Goal: Information Seeking & Learning: Learn about a topic

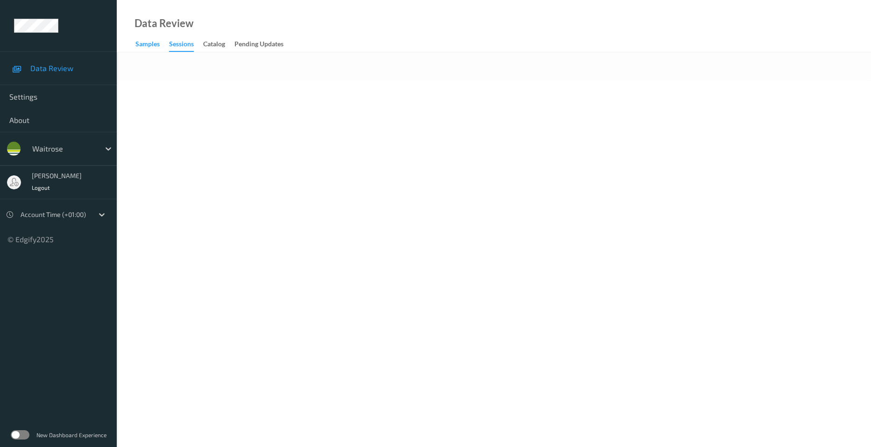
click at [150, 46] on div "Samples" at bounding box center [147, 45] width 24 height 12
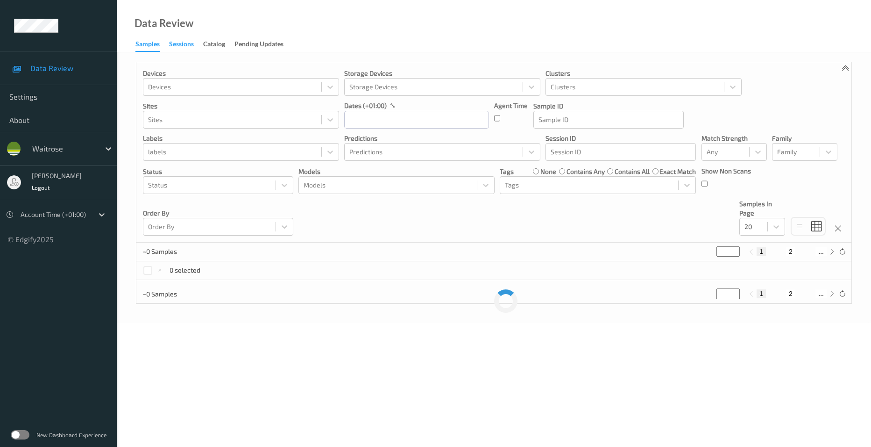
click at [182, 40] on div "Sessions" at bounding box center [181, 45] width 25 height 12
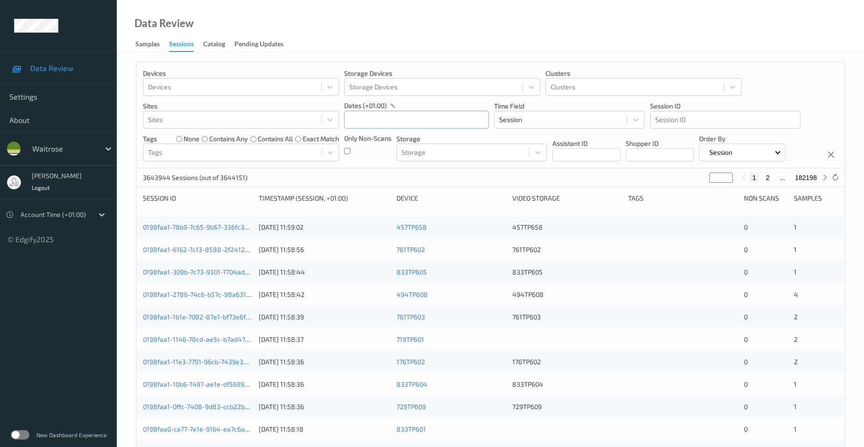
click at [390, 121] on input "text" at bounding box center [416, 120] width 145 height 18
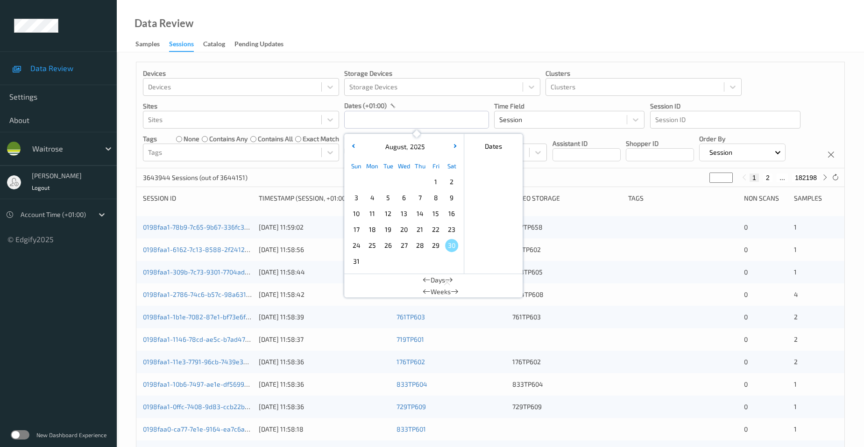
click at [435, 246] on span "29" at bounding box center [435, 245] width 13 height 13
type input "[DATE] 00:00 -> [DATE] 23:59"
click at [457, 26] on div "Data Review Samples Sessions Catalog Pending Updates" at bounding box center [490, 26] width 747 height 52
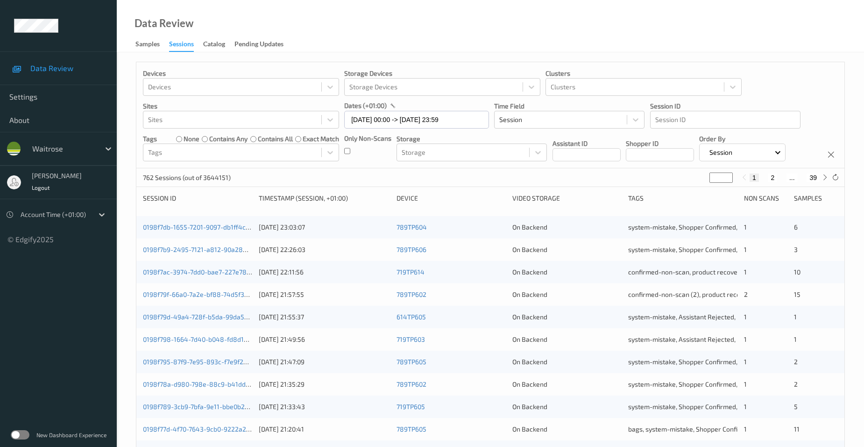
click at [716, 177] on input "*" at bounding box center [720, 177] width 23 height 10
drag, startPoint x: 697, startPoint y: 177, endPoint x: 664, endPoint y: 182, distance: 33.5
click at [664, 182] on div "762 Sessions (out of 3644151) * 1 2 ... 39" at bounding box center [490, 177] width 708 height 19
drag, startPoint x: 716, startPoint y: 177, endPoint x: 745, endPoint y: 243, distance: 71.9
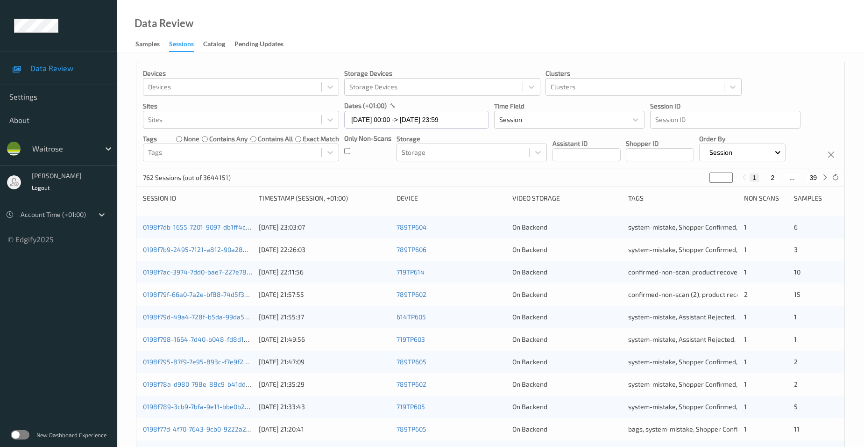
click at [588, 201] on div "Devices Devices Storage Devices Storage Devices Clusters Clusters Sites Sites d…" at bounding box center [490, 373] width 709 height 622
type input "*"
type input "**"
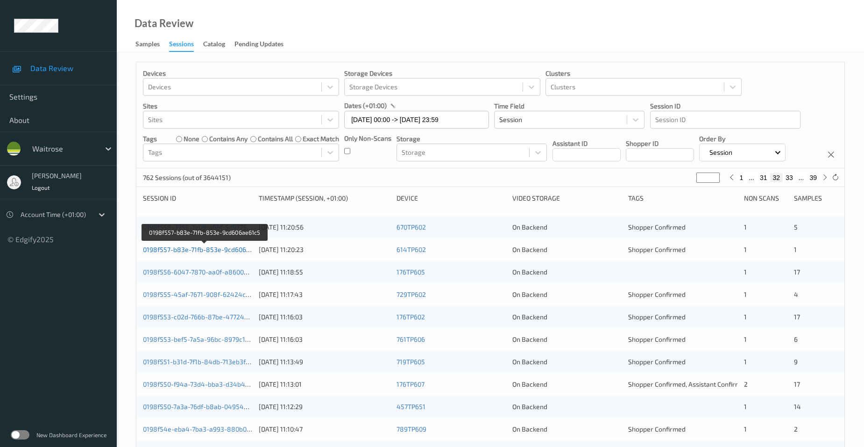
type input "**"
click at [177, 248] on link "0198f557-b83e-71fb-853e-9cd606ae61c5" at bounding box center [205, 249] width 124 height 8
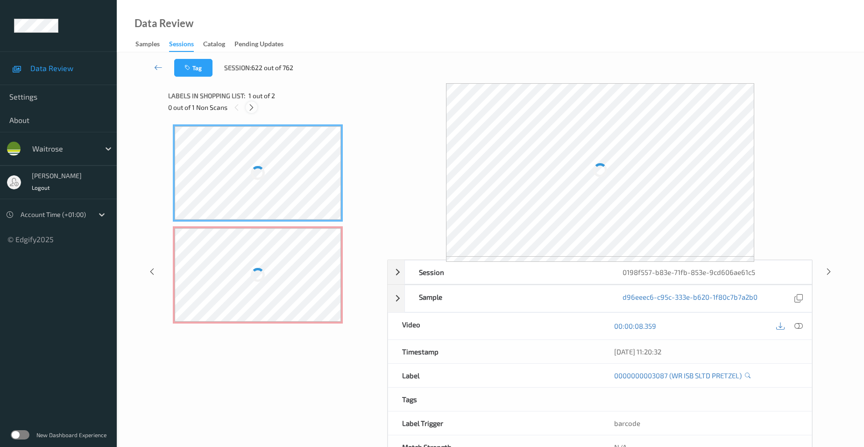
click at [250, 106] on icon at bounding box center [252, 107] width 8 height 8
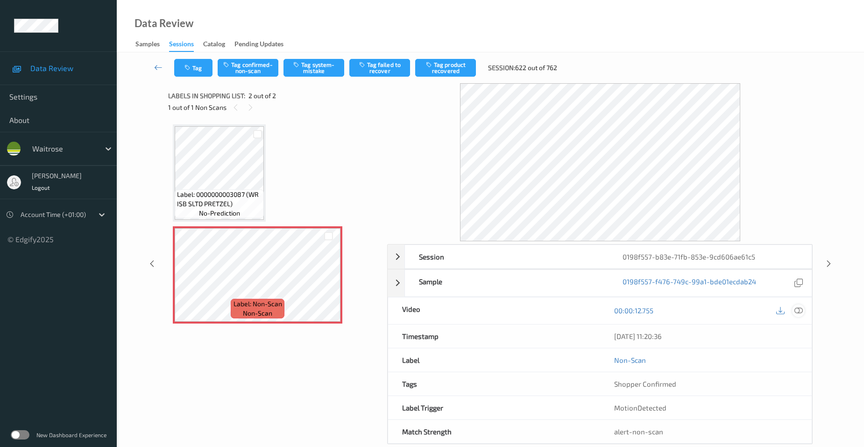
click at [796, 307] on icon at bounding box center [799, 310] width 8 height 8
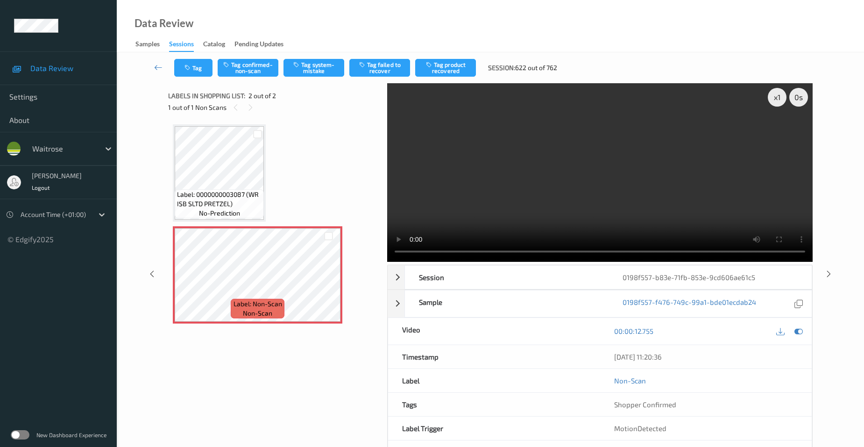
click at [548, 221] on video at bounding box center [600, 172] width 426 height 178
click at [319, 67] on button "Tag system-mistake" at bounding box center [314, 68] width 61 height 18
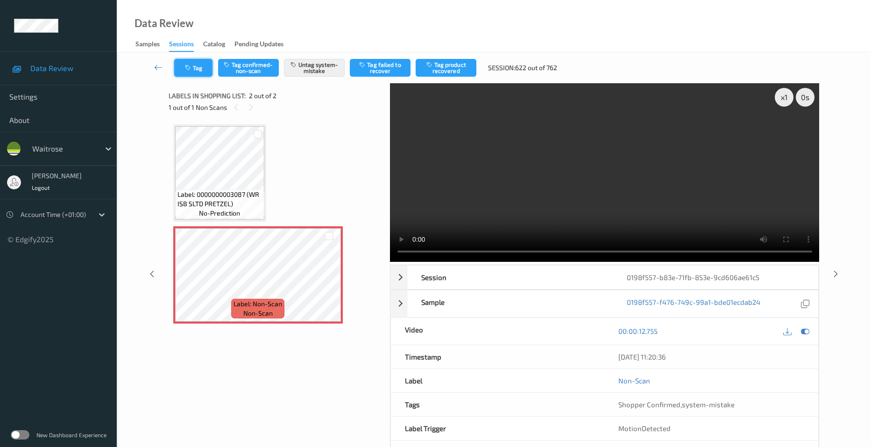
click at [199, 64] on button "Tag" at bounding box center [193, 68] width 38 height 18
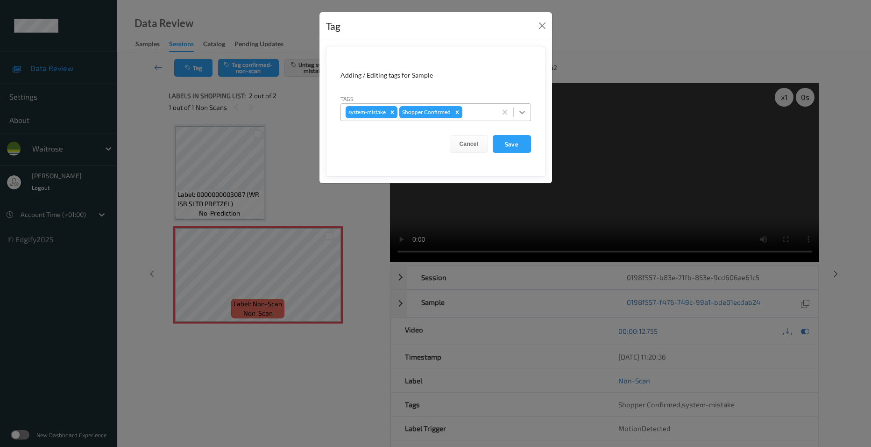
click at [522, 114] on icon at bounding box center [522, 111] width 9 height 9
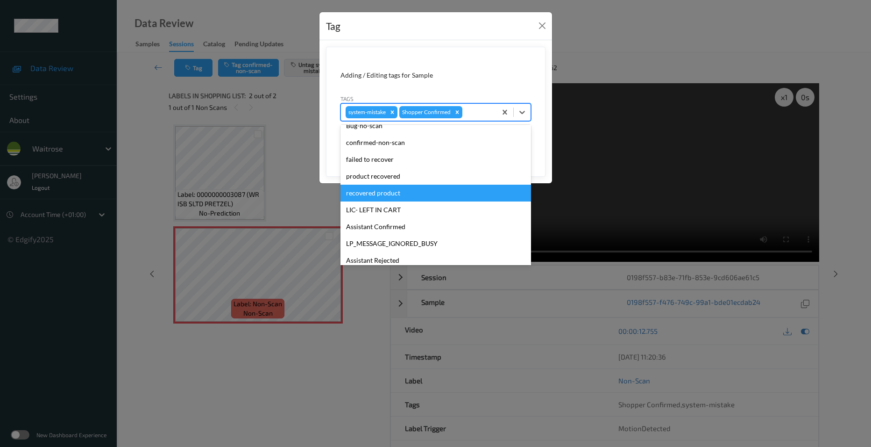
scroll to position [200, 0]
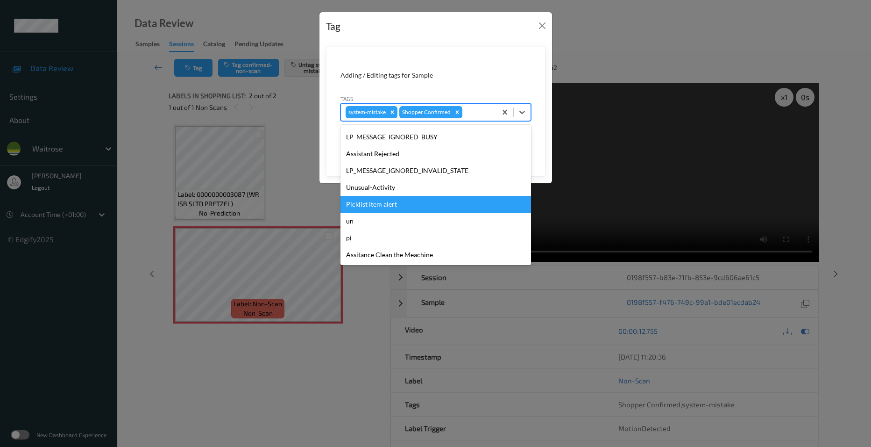
click at [390, 203] on div "Picklist item alert" at bounding box center [436, 204] width 191 height 17
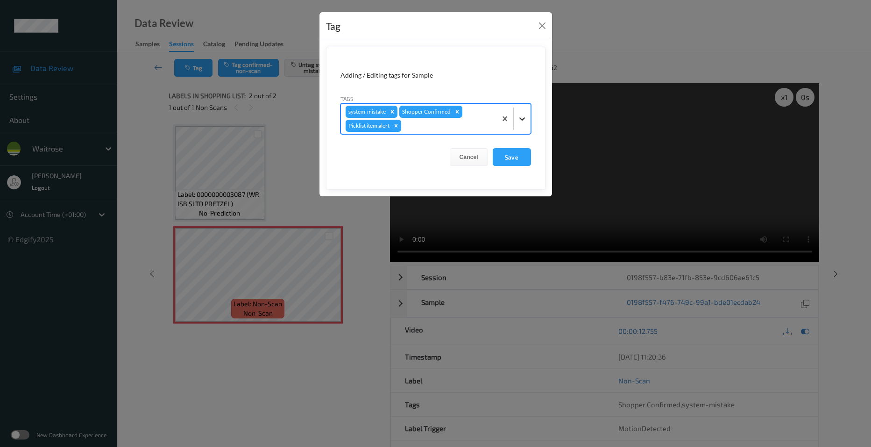
click at [521, 119] on icon at bounding box center [522, 118] width 6 height 3
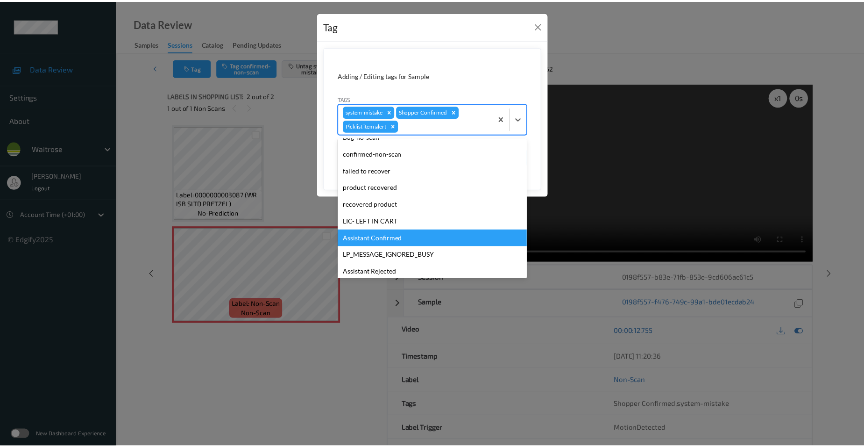
scroll to position [183, 0]
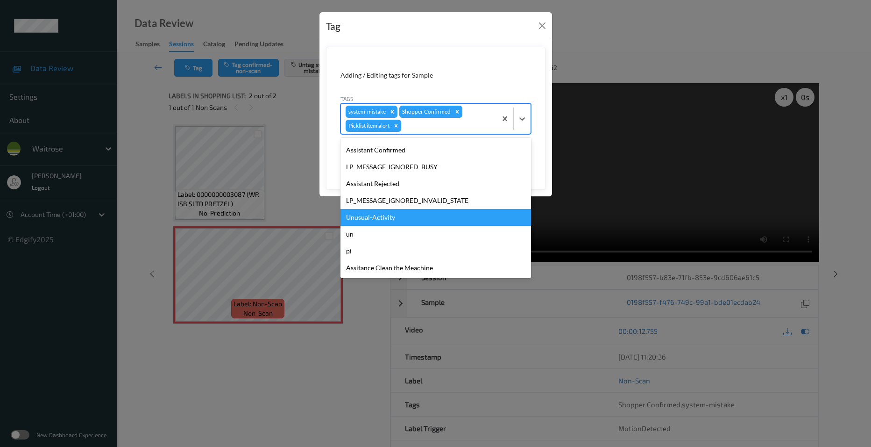
click at [371, 220] on div "Unusual-Activity" at bounding box center [436, 217] width 191 height 17
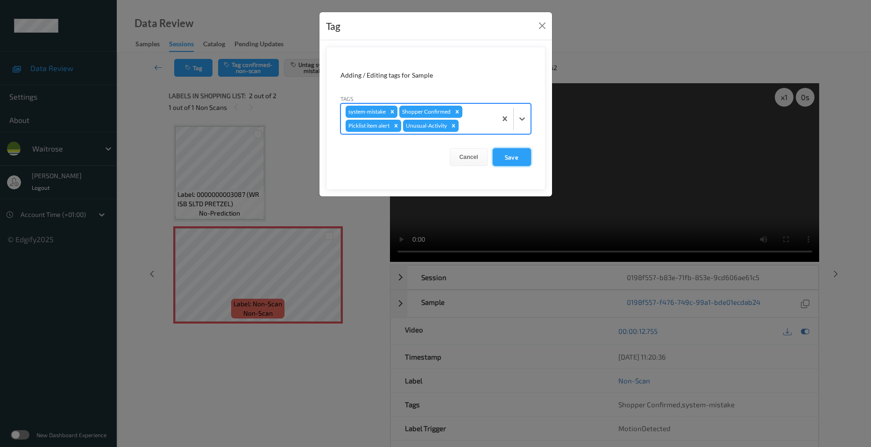
click at [516, 154] on button "Save" at bounding box center [512, 157] width 38 height 18
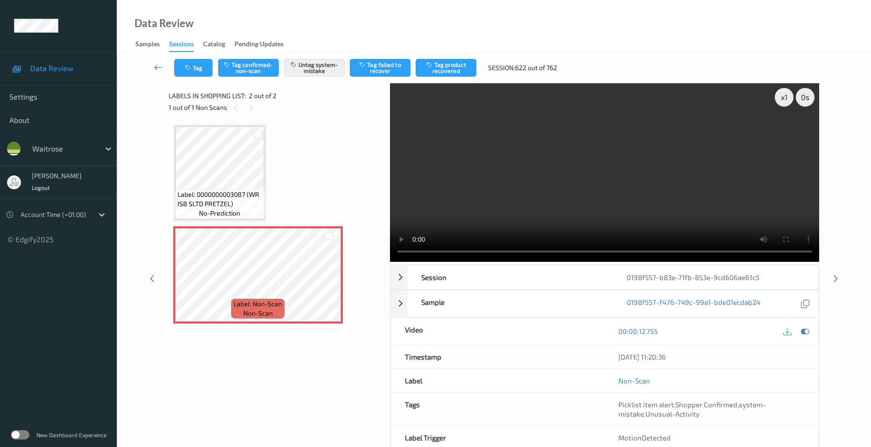
click at [157, 59] on link at bounding box center [158, 68] width 32 height 18
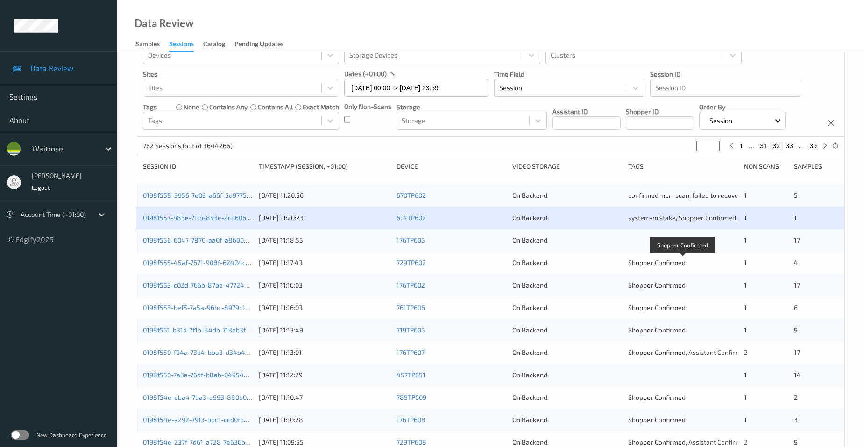
scroll to position [47, 0]
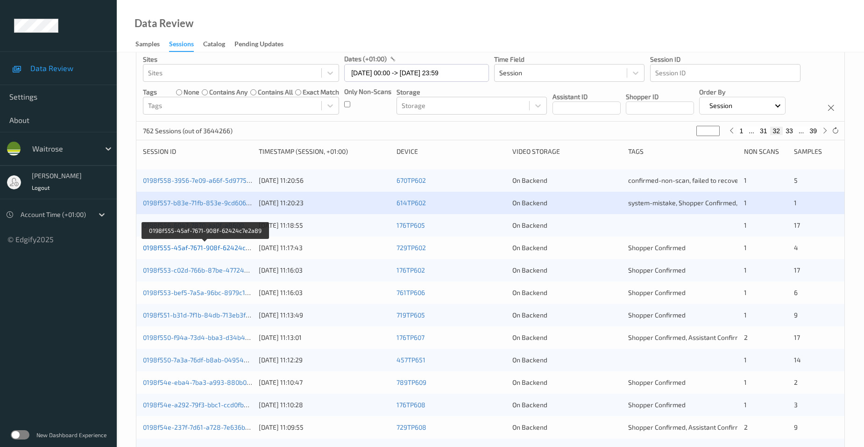
click at [174, 248] on link "0198f555-45af-7671-908f-62424c7e2a89" at bounding box center [205, 247] width 125 height 8
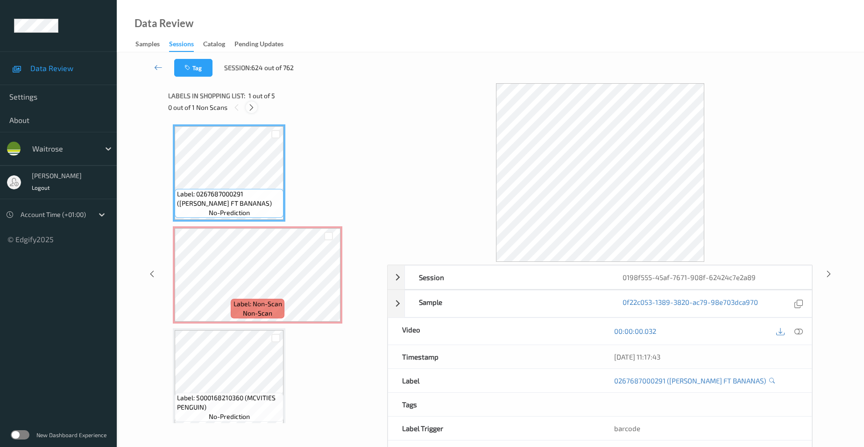
click at [252, 109] on icon at bounding box center [252, 107] width 8 height 8
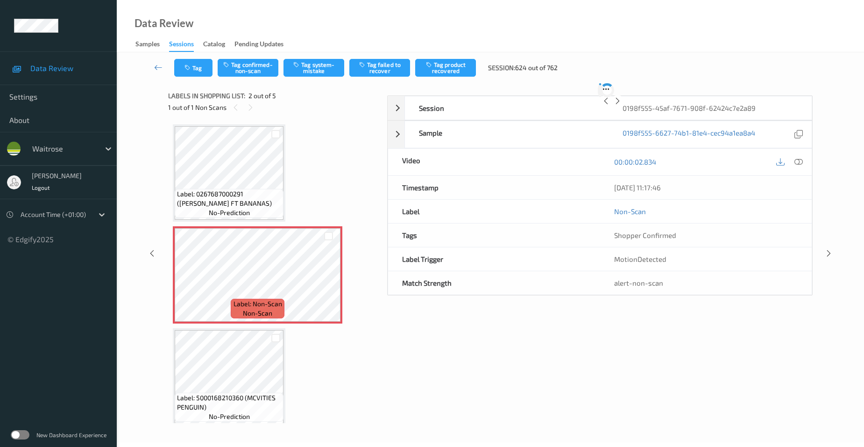
scroll to position [5, 0]
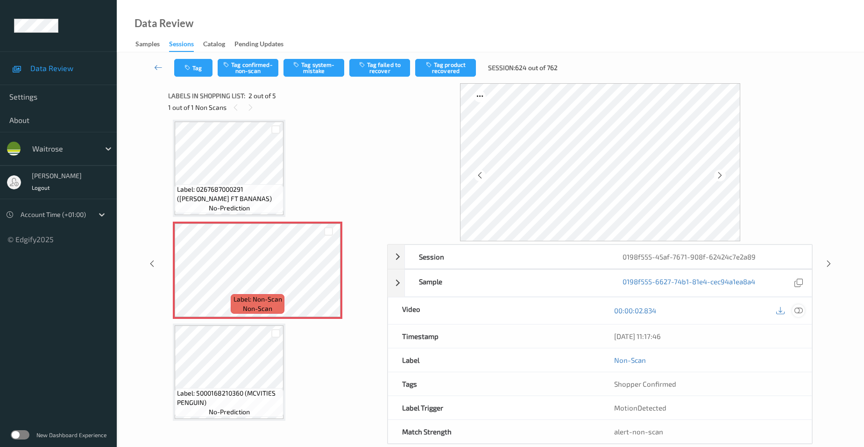
click at [801, 310] on icon at bounding box center [799, 310] width 8 height 8
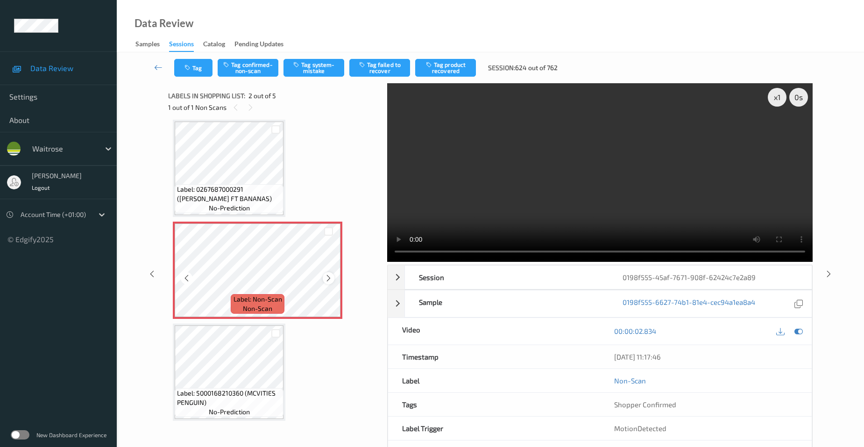
click at [325, 275] on icon at bounding box center [329, 278] width 8 height 8
click at [536, 209] on video at bounding box center [600, 172] width 426 height 178
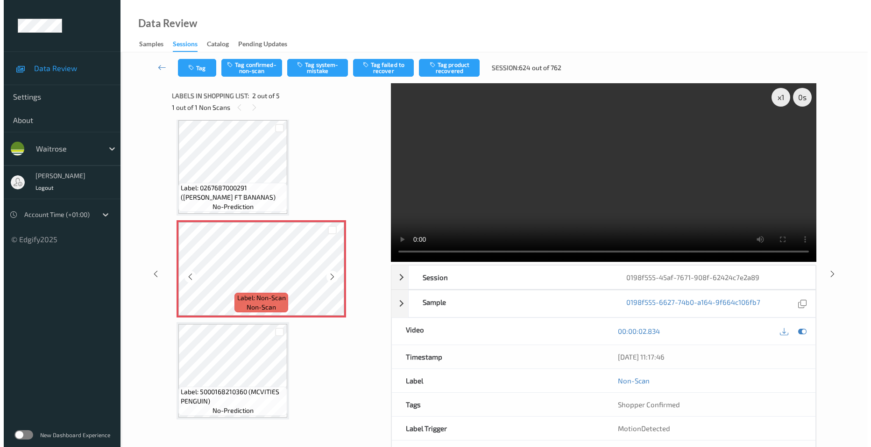
scroll to position [0, 0]
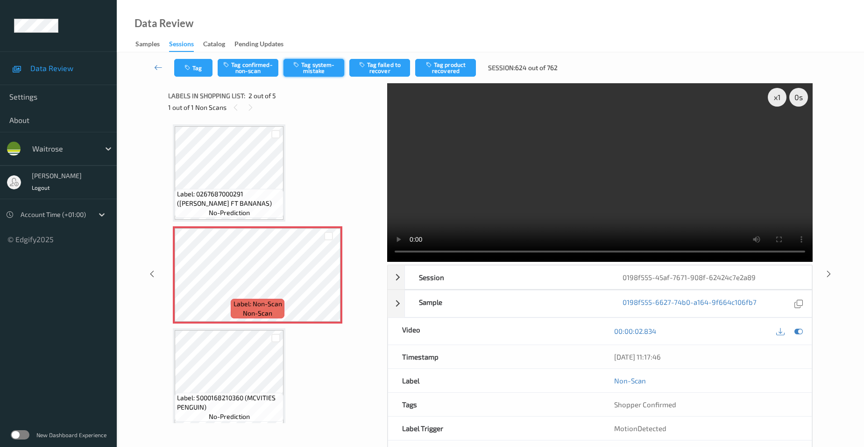
click at [314, 70] on button "Tag system-mistake" at bounding box center [314, 68] width 61 height 18
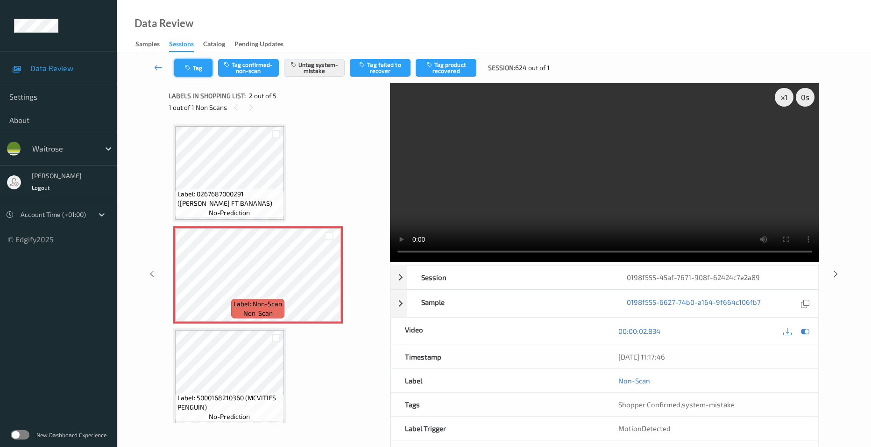
click at [196, 66] on button "Tag" at bounding box center [193, 68] width 38 height 18
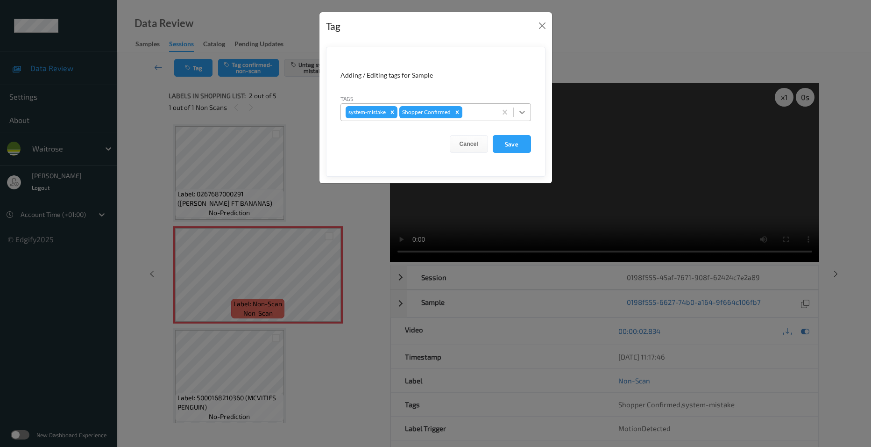
click at [530, 114] on div at bounding box center [522, 112] width 17 height 17
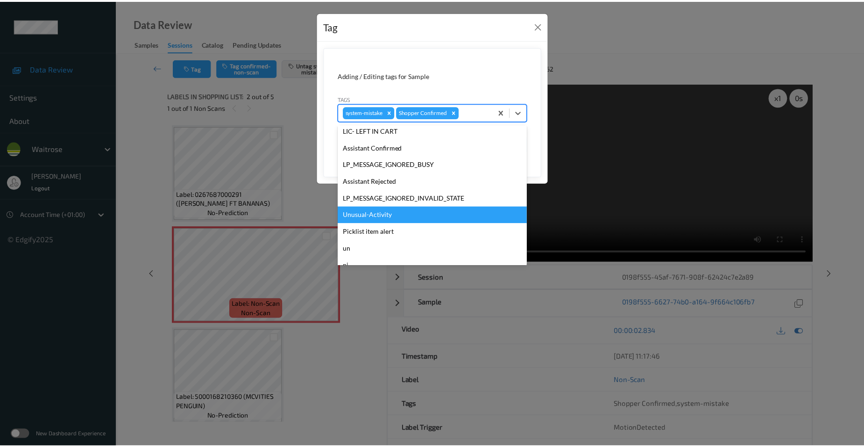
scroll to position [187, 0]
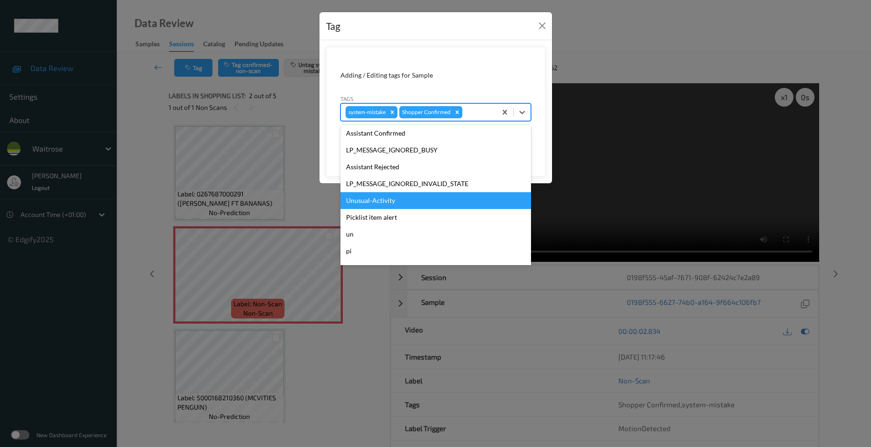
click at [407, 205] on div "Unusual-Activity" at bounding box center [436, 200] width 191 height 17
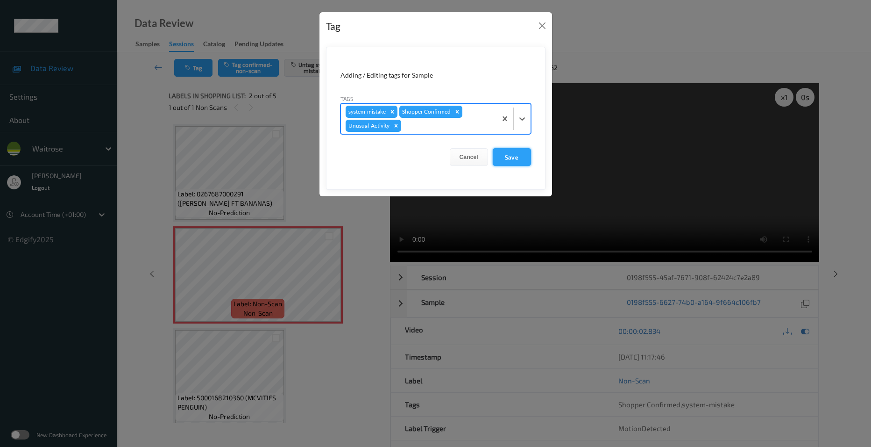
click at [509, 154] on button "Save" at bounding box center [512, 157] width 38 height 18
click at [525, 157] on button "Save" at bounding box center [512, 157] width 38 height 18
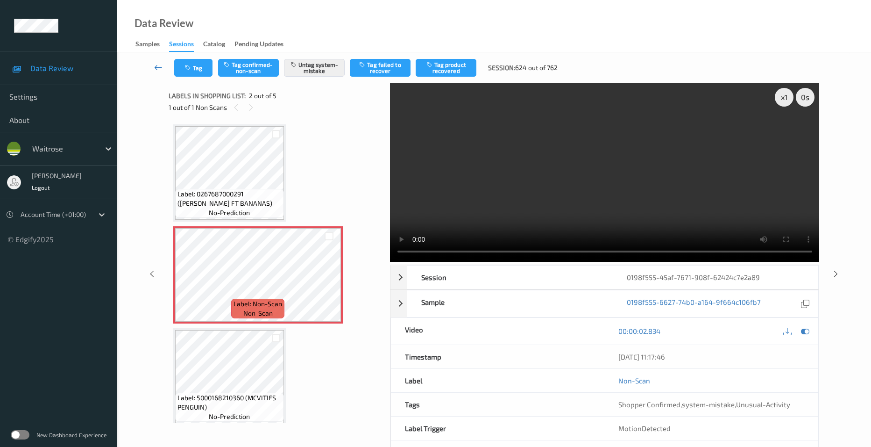
click at [152, 66] on link at bounding box center [158, 68] width 32 height 18
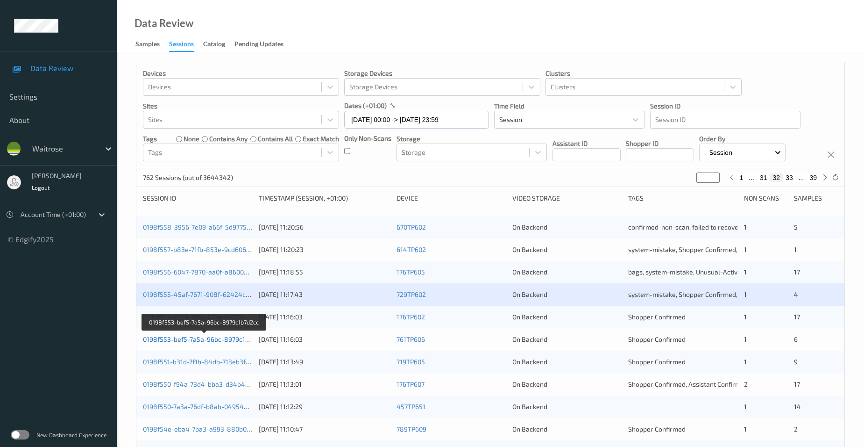
click at [172, 339] on link "0198f553-bef5-7a5a-96bc-8979c1b7d2cc" at bounding box center [204, 339] width 123 height 8
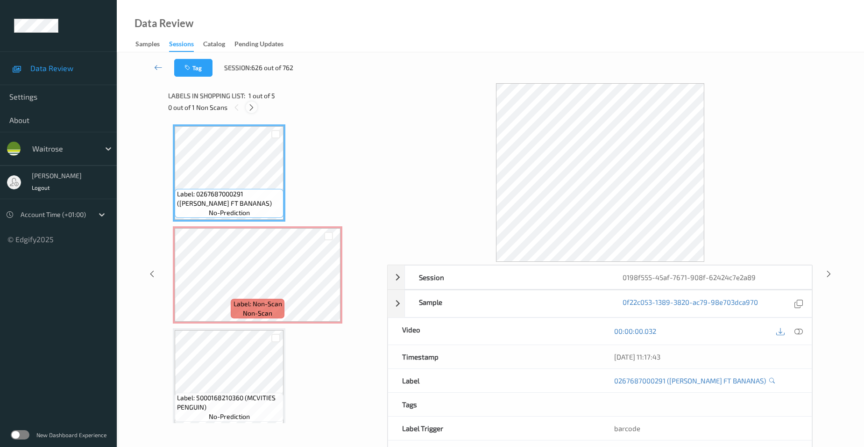
click at [251, 107] on icon at bounding box center [252, 107] width 8 height 8
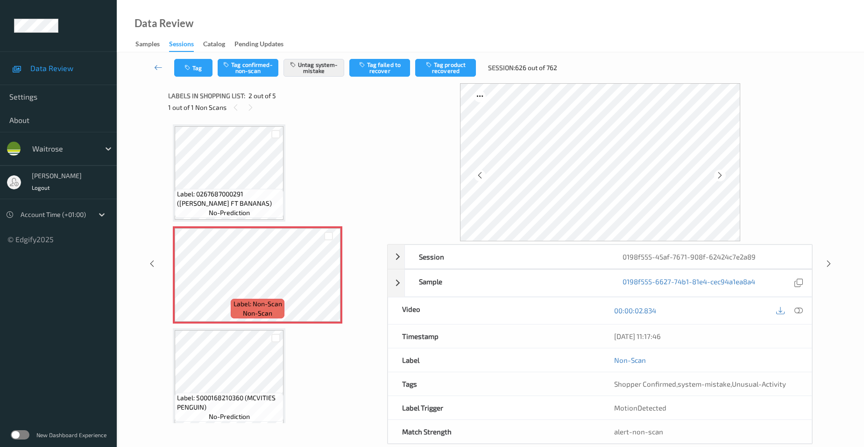
scroll to position [5, 0]
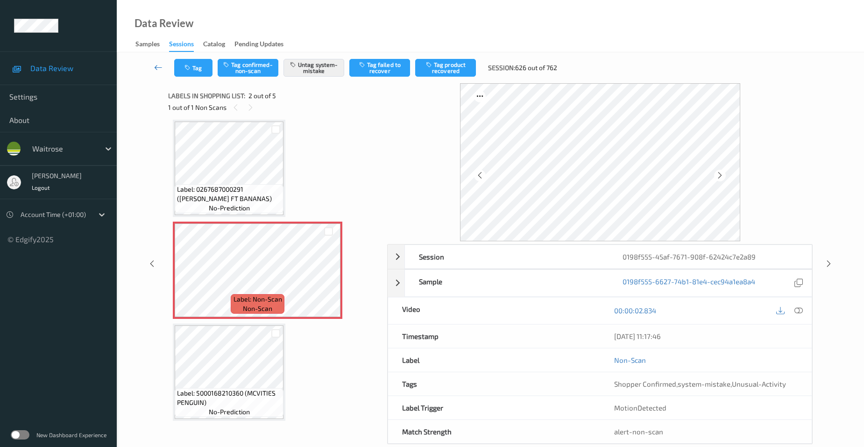
click at [155, 62] on link at bounding box center [158, 68] width 32 height 18
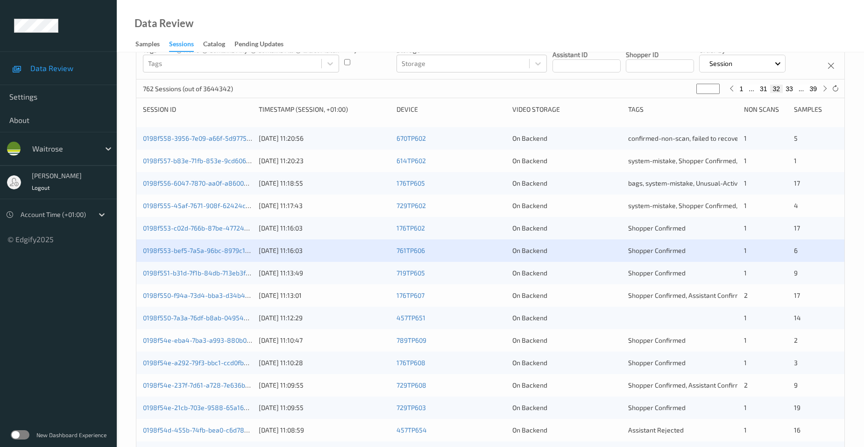
scroll to position [93, 0]
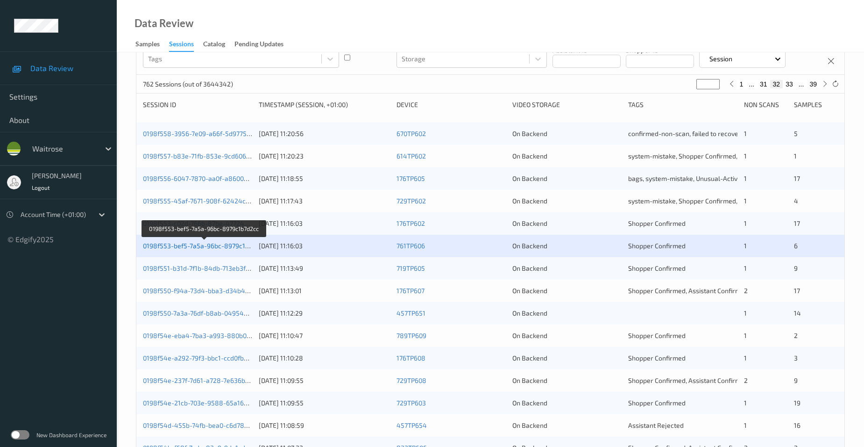
click at [183, 245] on link "0198f553-bef5-7a5a-96bc-8979c1b7d2cc" at bounding box center [204, 245] width 123 height 8
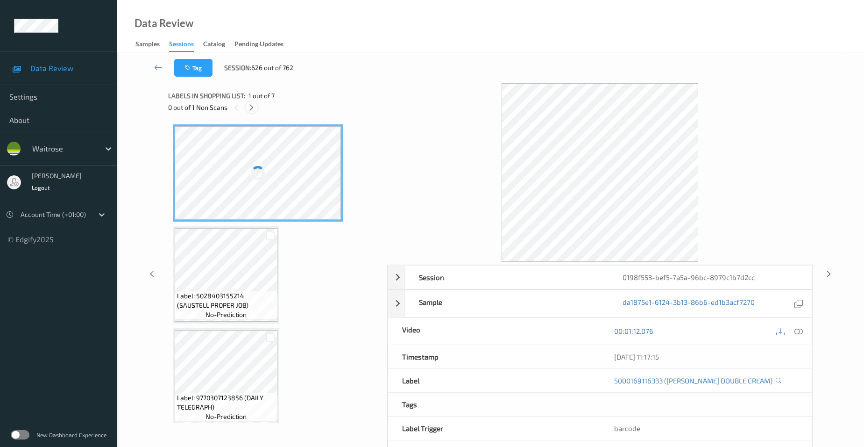
click at [252, 106] on icon at bounding box center [252, 107] width 8 height 8
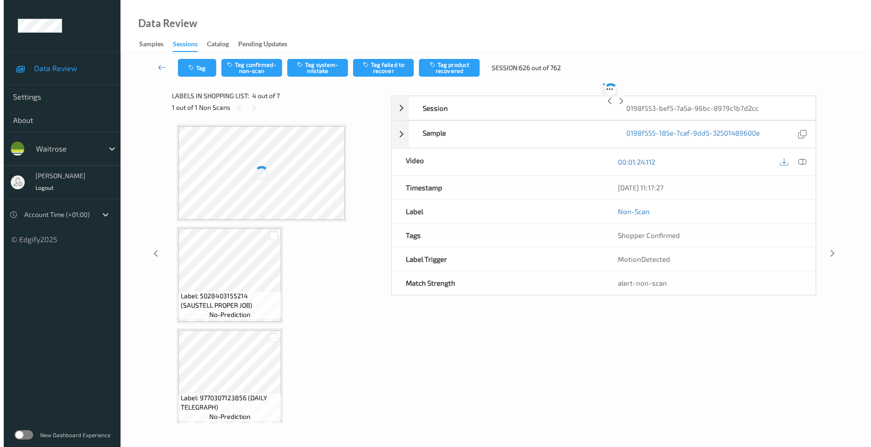
scroll to position [208, 0]
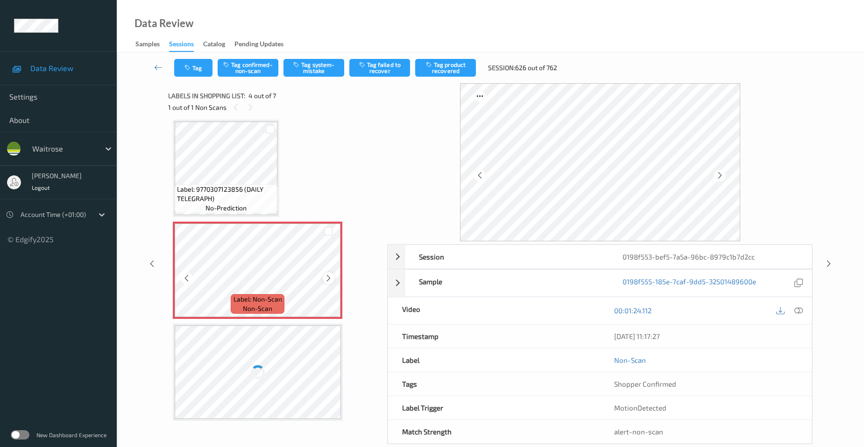
click at [330, 278] on icon at bounding box center [329, 278] width 8 height 8
click at [798, 311] on icon at bounding box center [799, 310] width 8 height 8
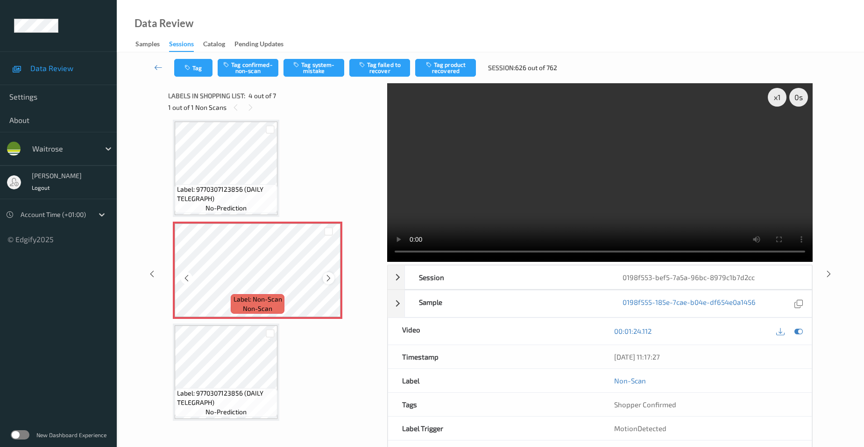
click at [324, 277] on div at bounding box center [329, 278] width 12 height 12
click at [475, 227] on video at bounding box center [600, 172] width 426 height 178
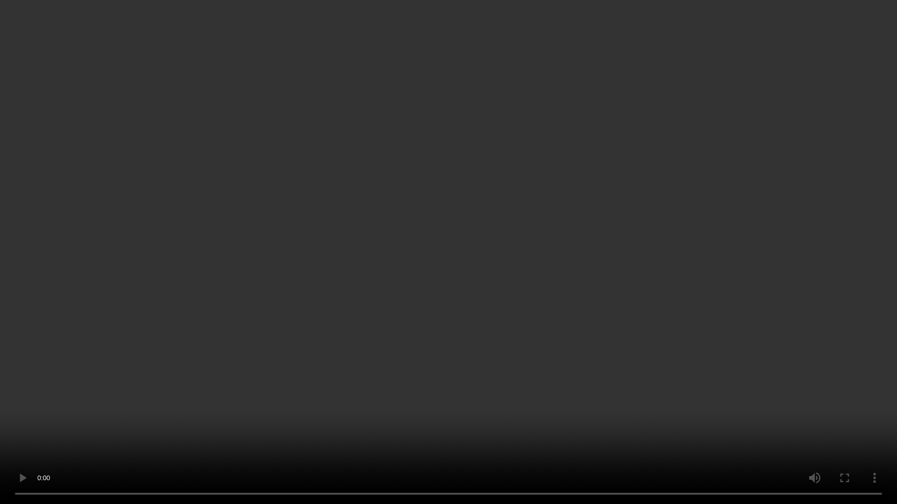
click at [277, 348] on video at bounding box center [448, 252] width 897 height 504
click at [286, 333] on video at bounding box center [448, 252] width 897 height 504
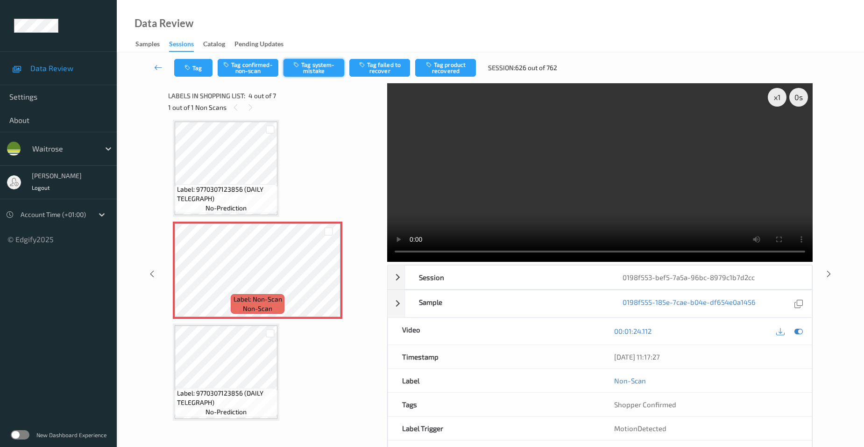
click at [319, 69] on button "Tag system-mistake" at bounding box center [314, 68] width 61 height 18
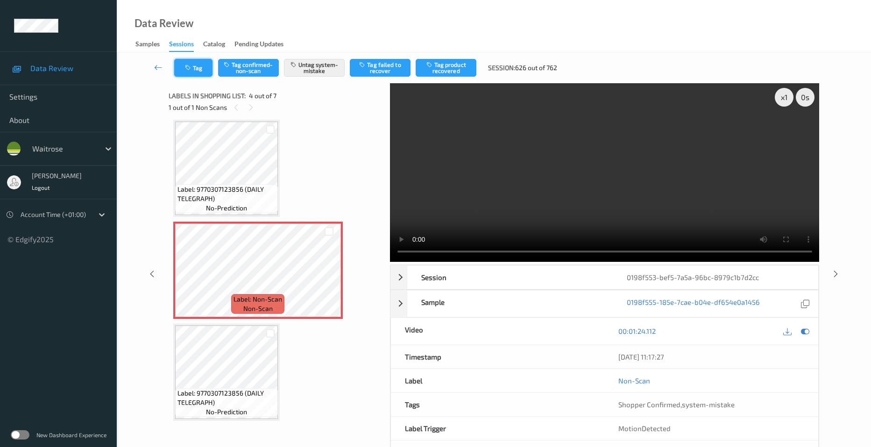
click at [201, 63] on button "Tag" at bounding box center [193, 68] width 38 height 18
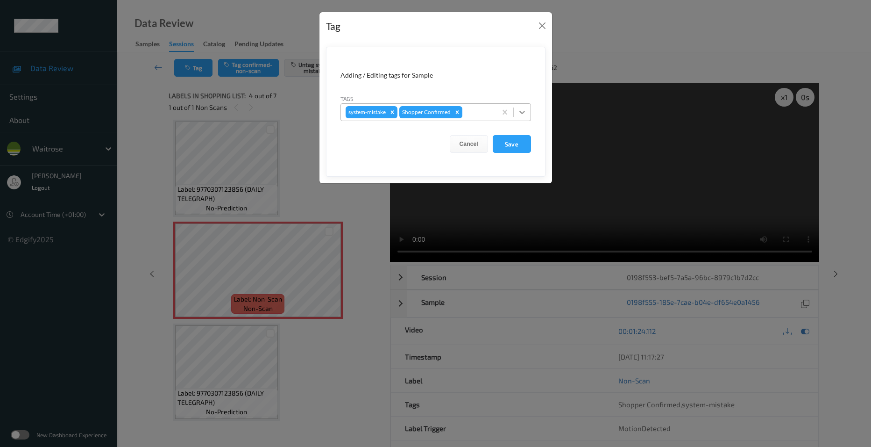
click at [529, 110] on div at bounding box center [522, 112] width 17 height 17
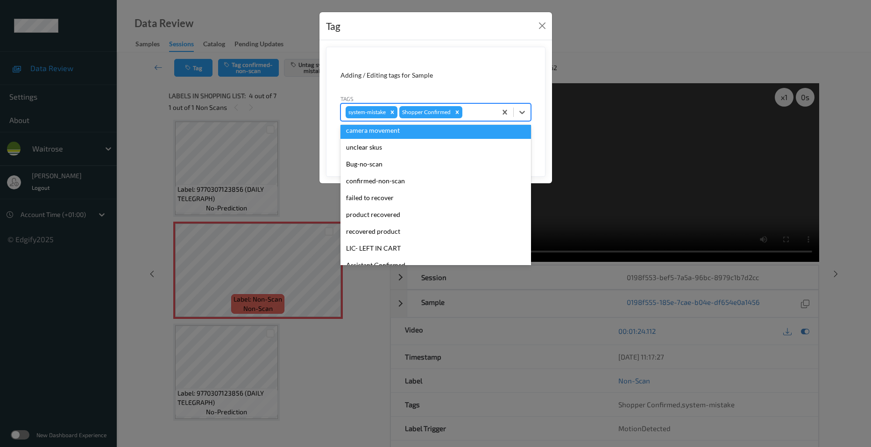
scroll to position [93, 0]
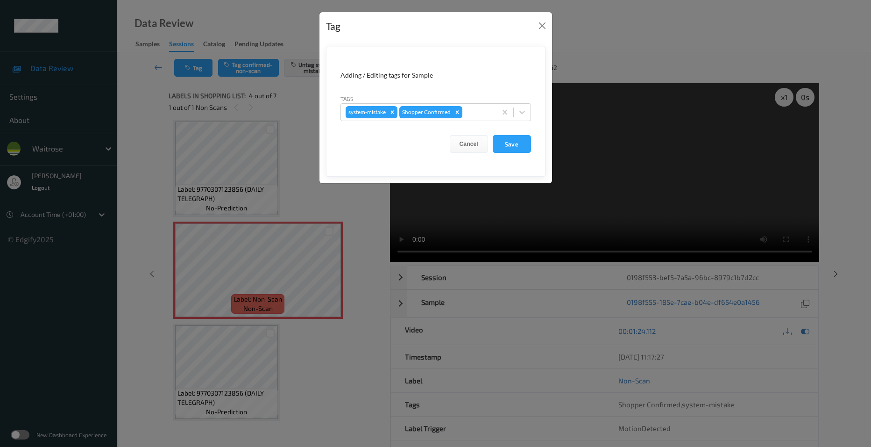
click at [599, 127] on div "Tag Adding / Editing tags for Sample Tags system-mistake Shopper Confirmed Canc…" at bounding box center [435, 223] width 871 height 447
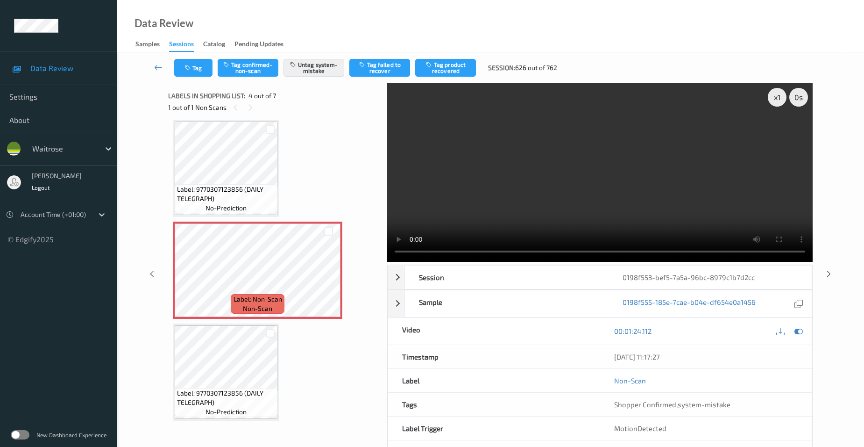
click at [447, 164] on video at bounding box center [600, 172] width 426 height 178
click at [197, 66] on button "Tag" at bounding box center [193, 68] width 38 height 18
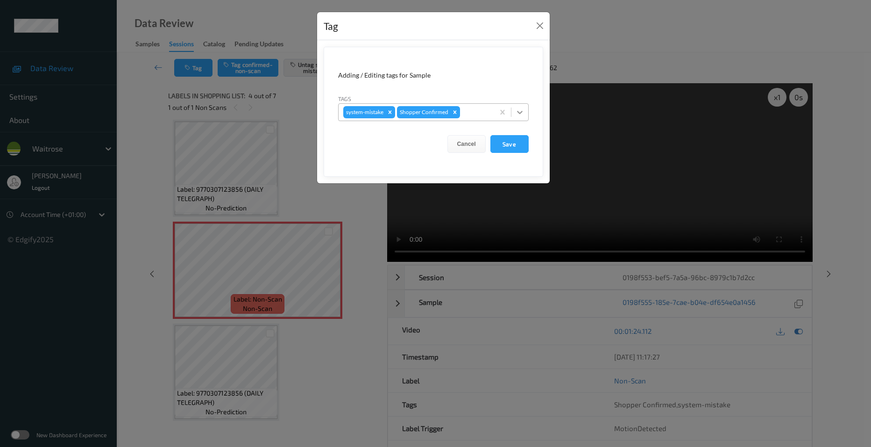
click at [518, 117] on div at bounding box center [519, 112] width 17 height 17
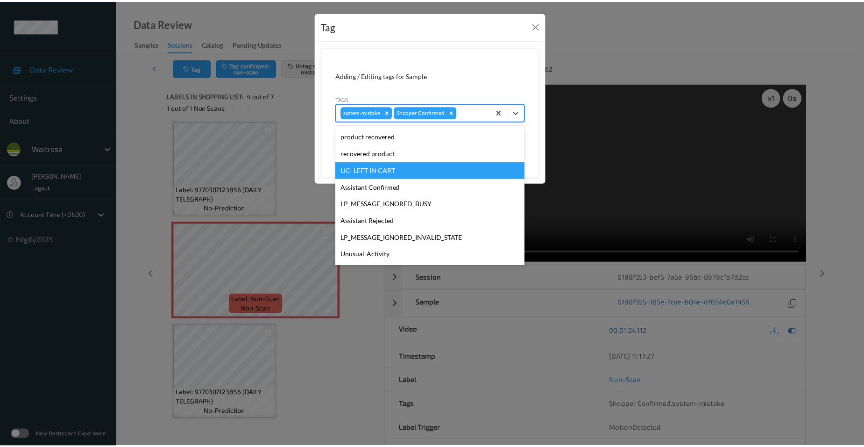
scroll to position [187, 0]
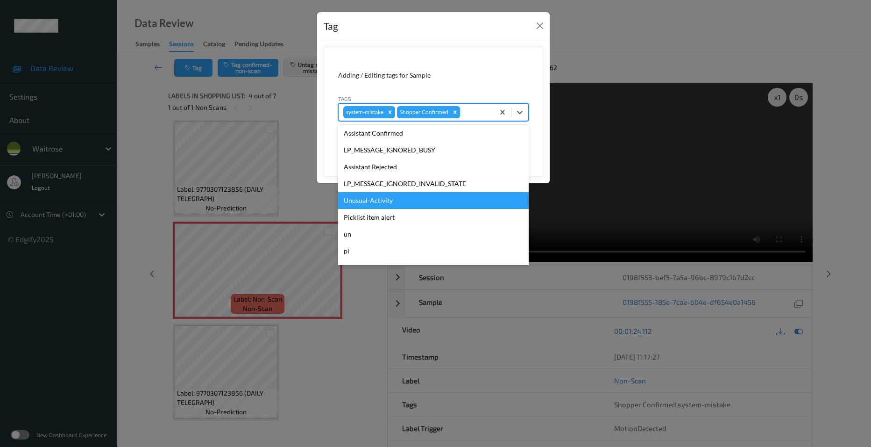
click at [394, 199] on div "Unusual-Activity" at bounding box center [433, 200] width 191 height 17
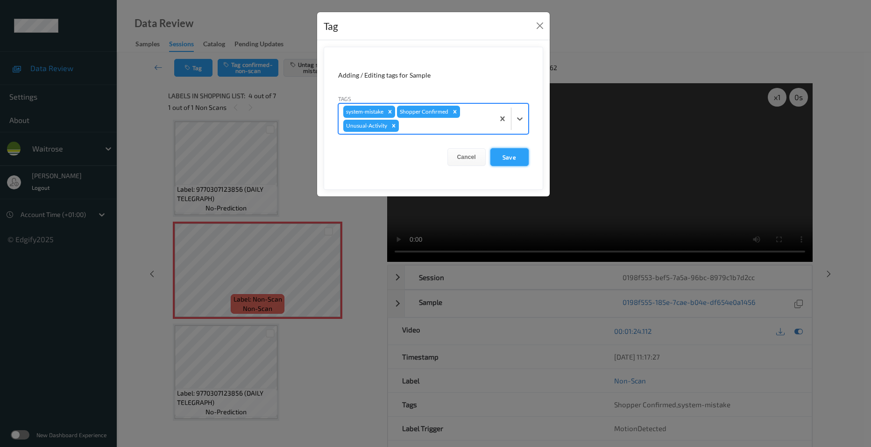
click at [509, 155] on button "Save" at bounding box center [509, 157] width 38 height 18
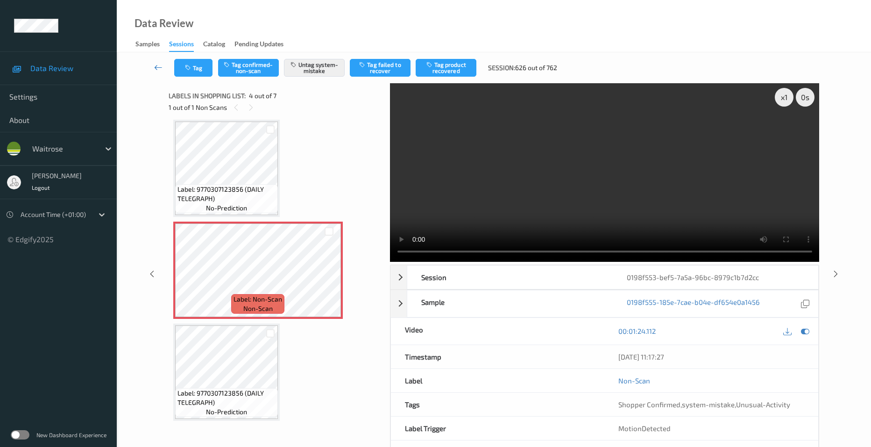
click at [156, 61] on link at bounding box center [158, 68] width 32 height 18
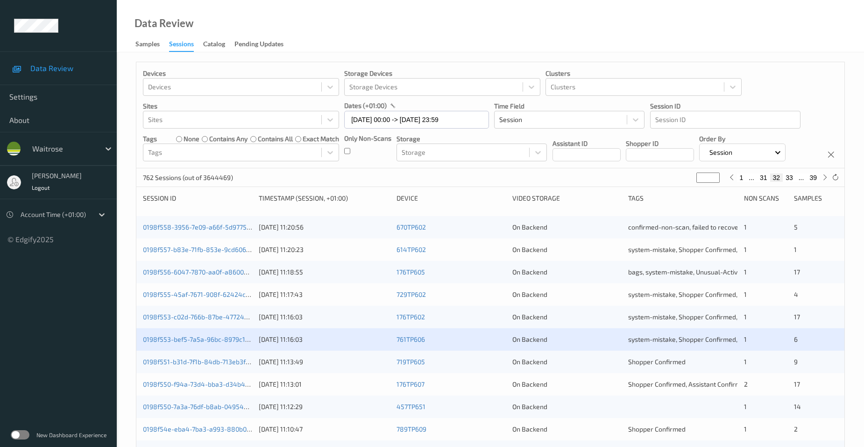
scroll to position [47, 0]
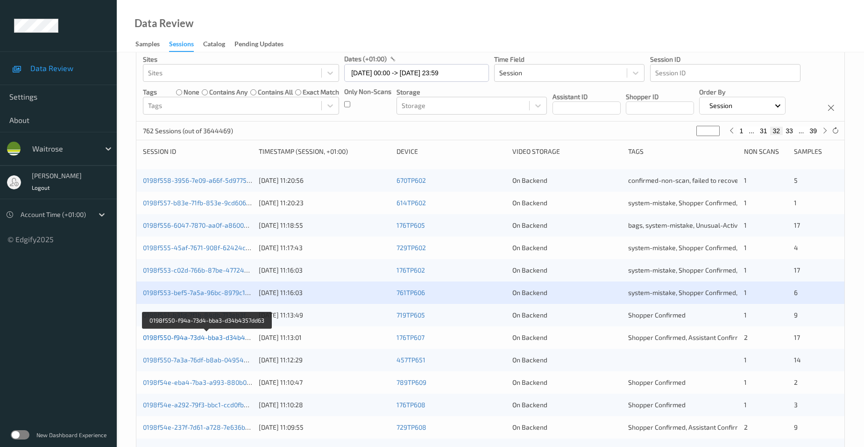
click at [178, 335] on link "0198f550-f94a-73d4-bba3-d34b4357dd63" at bounding box center [207, 337] width 128 height 8
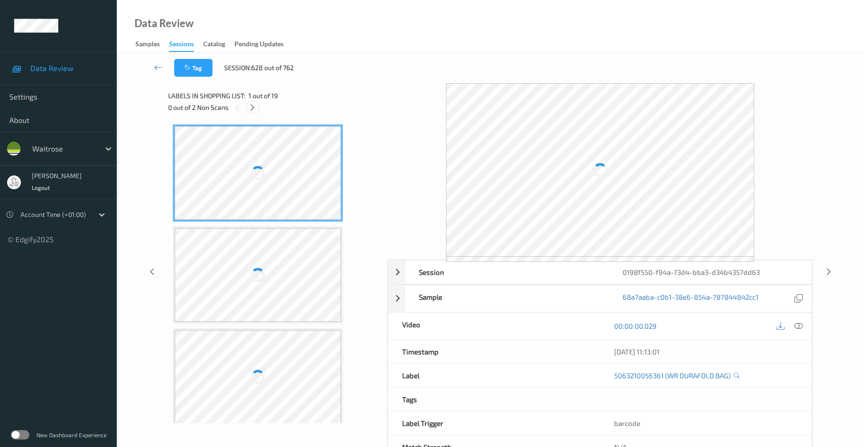
click at [258, 105] on div at bounding box center [253, 107] width 12 height 12
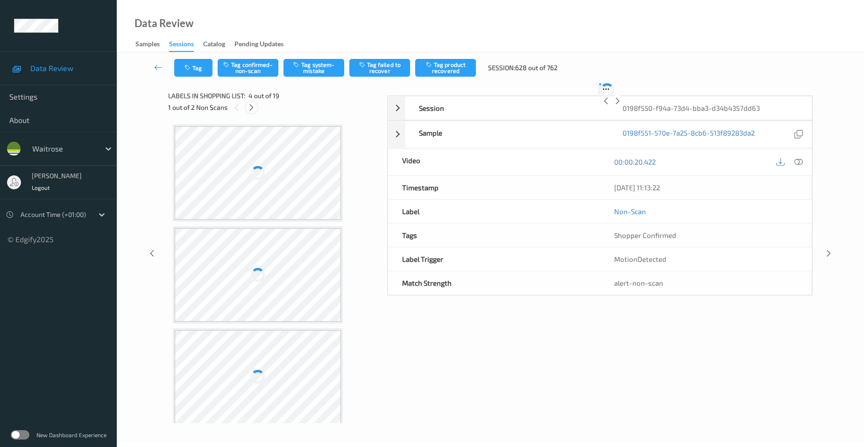
scroll to position [208, 0]
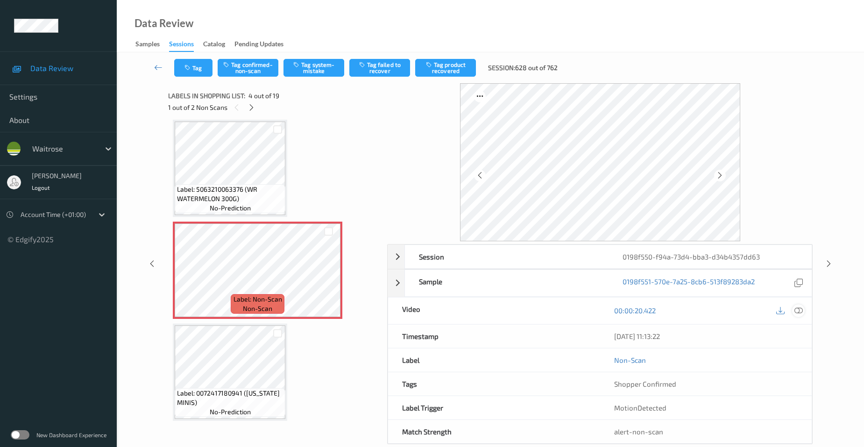
click at [800, 309] on icon at bounding box center [799, 310] width 8 height 8
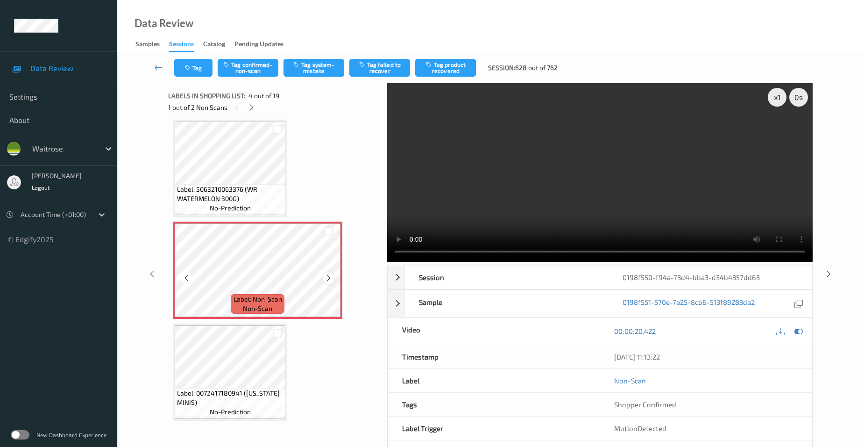
click at [328, 278] on icon at bounding box center [329, 278] width 8 height 8
click at [327, 278] on icon at bounding box center [329, 278] width 8 height 8
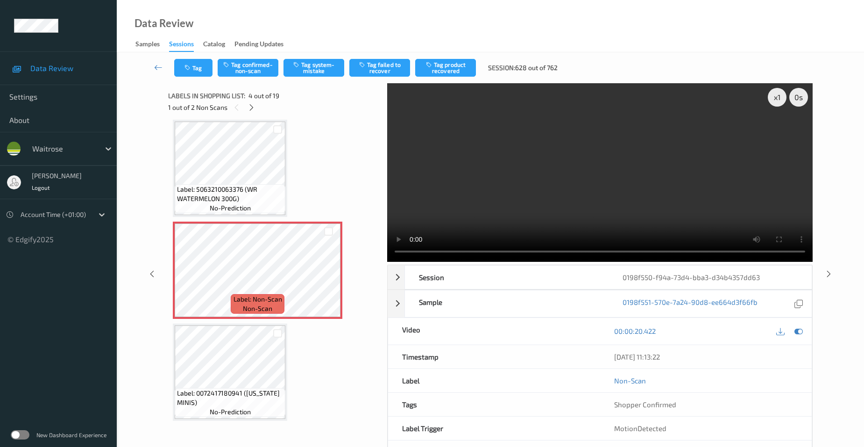
drag, startPoint x: 477, startPoint y: 213, endPoint x: 494, endPoint y: 224, distance: 20.9
click at [477, 213] on video at bounding box center [600, 172] width 426 height 178
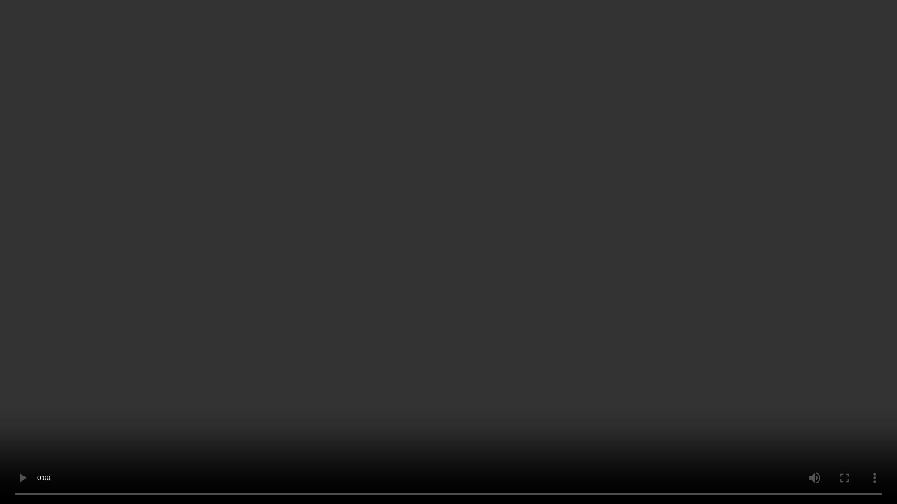
click at [292, 395] on video at bounding box center [448, 252] width 897 height 504
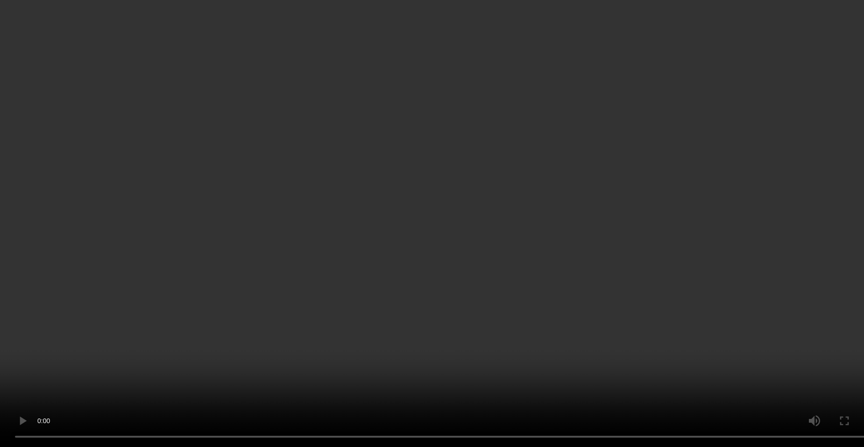
scroll to position [302, 0]
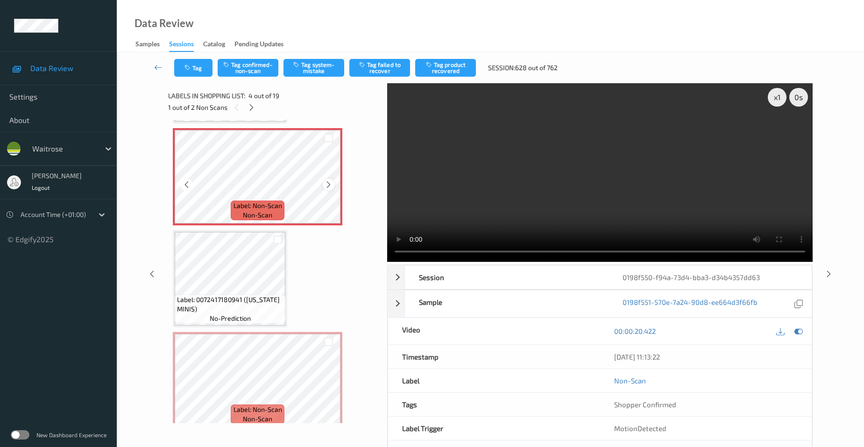
click at [330, 181] on icon at bounding box center [329, 184] width 8 height 8
click at [562, 176] on video at bounding box center [600, 172] width 426 height 178
click at [577, 193] on video at bounding box center [600, 172] width 426 height 178
click at [327, 390] on icon at bounding box center [329, 388] width 8 height 8
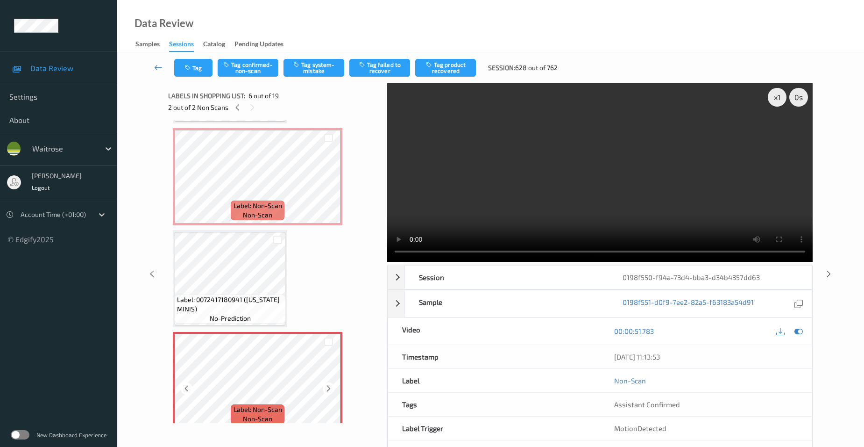
click at [327, 390] on icon at bounding box center [329, 388] width 8 height 8
drag, startPoint x: 553, startPoint y: 210, endPoint x: 585, endPoint y: 206, distance: 32.4
click at [553, 210] on video at bounding box center [600, 172] width 426 height 178
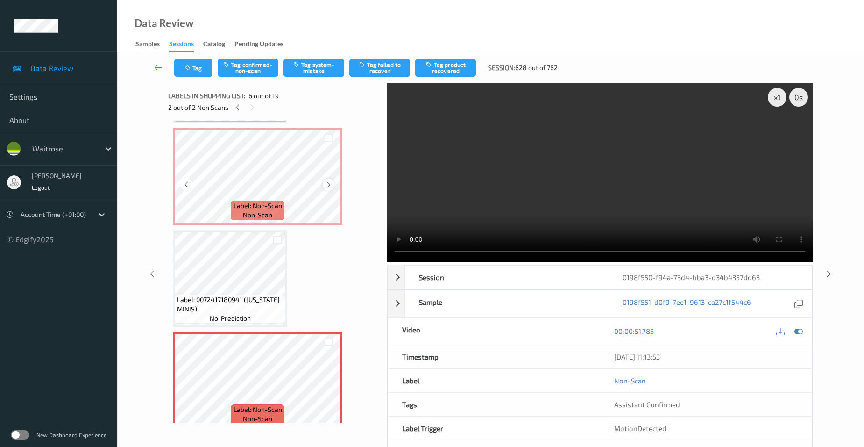
click at [330, 184] on icon at bounding box center [329, 184] width 8 height 8
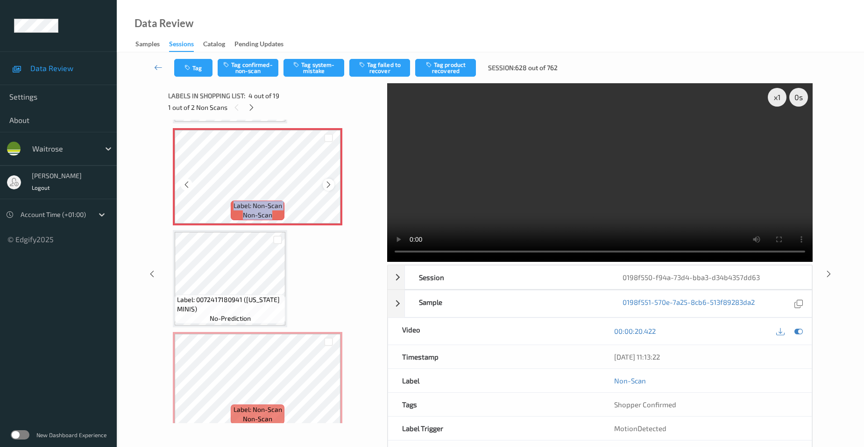
click at [331, 183] on icon at bounding box center [329, 184] width 8 height 8
click at [554, 210] on video at bounding box center [600, 172] width 426 height 178
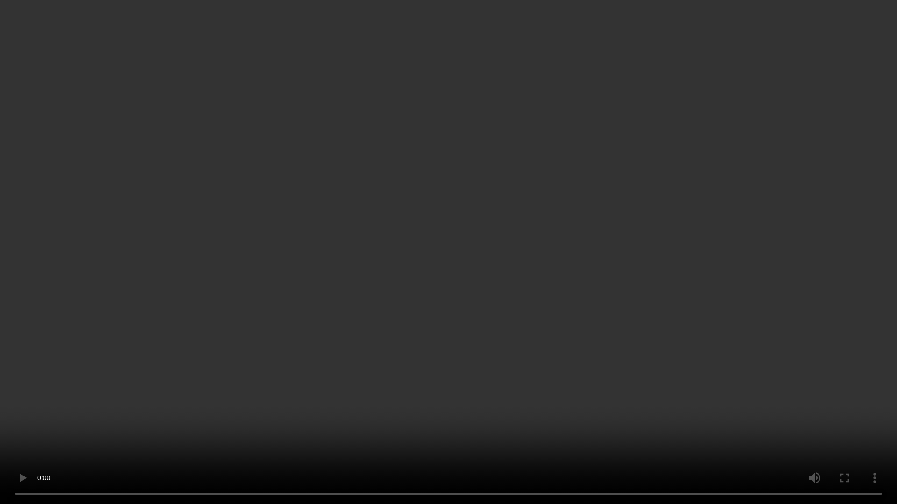
click at [624, 316] on video at bounding box center [448, 252] width 897 height 504
click at [589, 326] on video at bounding box center [448, 252] width 897 height 504
click at [727, 359] on video at bounding box center [448, 252] width 897 height 504
click at [535, 236] on video at bounding box center [448, 252] width 897 height 504
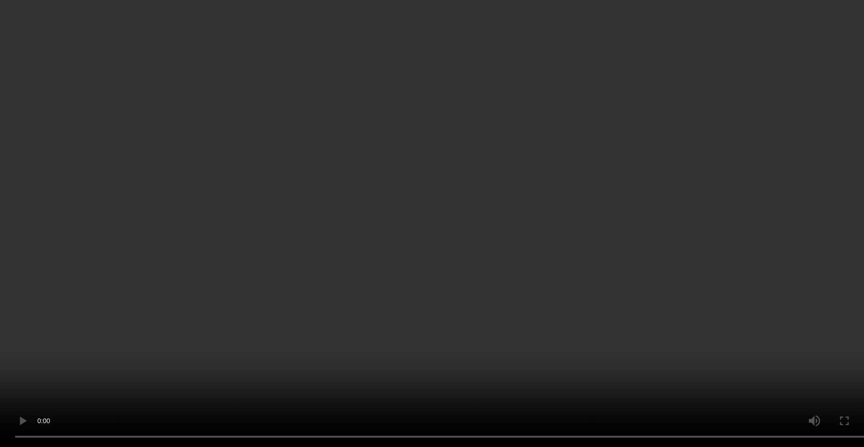
scroll to position [348, 0]
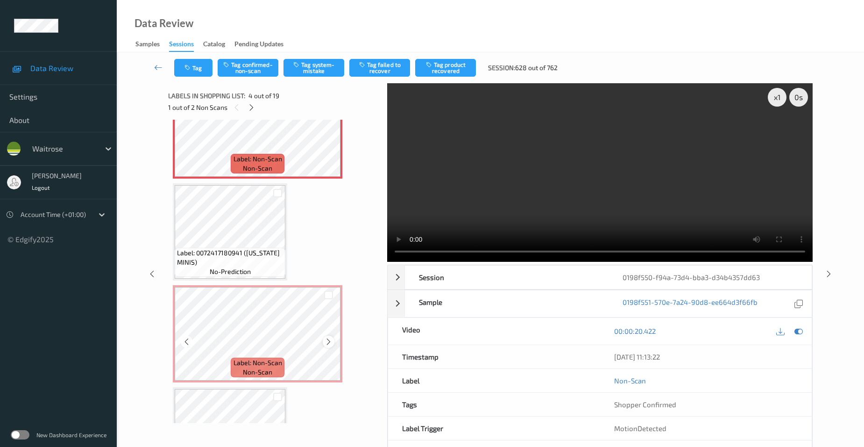
click at [329, 340] on icon at bounding box center [329, 341] width 8 height 8
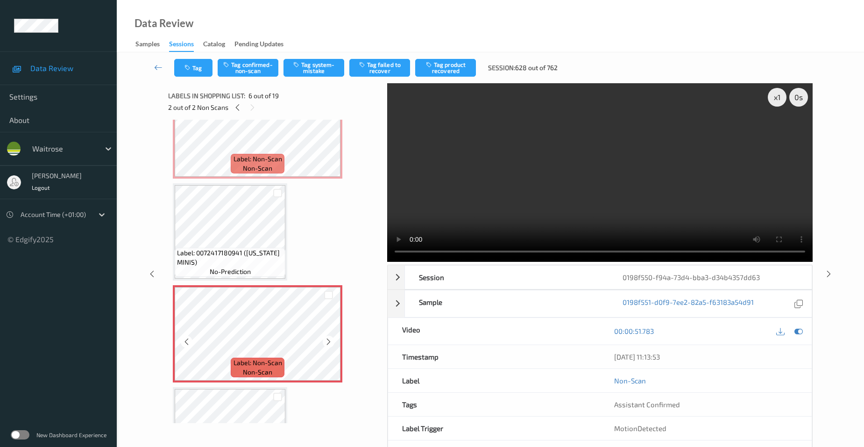
click at [329, 340] on icon at bounding box center [329, 341] width 8 height 8
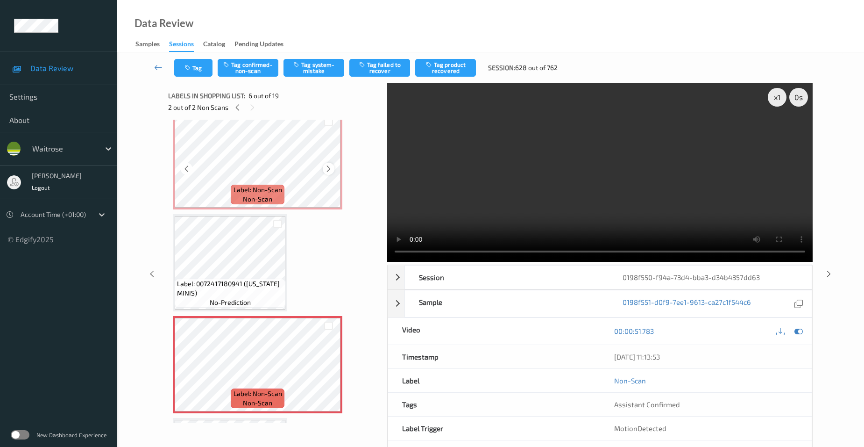
scroll to position [302, 0]
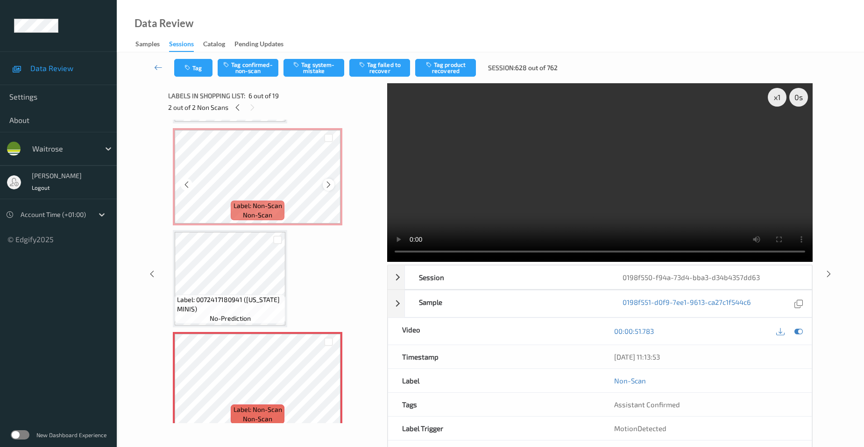
click at [331, 185] on icon at bounding box center [329, 184] width 8 height 8
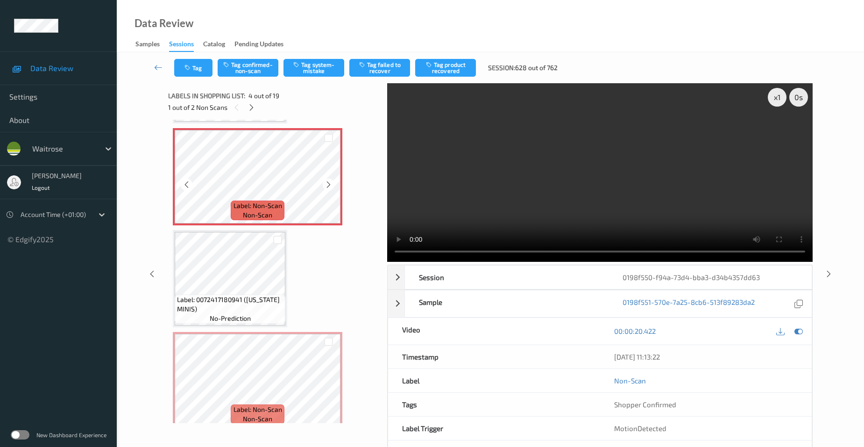
click at [331, 185] on icon at bounding box center [329, 184] width 8 height 8
click at [554, 220] on video at bounding box center [600, 172] width 426 height 178
drag, startPoint x: 573, startPoint y: 213, endPoint x: 494, endPoint y: 214, distance: 78.5
click at [573, 213] on video at bounding box center [600, 172] width 426 height 178
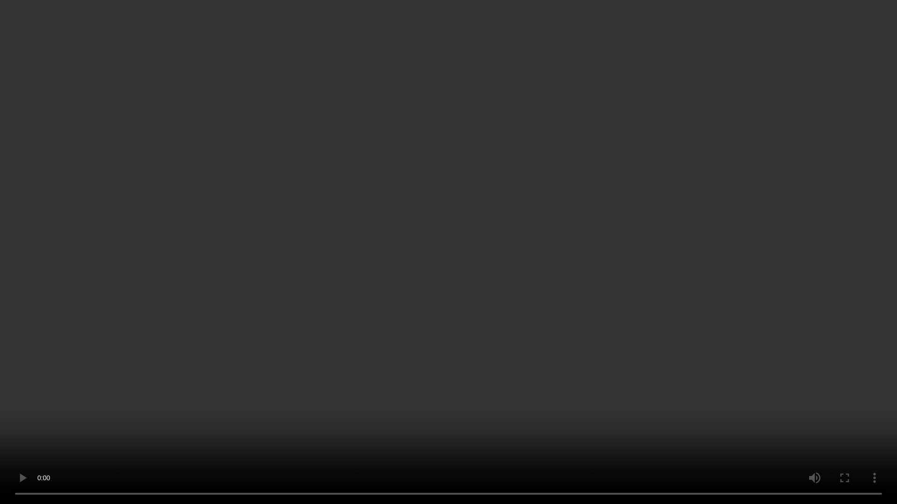
click at [587, 251] on video at bounding box center [448, 252] width 897 height 504
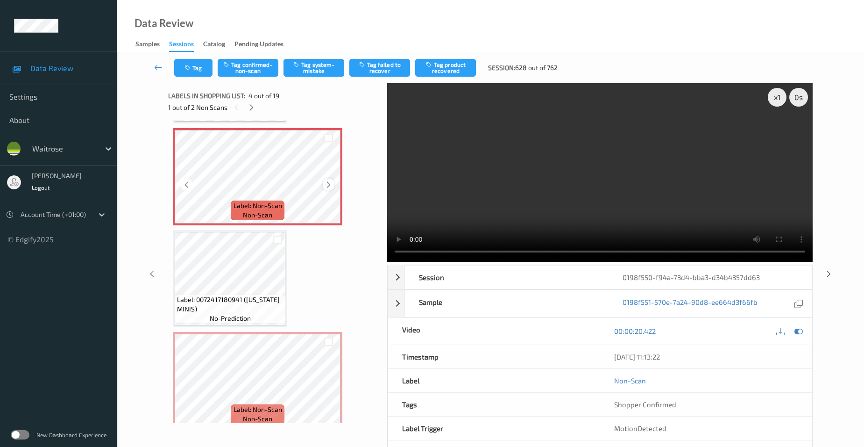
click at [326, 184] on icon at bounding box center [329, 184] width 8 height 8
click at [328, 387] on icon at bounding box center [329, 388] width 8 height 8
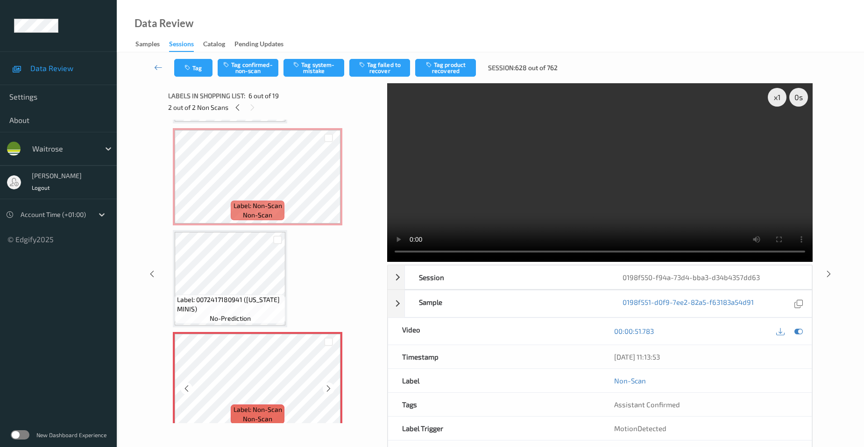
click at [328, 387] on icon at bounding box center [329, 388] width 8 height 8
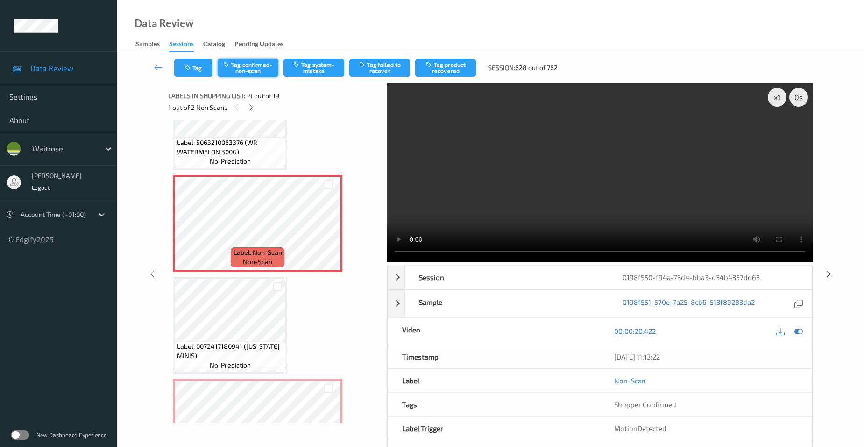
click at [241, 69] on button "Tag confirmed-non-scan" at bounding box center [248, 68] width 61 height 18
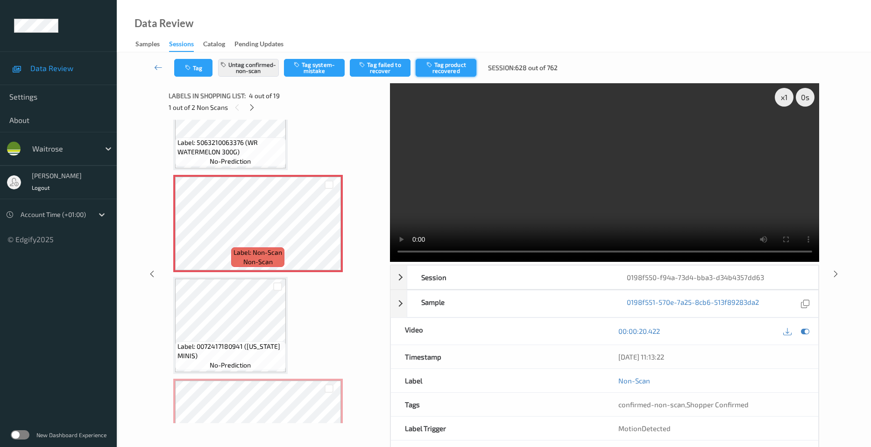
click at [450, 68] on button "Tag product recovered" at bounding box center [446, 68] width 61 height 18
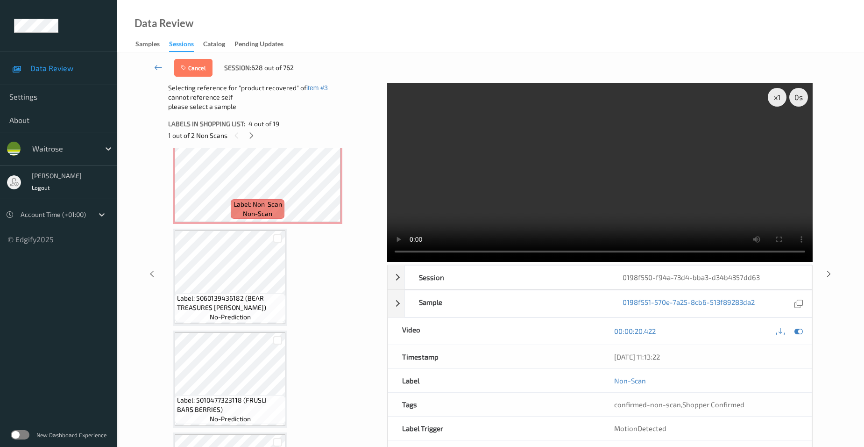
scroll to position [535, 0]
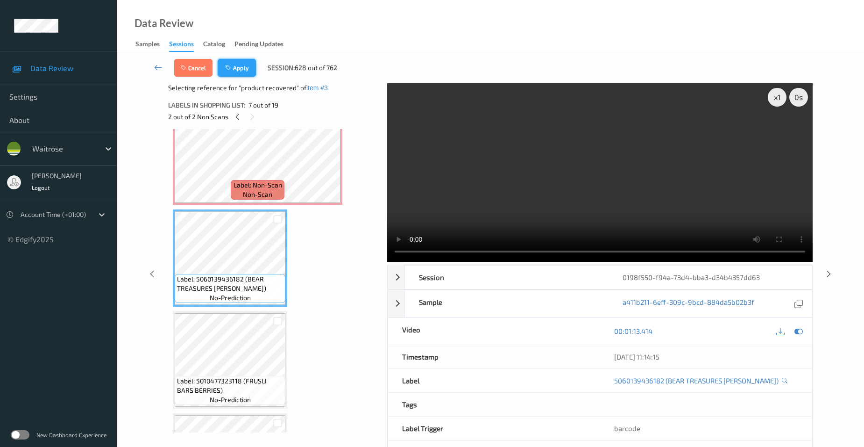
click at [245, 68] on button "Apply" at bounding box center [237, 68] width 38 height 18
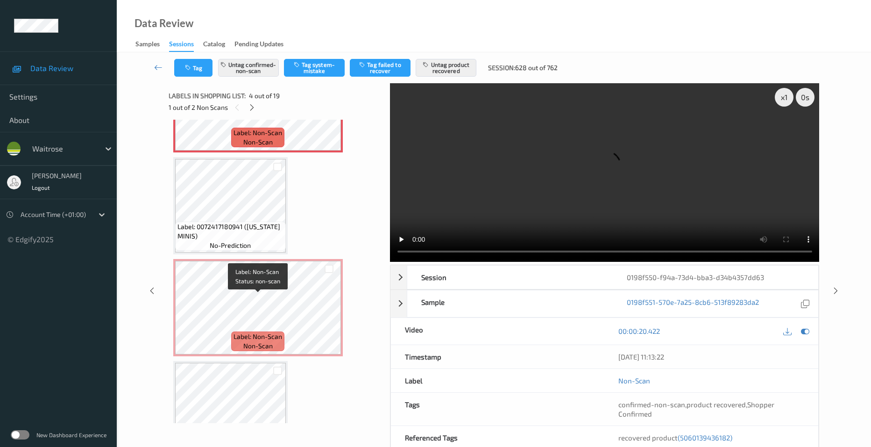
scroll to position [395, 0]
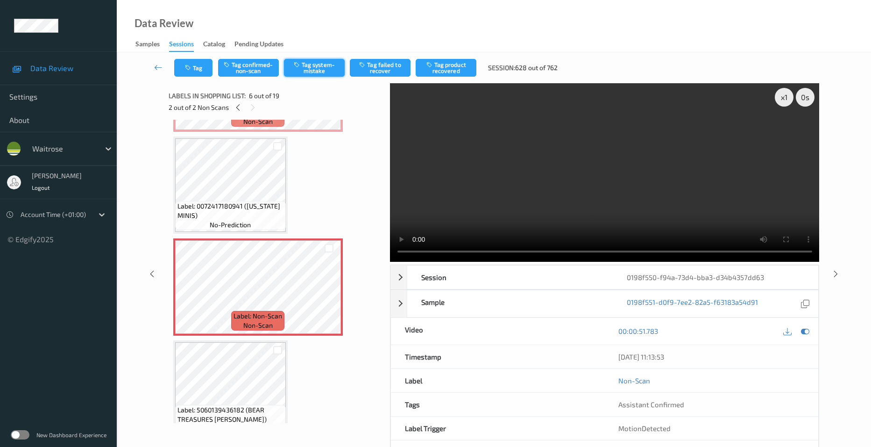
click at [329, 64] on button "Tag system-mistake" at bounding box center [314, 68] width 61 height 18
click at [201, 69] on button "Tag" at bounding box center [193, 68] width 38 height 18
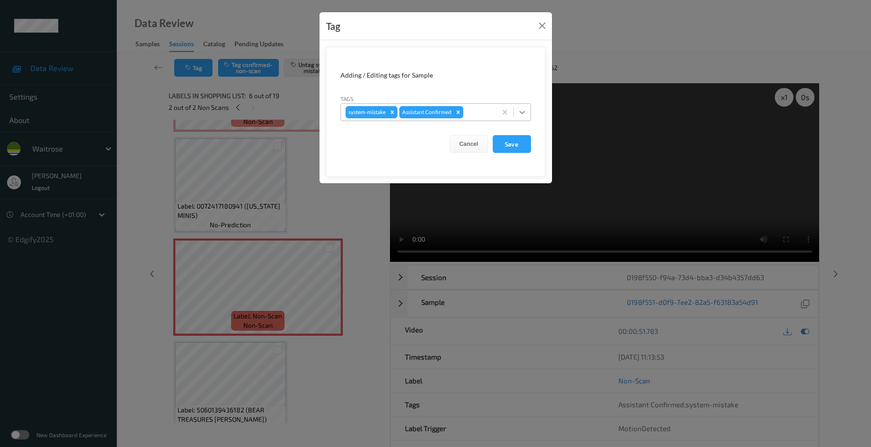
click at [527, 111] on div at bounding box center [522, 112] width 17 height 17
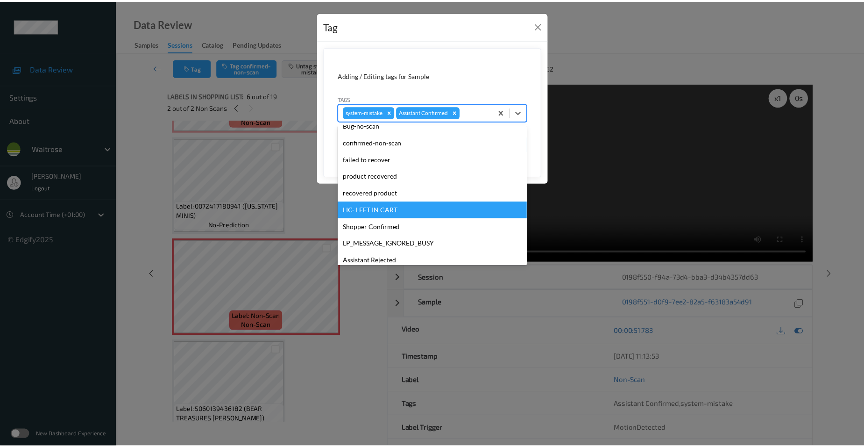
scroll to position [140, 0]
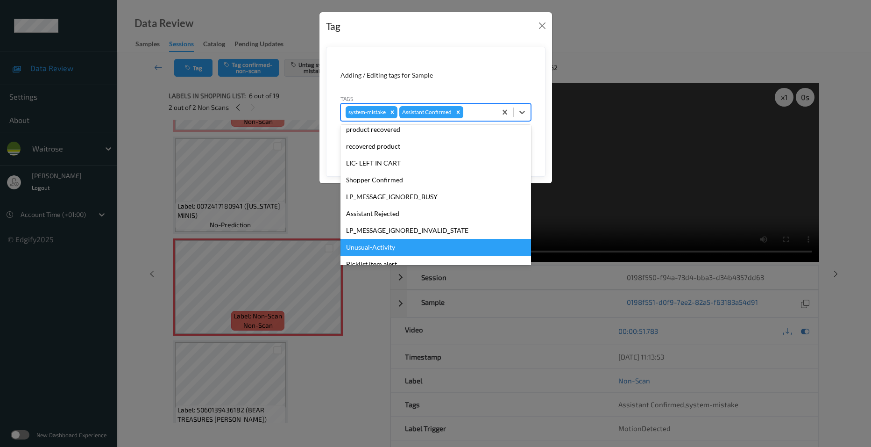
click at [375, 245] on div "Unusual-Activity" at bounding box center [436, 247] width 191 height 17
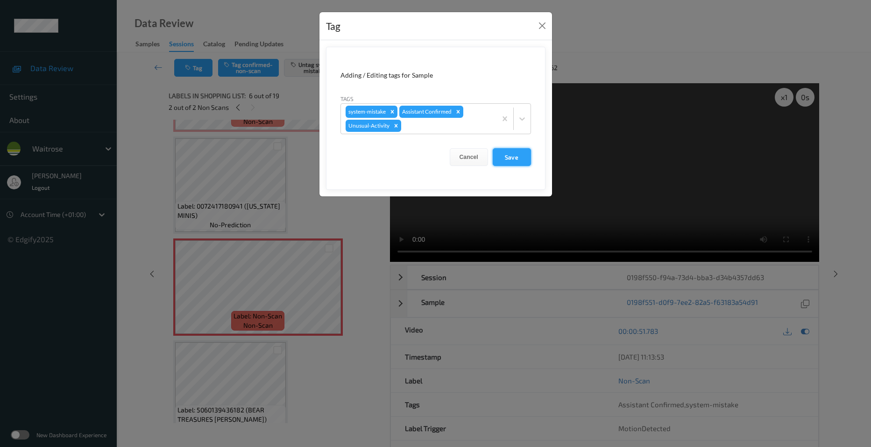
click at [512, 161] on button "Save" at bounding box center [512, 157] width 38 height 18
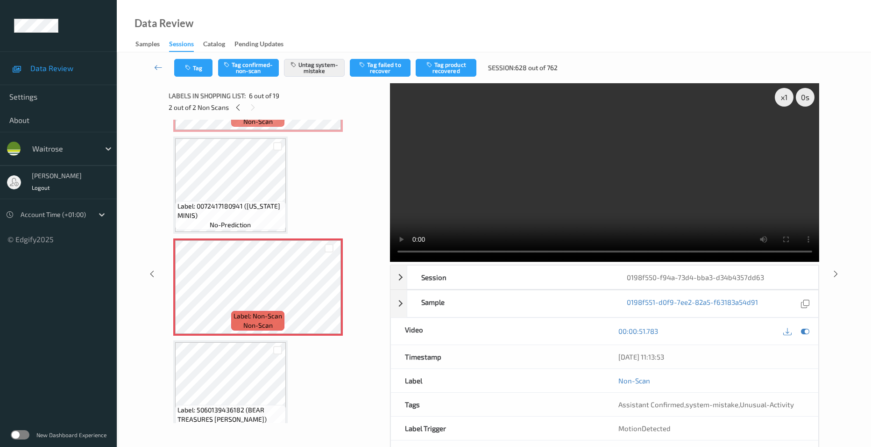
click at [154, 58] on div "Tag Tag confirmed-non-scan Untag system-mistake Tag failed to recover Tag produ…" at bounding box center [494, 67] width 716 height 31
click at [160, 66] on icon at bounding box center [158, 67] width 8 height 9
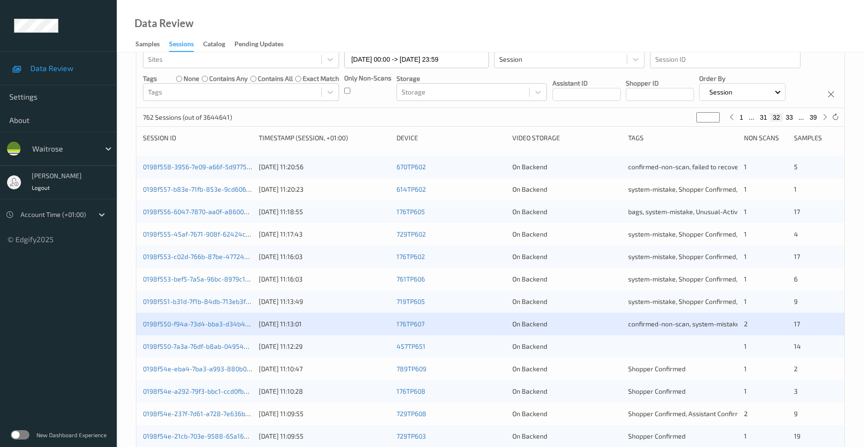
scroll to position [140, 0]
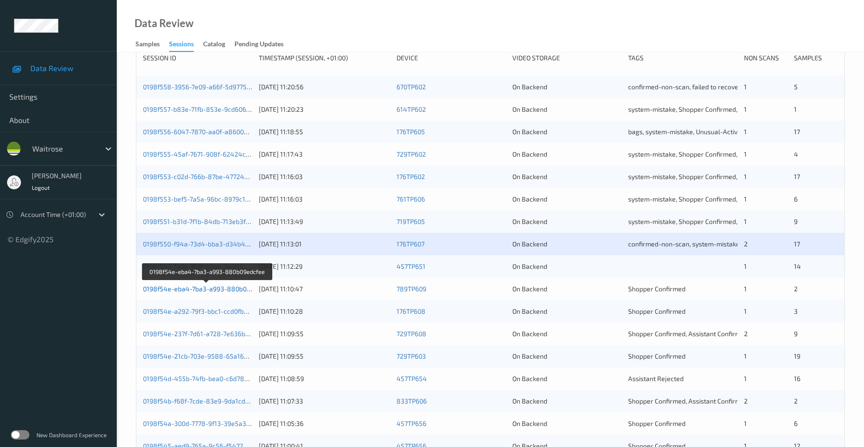
click at [180, 289] on link "0198f54e-eba4-7ba3-a993-880b09edcfee" at bounding box center [207, 288] width 128 height 8
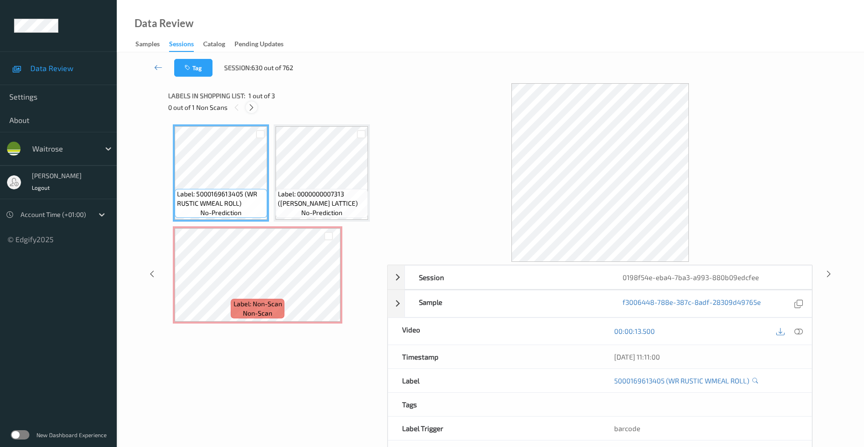
click at [250, 108] on icon at bounding box center [252, 107] width 8 height 8
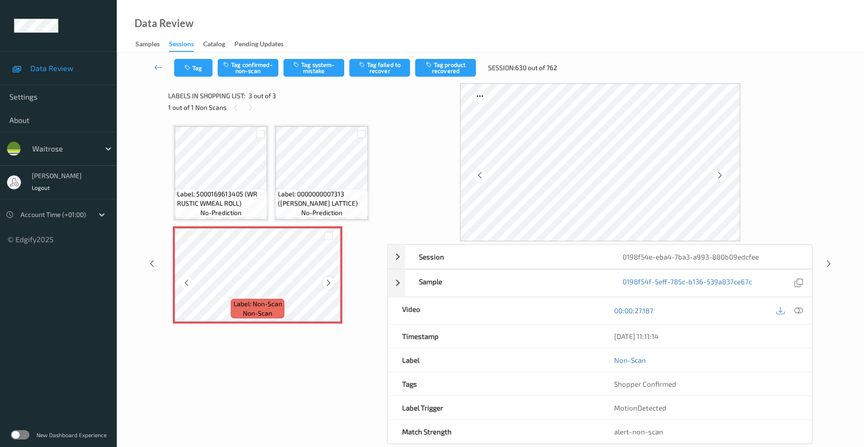
click at [329, 282] on icon at bounding box center [329, 282] width 8 height 8
click at [799, 311] on icon at bounding box center [799, 310] width 8 height 8
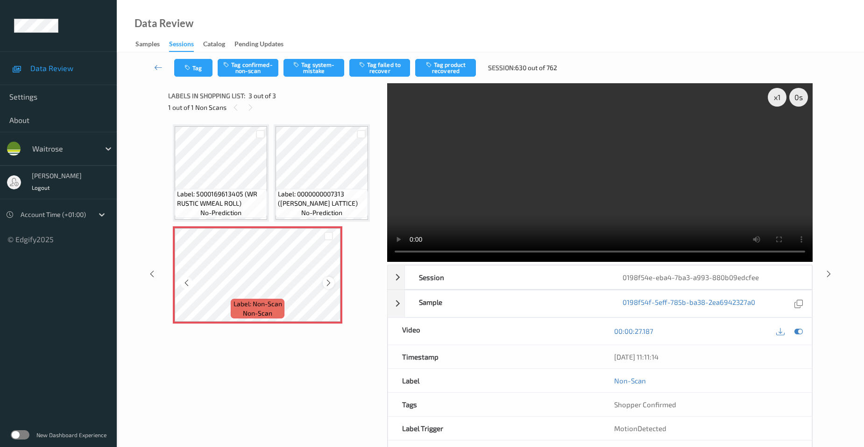
click at [327, 282] on icon at bounding box center [329, 282] width 8 height 8
click at [499, 216] on video at bounding box center [600, 172] width 426 height 178
click at [555, 212] on video at bounding box center [600, 172] width 426 height 178
click at [619, 214] on video at bounding box center [600, 172] width 426 height 178
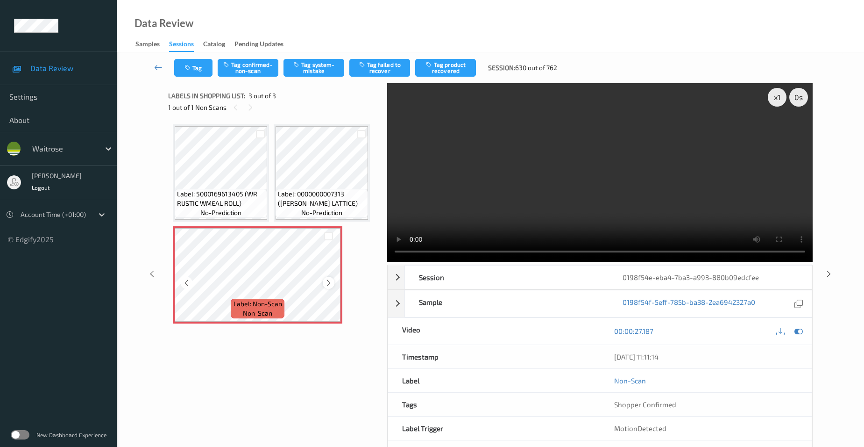
click at [328, 285] on icon at bounding box center [329, 282] width 8 height 8
click at [328, 284] on icon at bounding box center [329, 282] width 8 height 8
click at [330, 283] on icon at bounding box center [329, 282] width 8 height 8
click at [327, 63] on button "Tag system-mistake" at bounding box center [314, 68] width 61 height 18
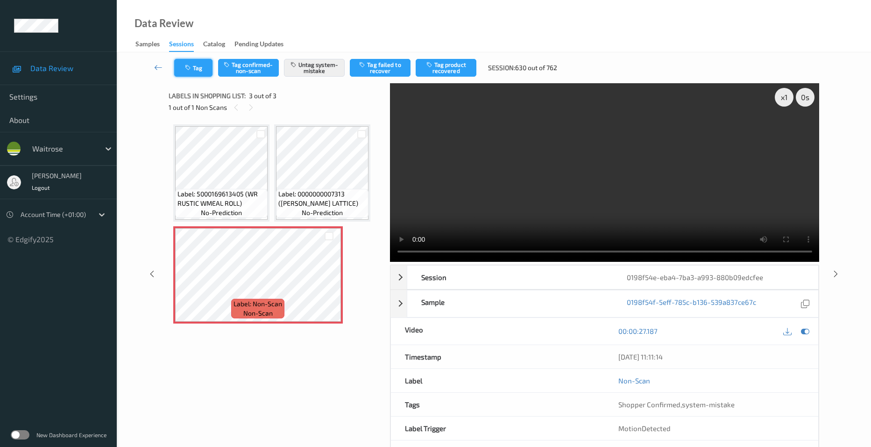
click at [199, 66] on button "Tag" at bounding box center [193, 68] width 38 height 18
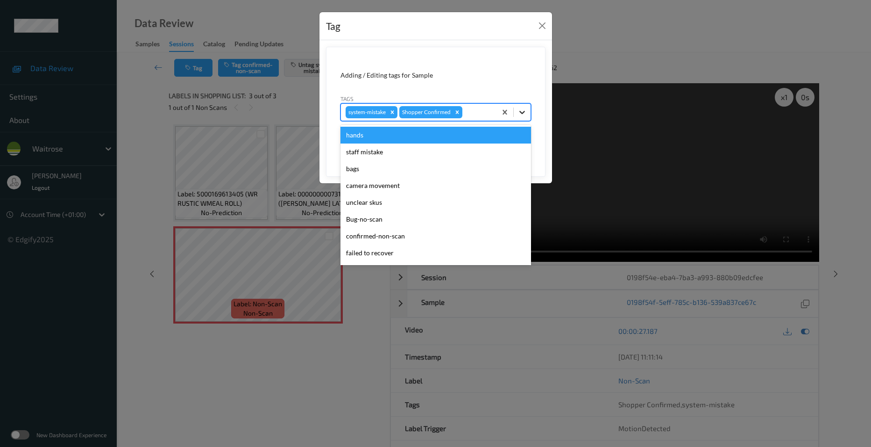
click at [524, 110] on icon at bounding box center [522, 111] width 9 height 9
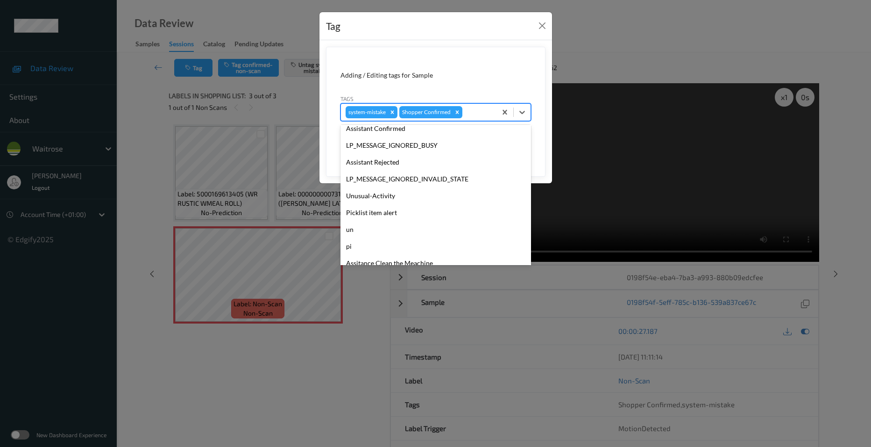
scroll to position [200, 0]
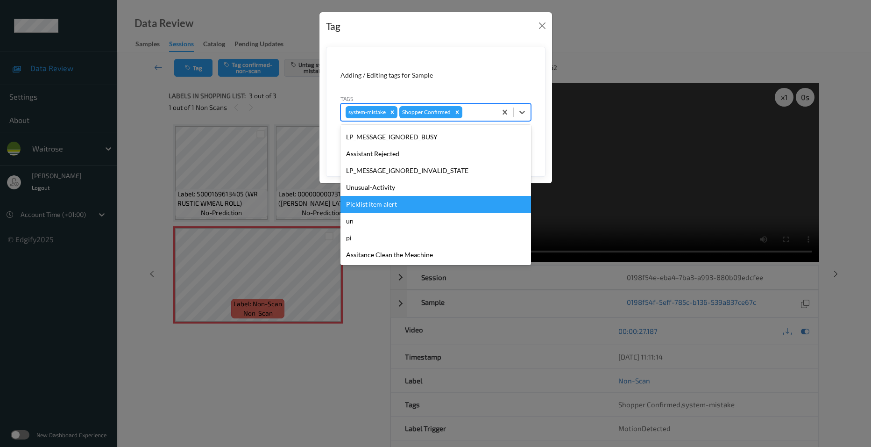
click at [375, 203] on div "Picklist item alert" at bounding box center [436, 204] width 191 height 17
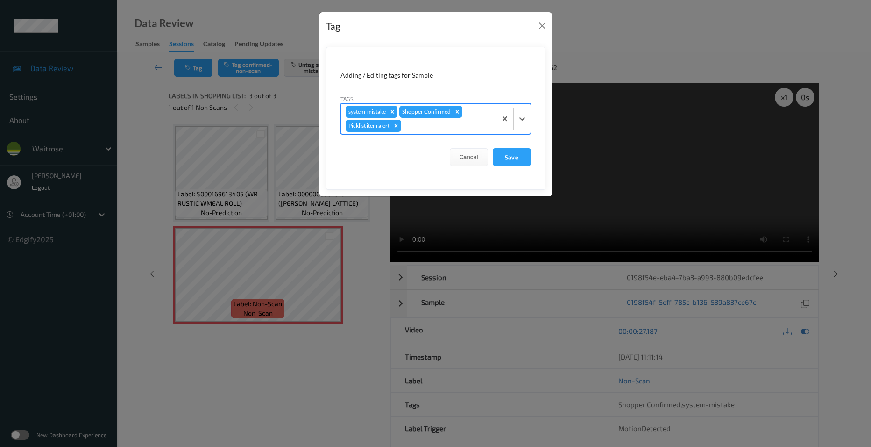
click at [523, 123] on icon at bounding box center [522, 118] width 9 height 9
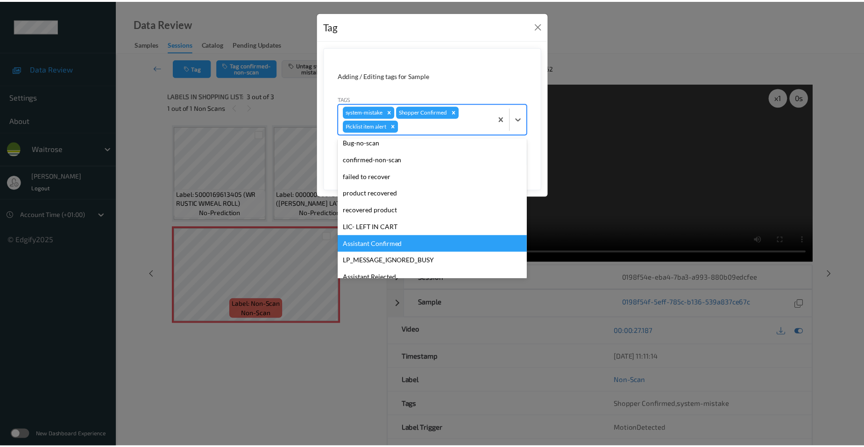
scroll to position [140, 0]
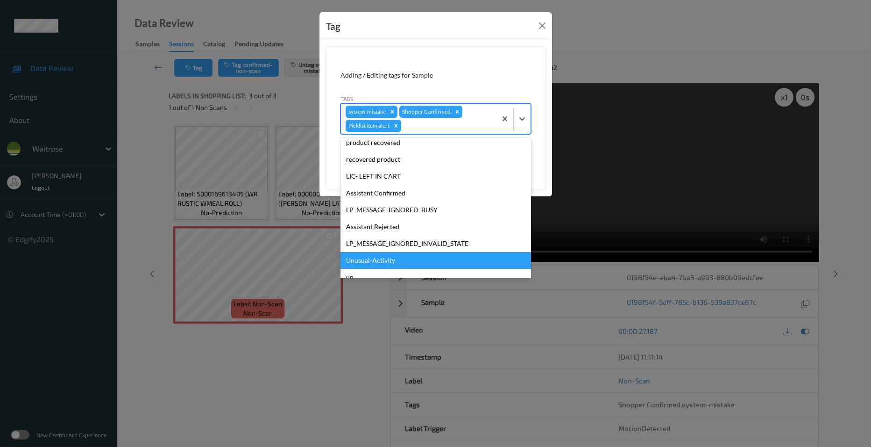
click at [374, 266] on div "Unusual-Activity" at bounding box center [436, 260] width 191 height 17
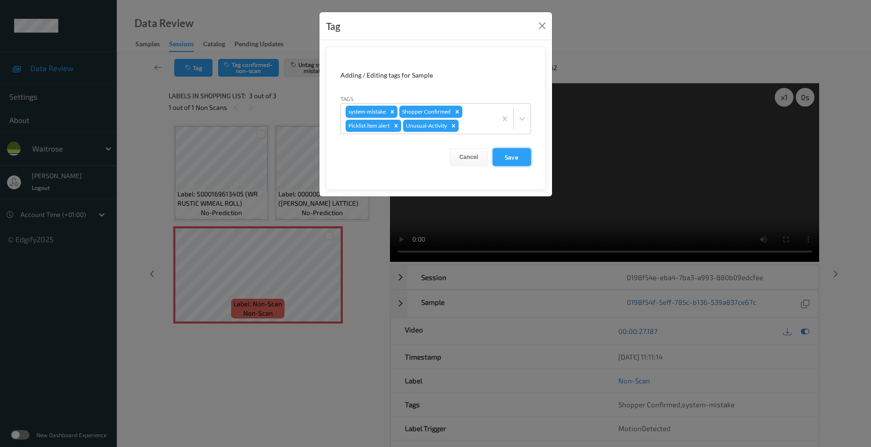
click at [509, 153] on button "Save" at bounding box center [512, 157] width 38 height 18
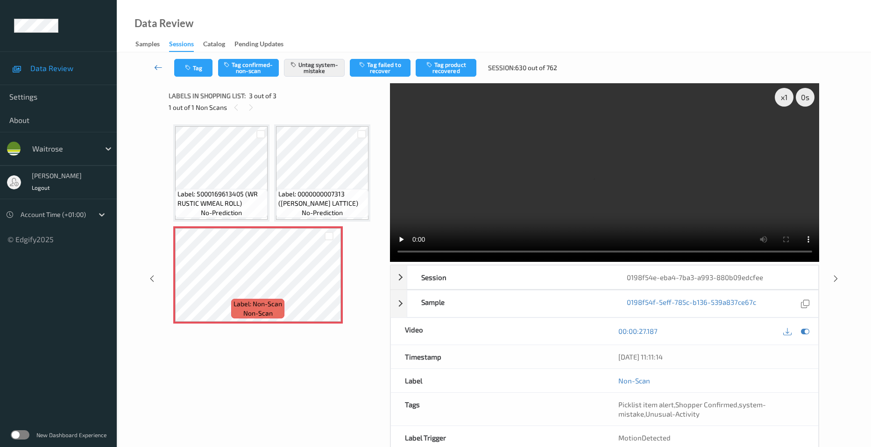
click at [157, 62] on link at bounding box center [158, 68] width 32 height 18
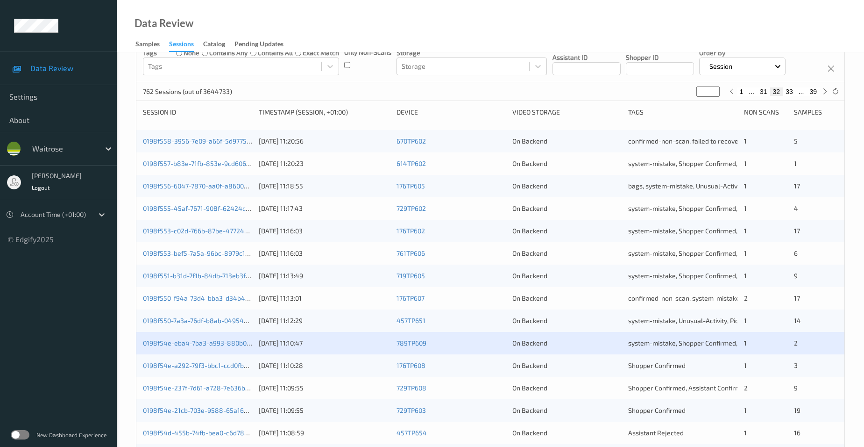
scroll to position [256, 0]
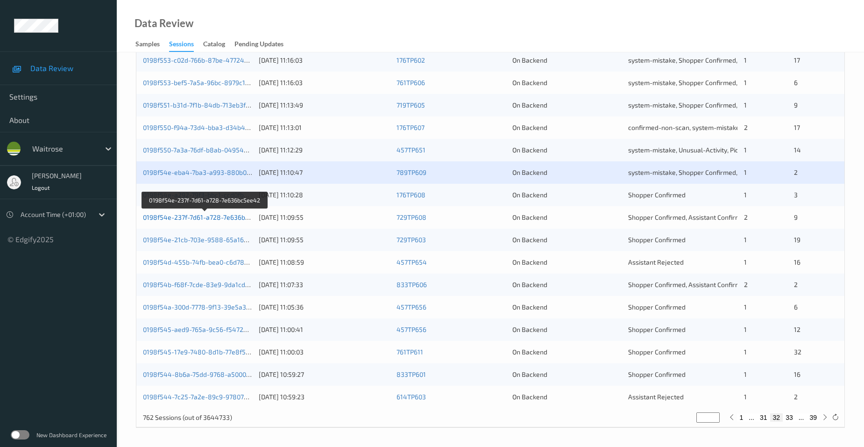
click at [179, 216] on link "0198f54e-237f-7d61-a728-7e636bc5ee42" at bounding box center [205, 217] width 125 height 8
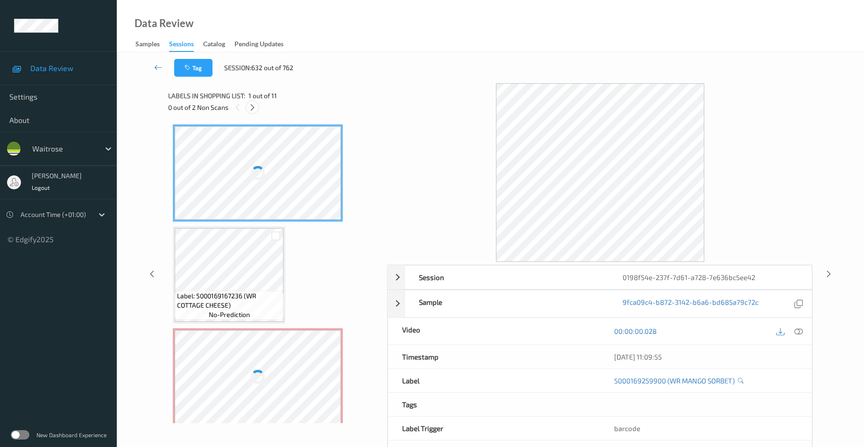
click at [251, 109] on icon at bounding box center [252, 107] width 8 height 8
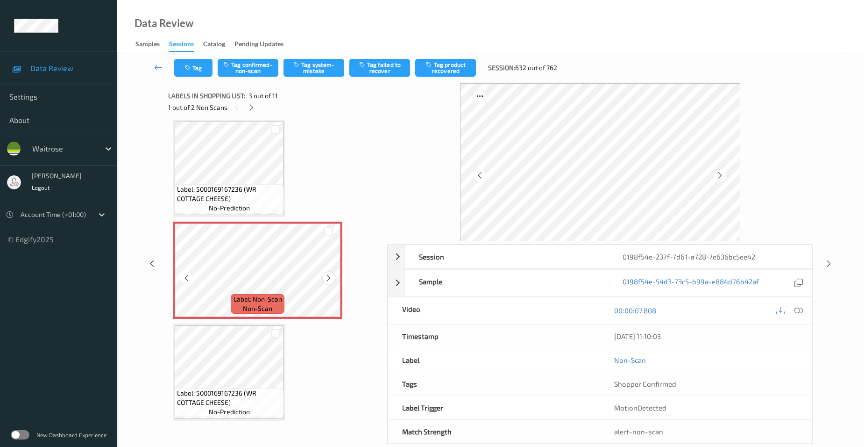
click at [328, 279] on icon at bounding box center [329, 278] width 8 height 8
click at [327, 279] on icon at bounding box center [329, 278] width 8 height 8
drag, startPoint x: 796, startPoint y: 307, endPoint x: 778, endPoint y: 303, distance: 19.1
click at [796, 307] on icon at bounding box center [799, 310] width 8 height 8
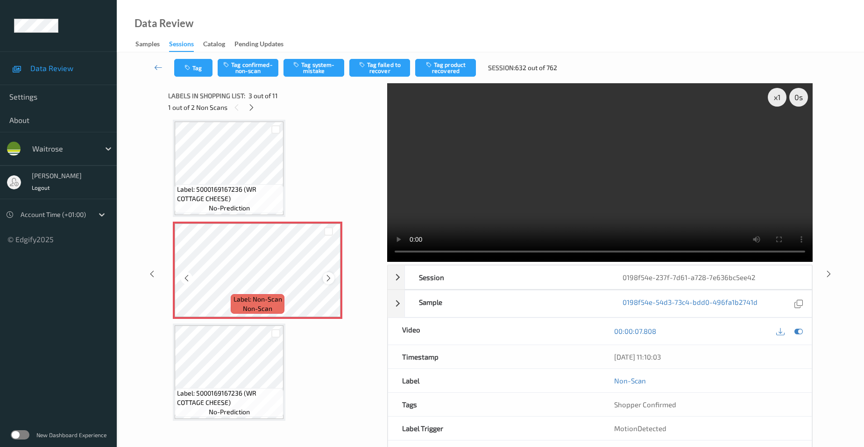
click at [326, 276] on icon at bounding box center [329, 278] width 8 height 8
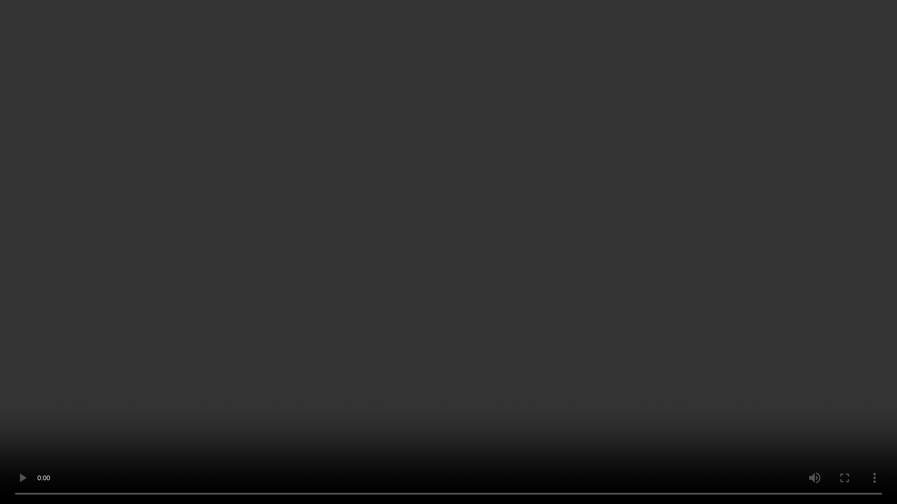
click at [789, 273] on video at bounding box center [448, 252] width 897 height 504
click at [559, 350] on video at bounding box center [448, 252] width 897 height 504
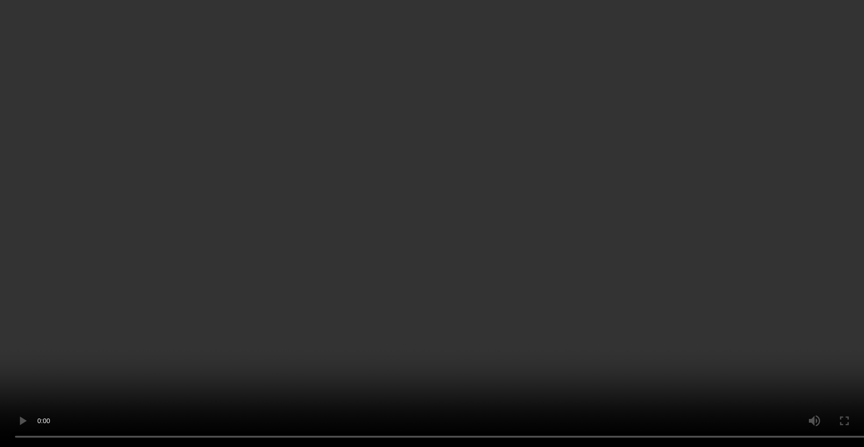
scroll to position [153, 0]
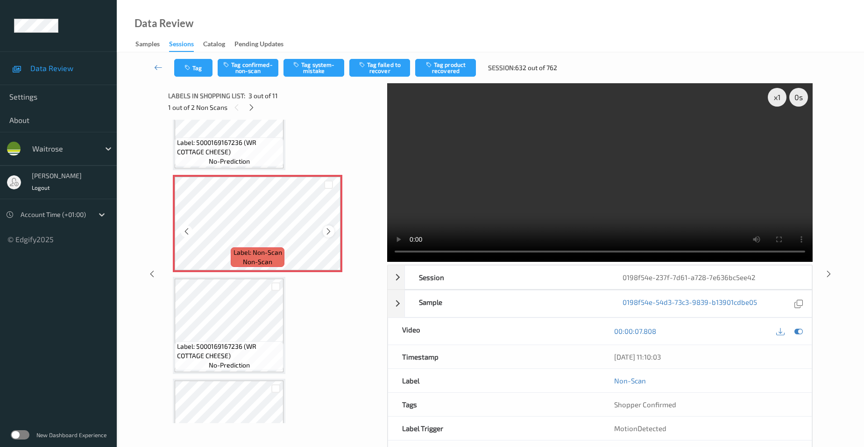
click at [333, 229] on icon at bounding box center [329, 231] width 8 height 8
click at [459, 214] on video at bounding box center [600, 172] width 426 height 178
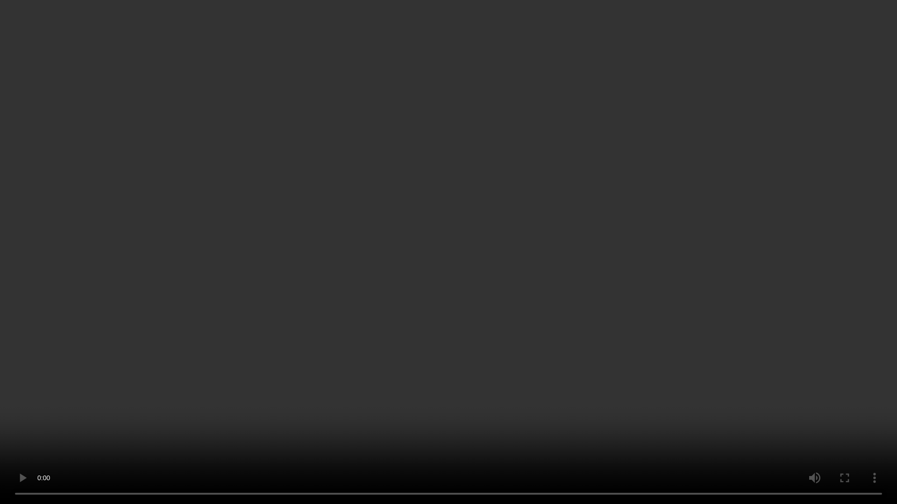
click at [319, 385] on video at bounding box center [448, 252] width 897 height 504
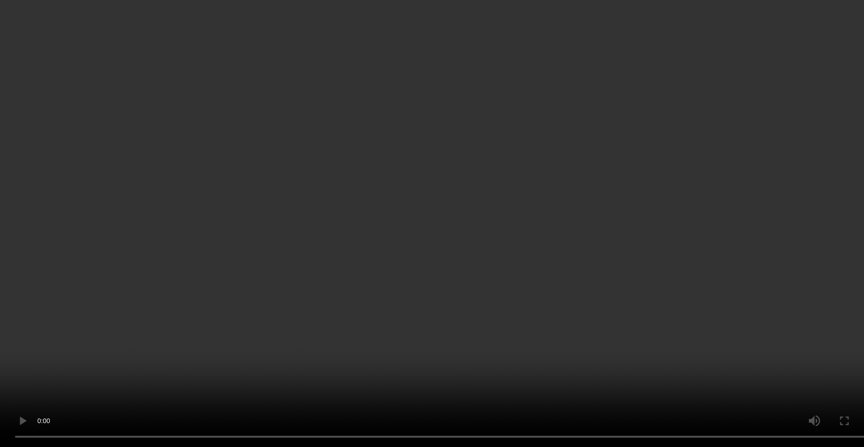
scroll to position [0, 0]
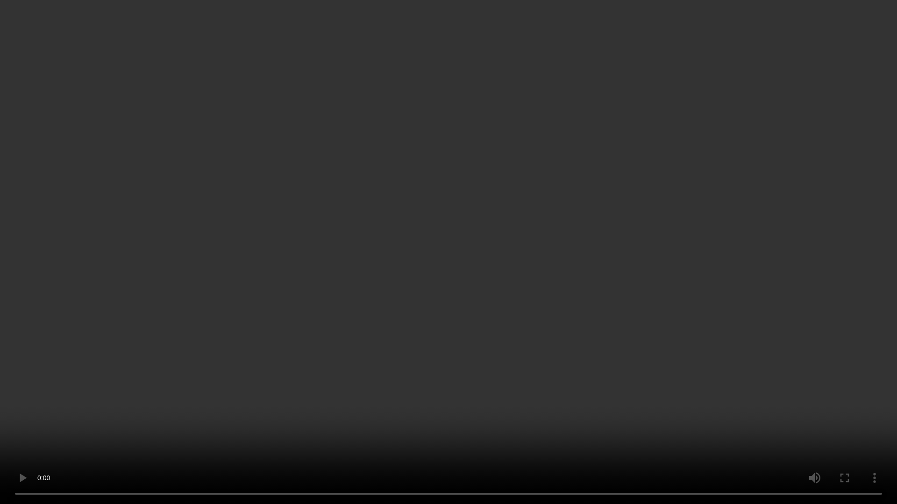
click at [600, 304] on video at bounding box center [448, 252] width 897 height 504
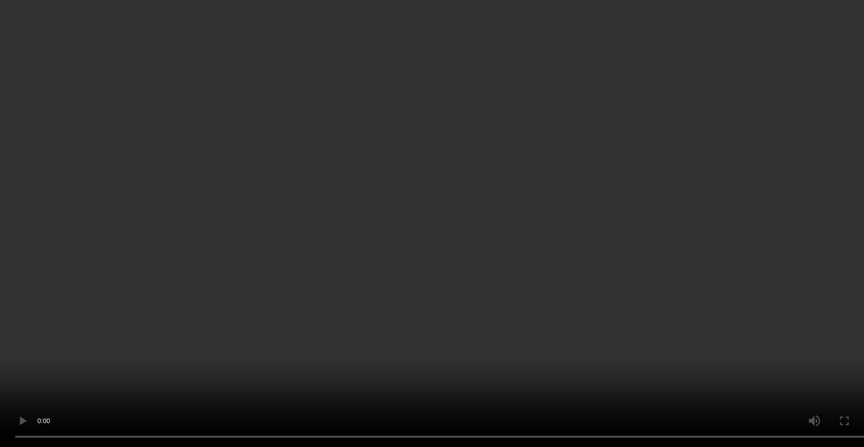
scroll to position [234, 0]
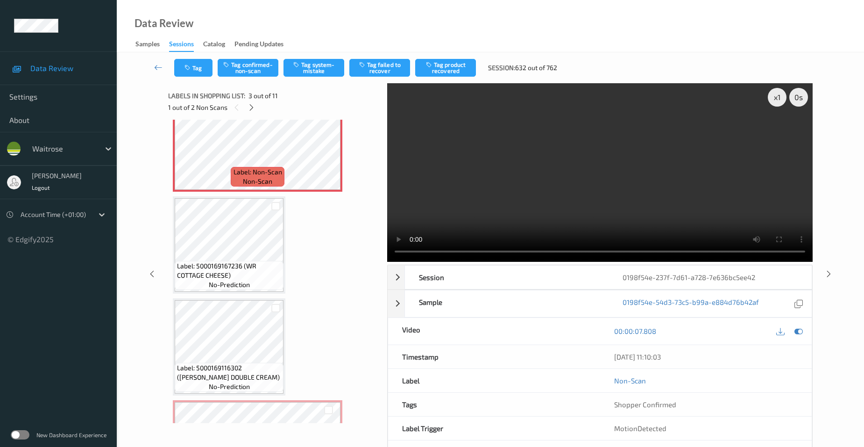
click at [534, 182] on video at bounding box center [600, 172] width 426 height 178
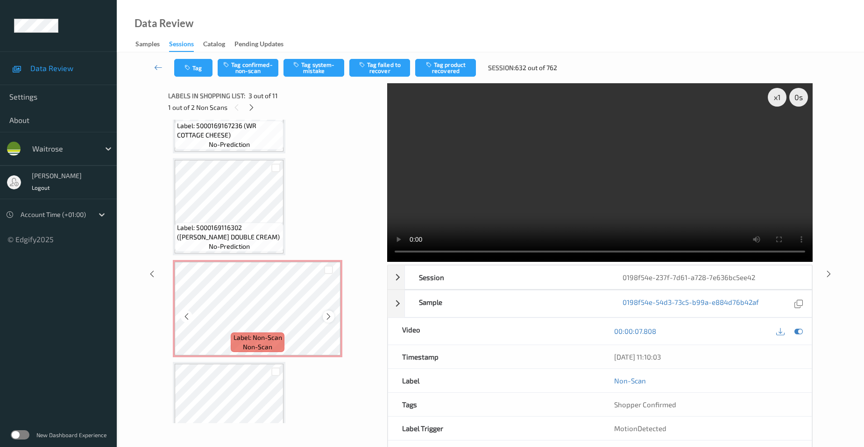
scroll to position [280, 0]
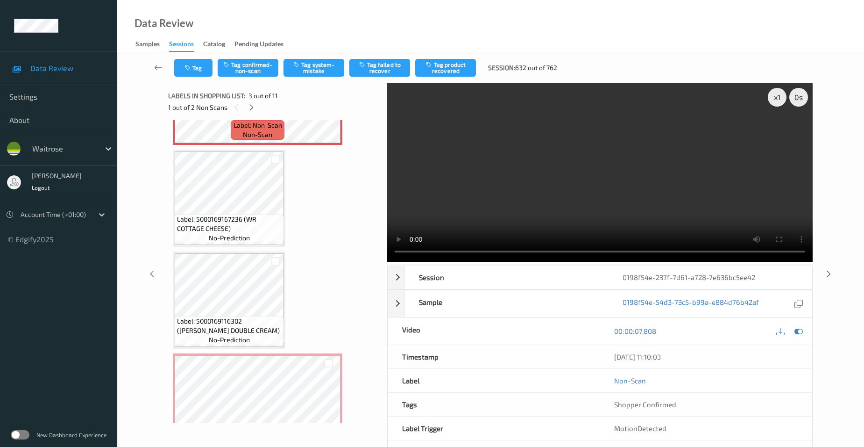
drag, startPoint x: 477, startPoint y: 183, endPoint x: 470, endPoint y: 193, distance: 12.6
click at [477, 183] on video at bounding box center [600, 172] width 426 height 178
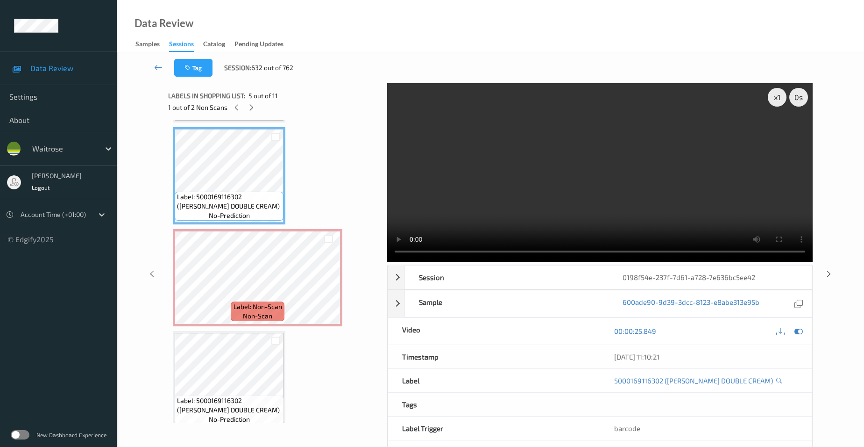
scroll to position [420, 0]
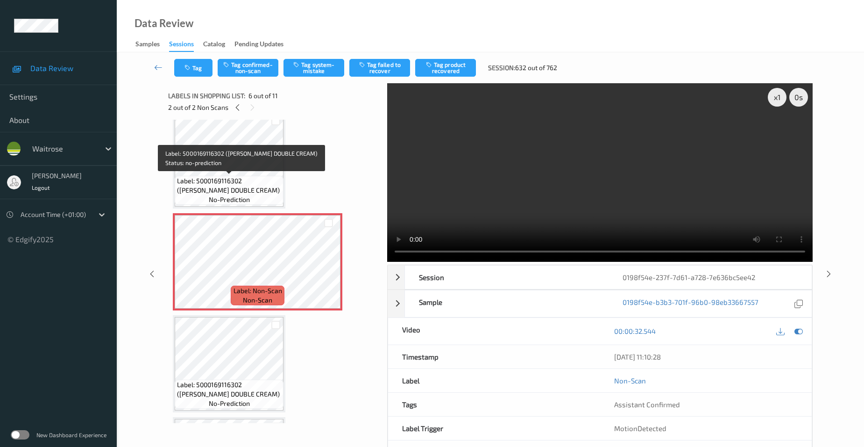
click at [237, 182] on span "Label: 5000169116302 (WR ESS DOUBLE CREAM)" at bounding box center [229, 185] width 104 height 19
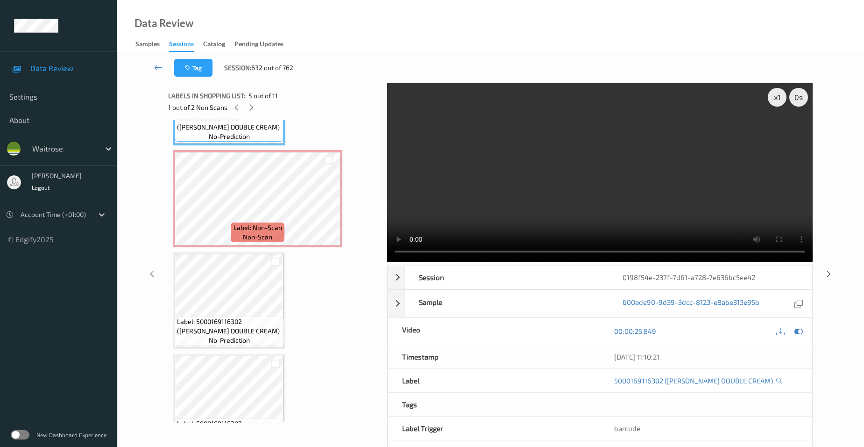
scroll to position [467, 0]
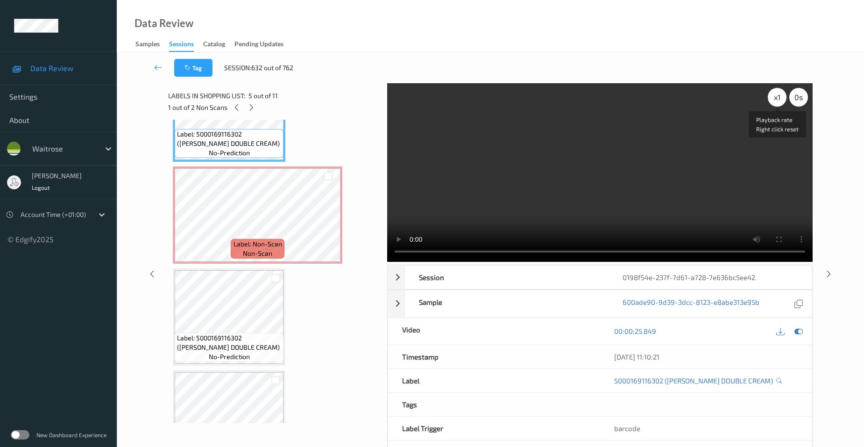
click at [773, 92] on div "x 1" at bounding box center [777, 97] width 19 height 19
click at [515, 216] on video at bounding box center [600, 172] width 426 height 178
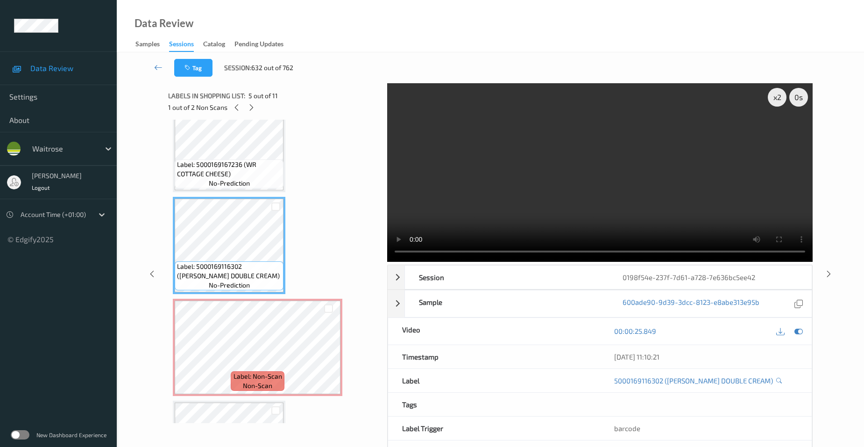
scroll to position [327, 0]
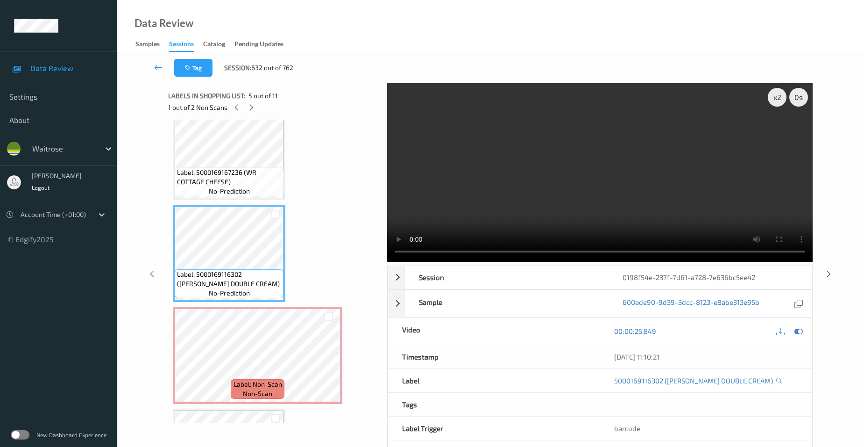
click at [621, 198] on video at bounding box center [600, 172] width 426 height 178
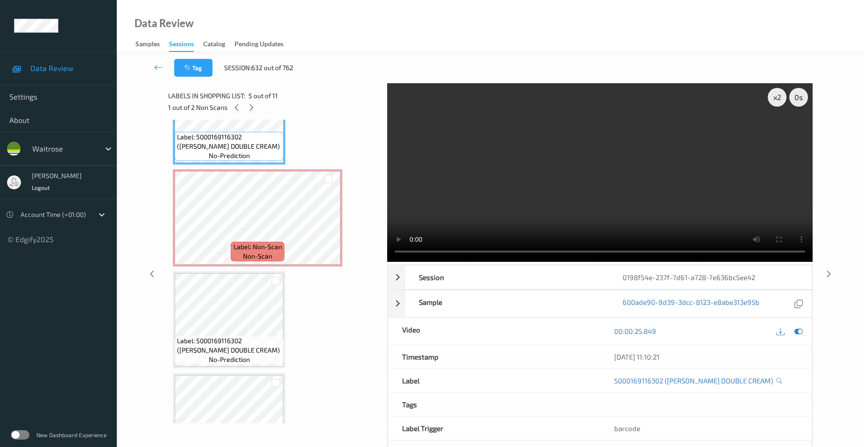
scroll to position [514, 0]
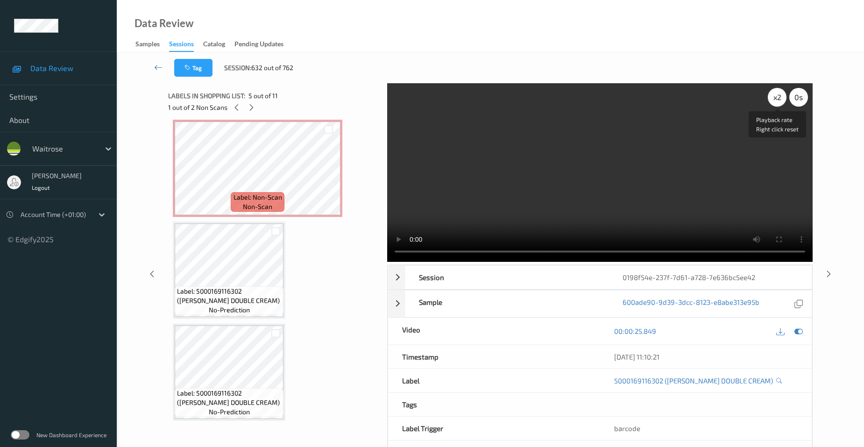
click at [776, 97] on div "x 2" at bounding box center [777, 97] width 19 height 19
click at [603, 205] on video at bounding box center [600, 172] width 426 height 178
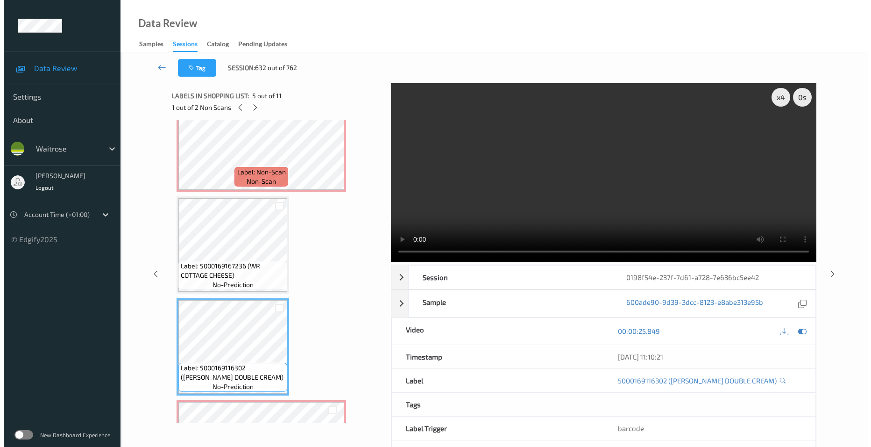
scroll to position [93, 0]
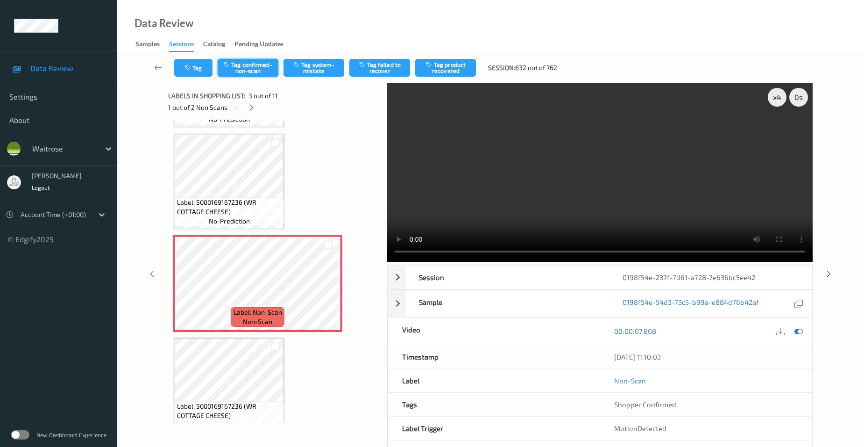
click at [248, 65] on button "Tag confirmed-non-scan" at bounding box center [248, 68] width 61 height 18
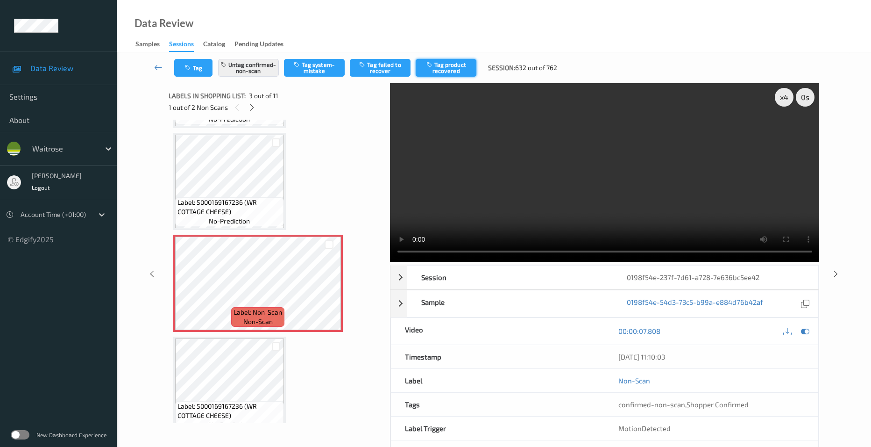
click at [448, 72] on button "Tag product recovered" at bounding box center [446, 68] width 61 height 18
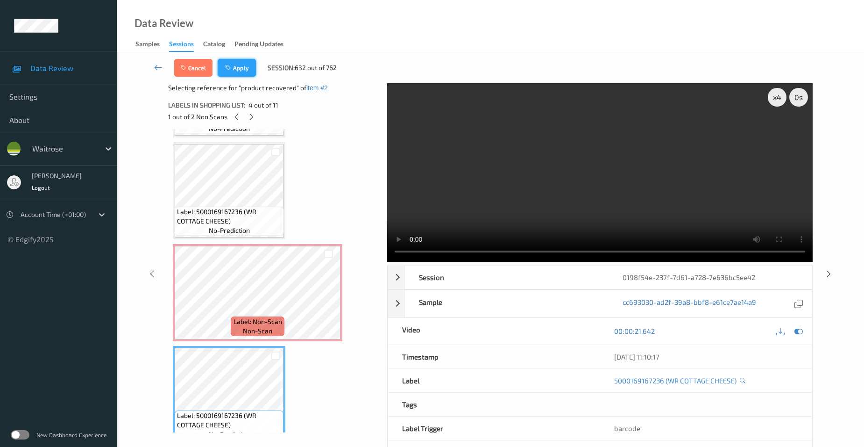
click at [238, 67] on button "Apply" at bounding box center [237, 68] width 38 height 18
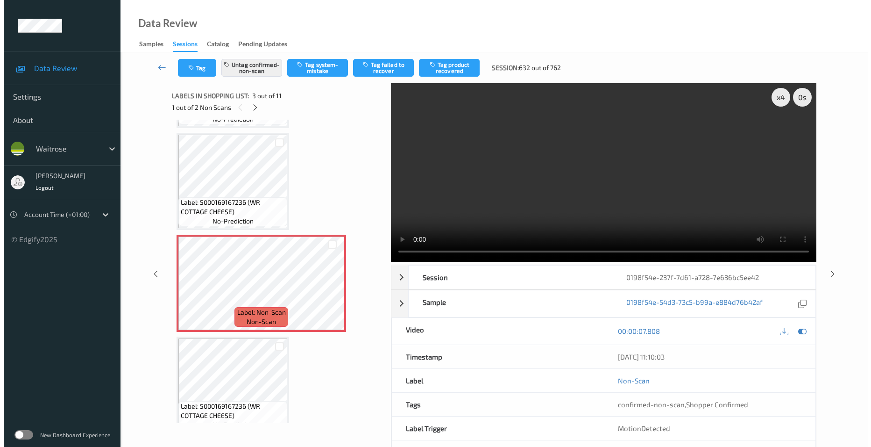
scroll to position [106, 0]
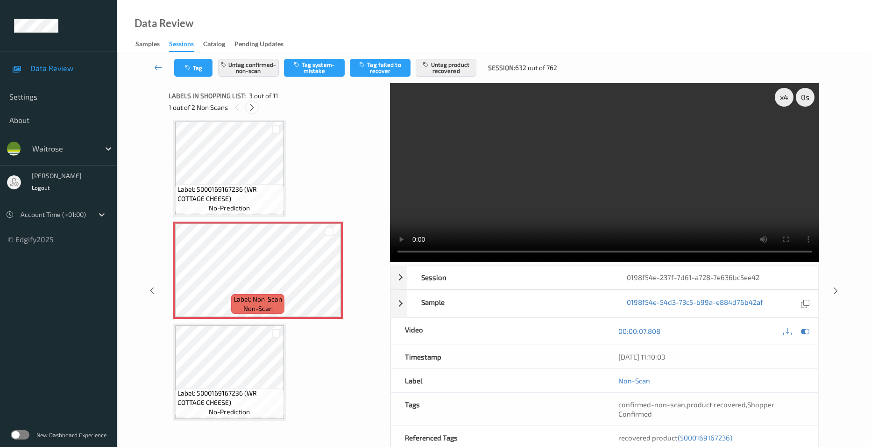
click at [251, 120] on div "Label: 5000169167236 (WR COTTAGE CHEESE) no-prediction" at bounding box center [229, 168] width 113 height 97
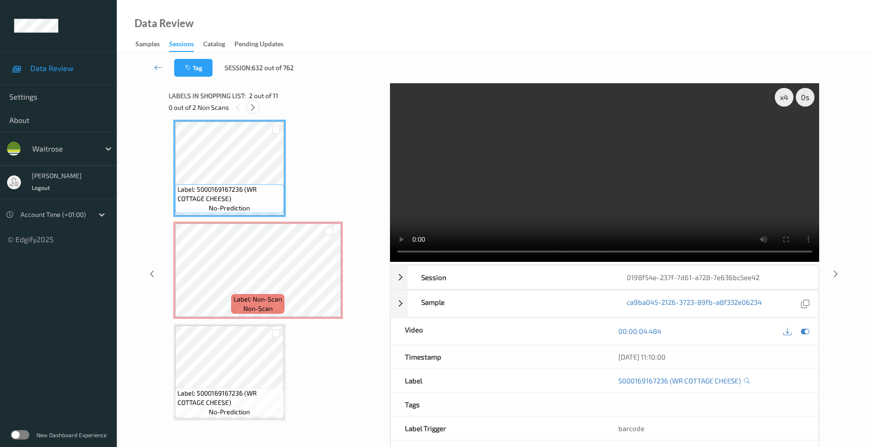
click at [251, 109] on icon at bounding box center [253, 107] width 8 height 8
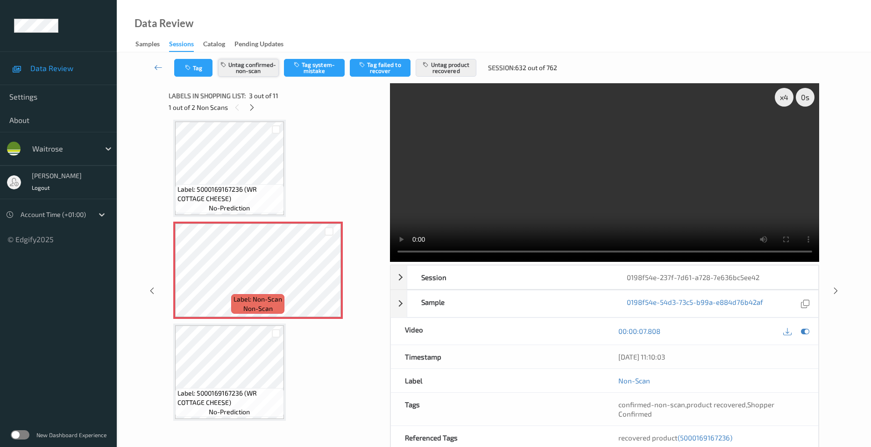
click at [245, 66] on button "Untag confirmed-non-scan" at bounding box center [248, 68] width 61 height 18
click at [253, 65] on button "Tag confirmed-non-scan" at bounding box center [248, 68] width 61 height 18
click at [250, 110] on icon at bounding box center [252, 107] width 8 height 8
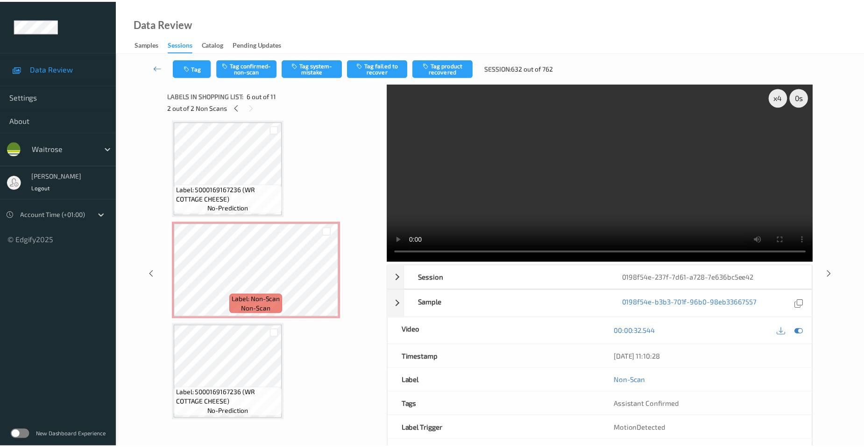
scroll to position [412, 0]
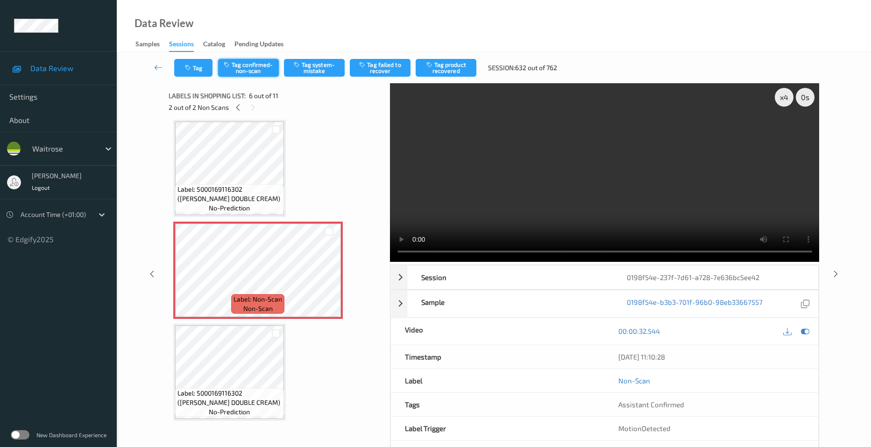
click at [254, 61] on button "Tag confirmed-non-scan" at bounding box center [248, 68] width 61 height 18
click at [446, 68] on button "Tag product recovered" at bounding box center [446, 68] width 61 height 18
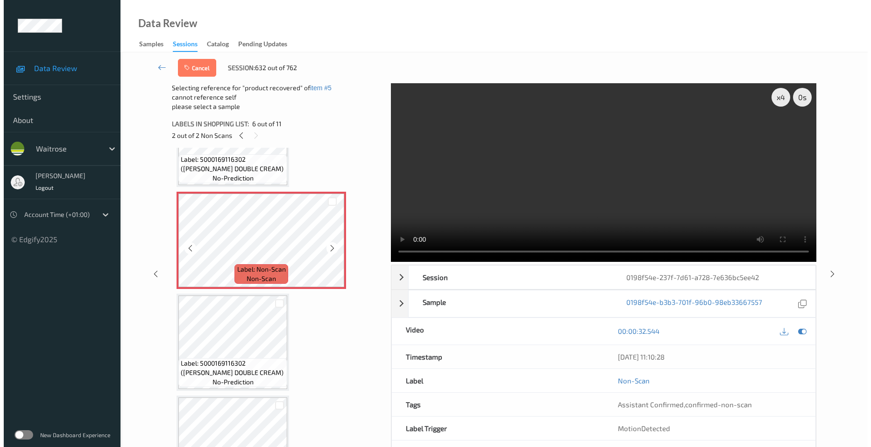
scroll to position [552, 0]
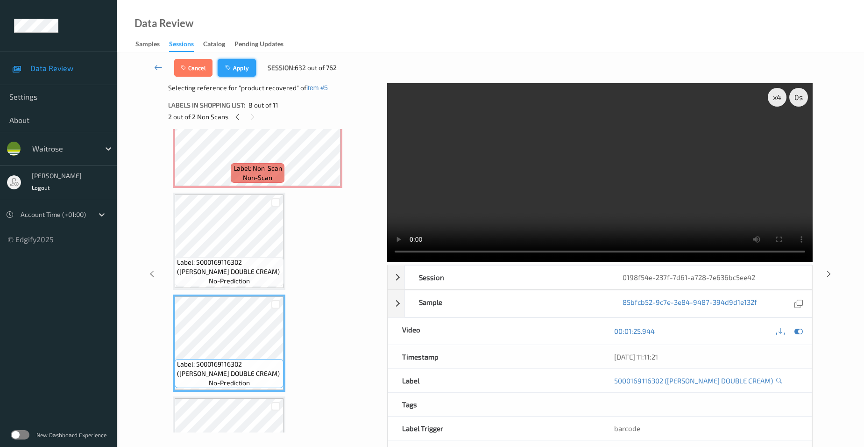
click at [233, 66] on icon "button" at bounding box center [229, 67] width 8 height 7
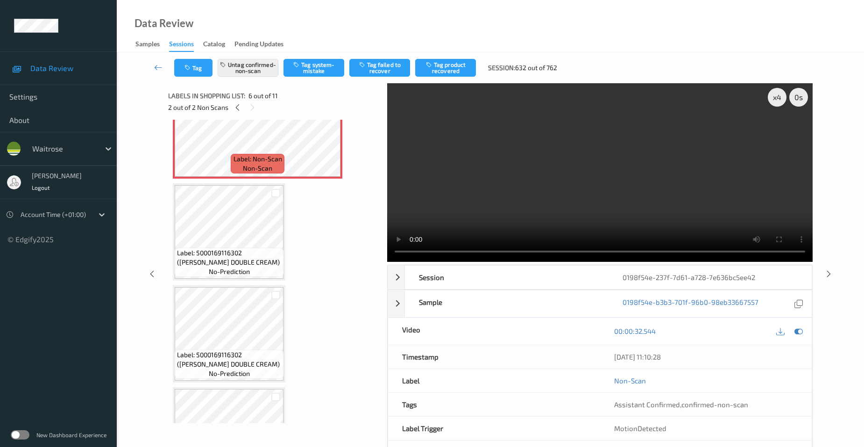
scroll to position [412, 0]
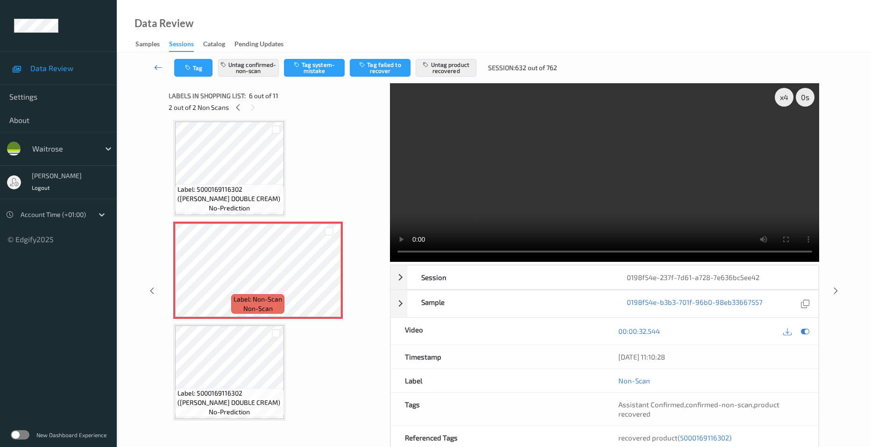
click at [157, 63] on icon at bounding box center [158, 67] width 8 height 9
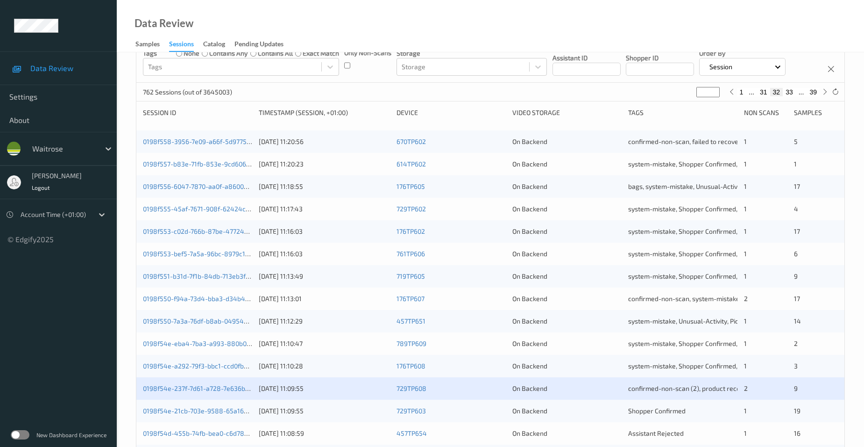
scroll to position [234, 0]
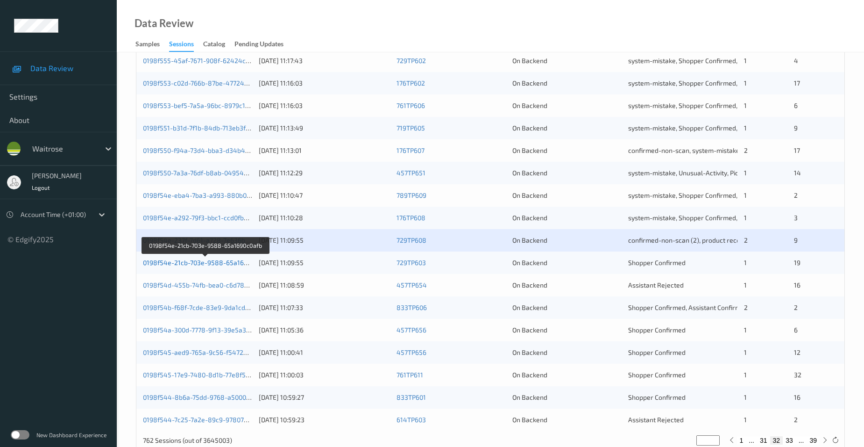
click at [221, 262] on link "0198f54e-21cb-703e-9588-65a1690c0afb" at bounding box center [205, 262] width 125 height 8
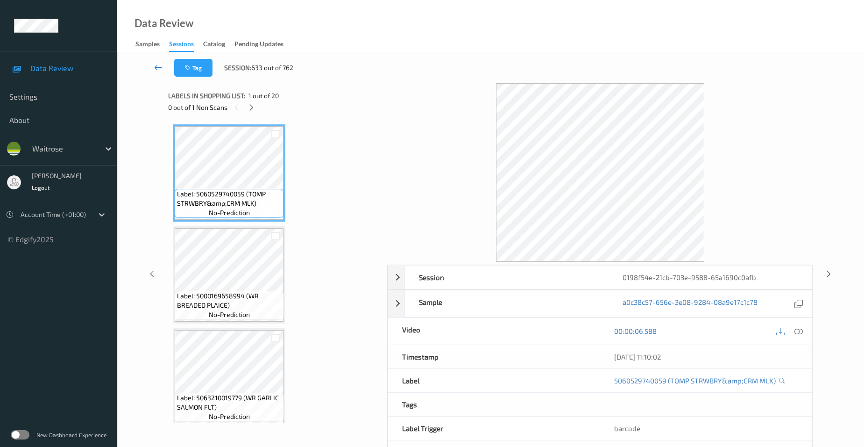
click at [158, 62] on link at bounding box center [158, 68] width 32 height 18
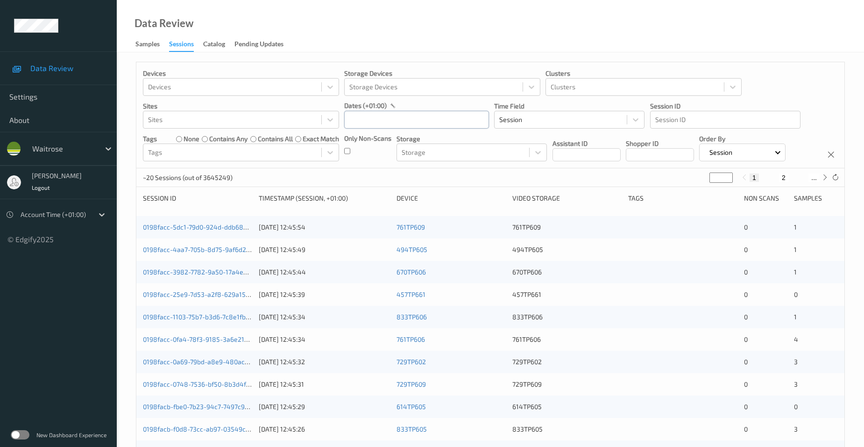
drag, startPoint x: 368, startPoint y: 121, endPoint x: 375, endPoint y: 125, distance: 7.9
click at [368, 121] on input "text" at bounding box center [416, 120] width 145 height 18
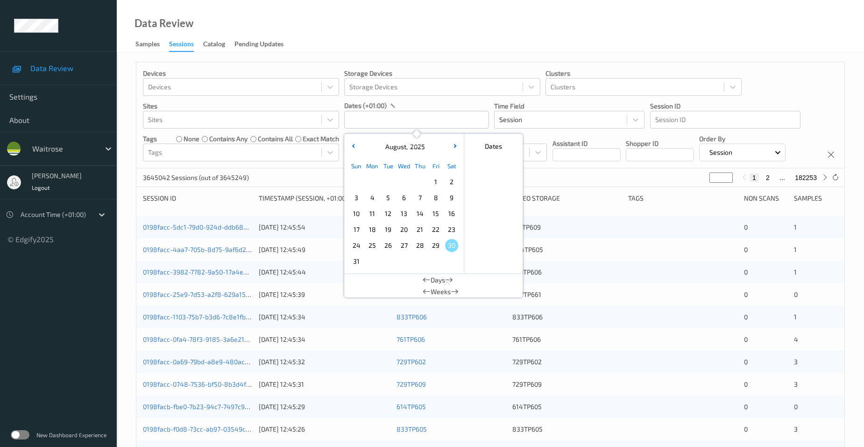
click at [435, 243] on span "29" at bounding box center [435, 245] width 13 height 13
type input "29/08/2025 00:00 -> 29/08/2025 23:59"
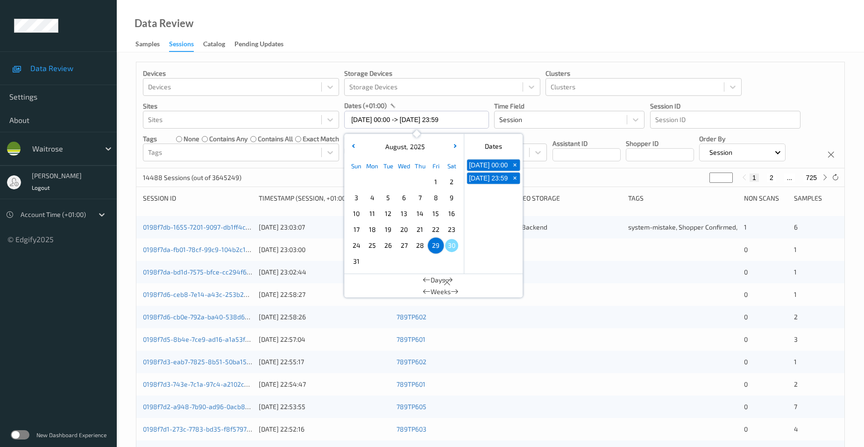
click at [479, 35] on div "Data Review Samples Sessions Catalog Pending Updates" at bounding box center [490, 26] width 747 height 52
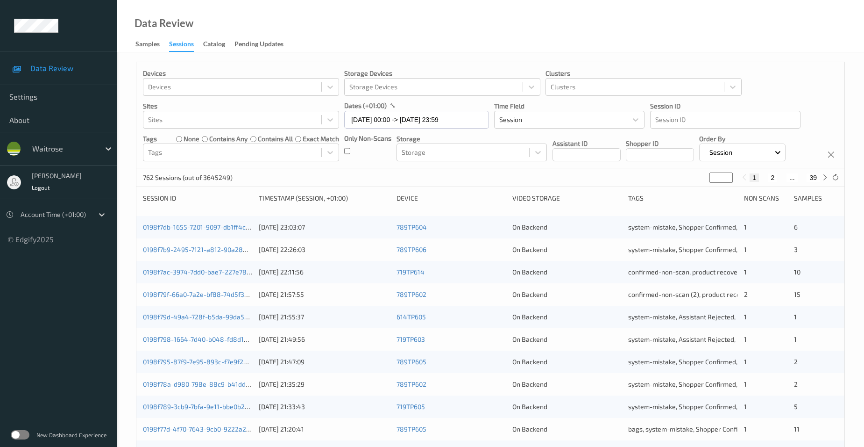
drag, startPoint x: 717, startPoint y: 177, endPoint x: 630, endPoint y: 189, distance: 87.7
click at [630, 189] on div "Devices Devices Storage Devices Storage Devices Clusters Clusters Sites Sites d…" at bounding box center [490, 373] width 709 height 622
type input "*"
type input "**"
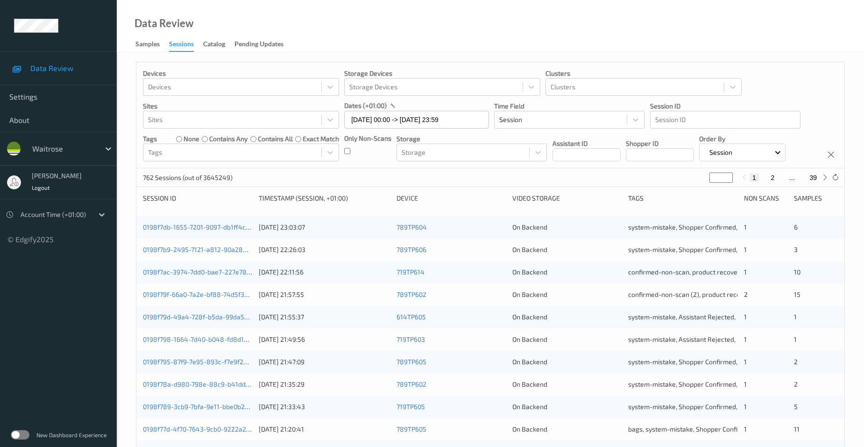
type input "**"
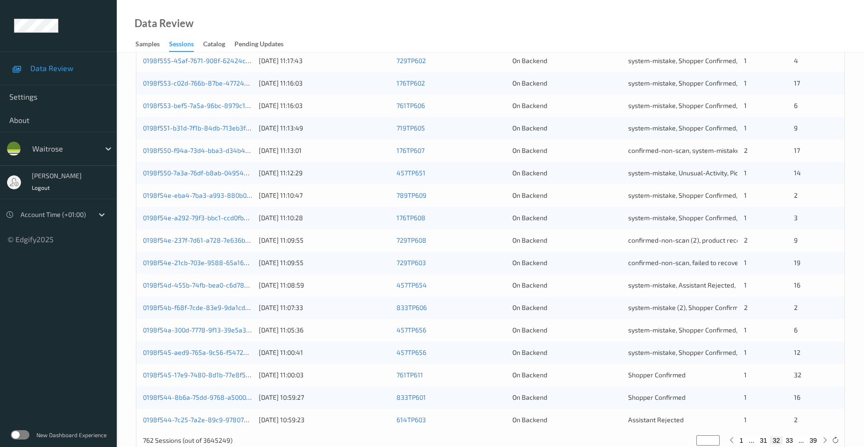
scroll to position [256, 0]
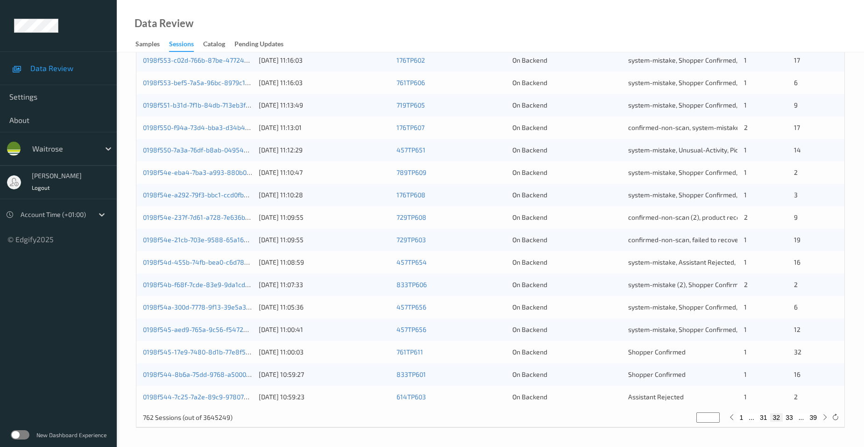
type input "**"
click at [364, 236] on div "[DATE] 11:09:55" at bounding box center [324, 239] width 131 height 9
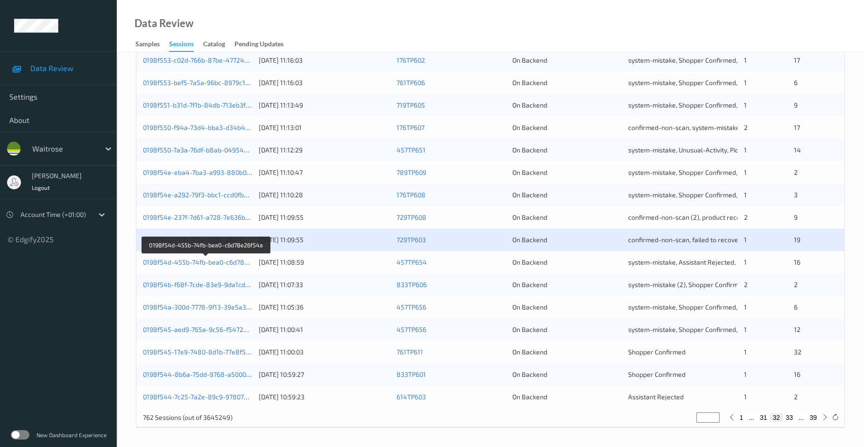
drag, startPoint x: 182, startPoint y: 262, endPoint x: 192, endPoint y: 259, distance: 10.1
click at [182, 262] on link "0198f54d-455b-74fb-bea0-c6d78e26f54a" at bounding box center [206, 262] width 127 height 8
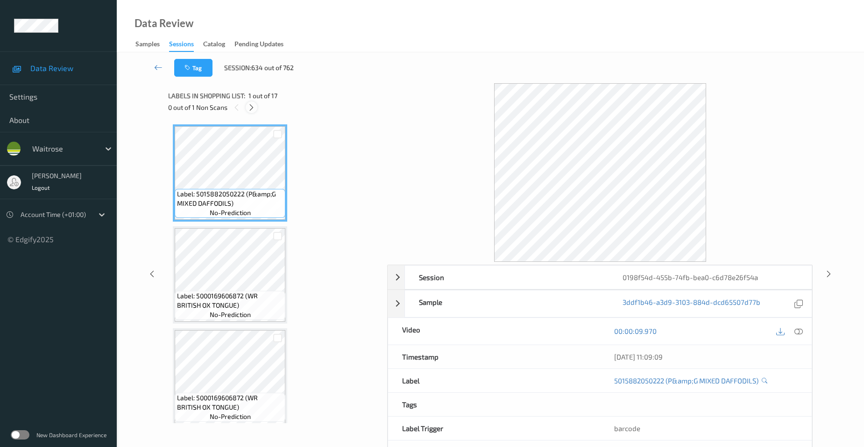
click at [254, 104] on icon at bounding box center [252, 107] width 8 height 8
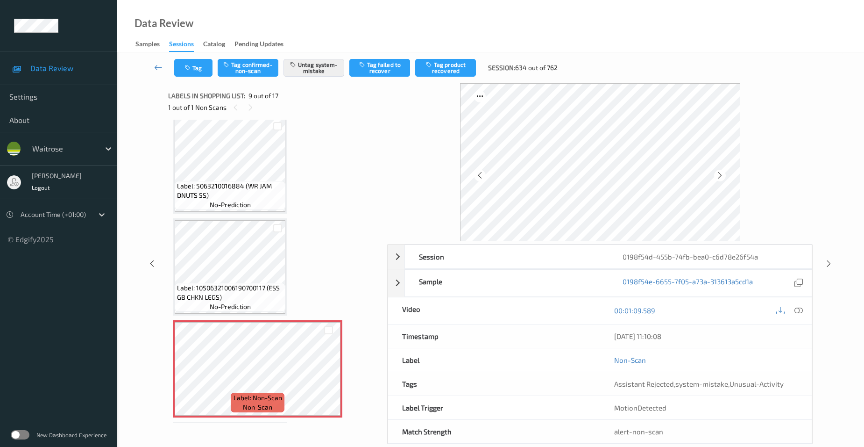
scroll to position [484, 0]
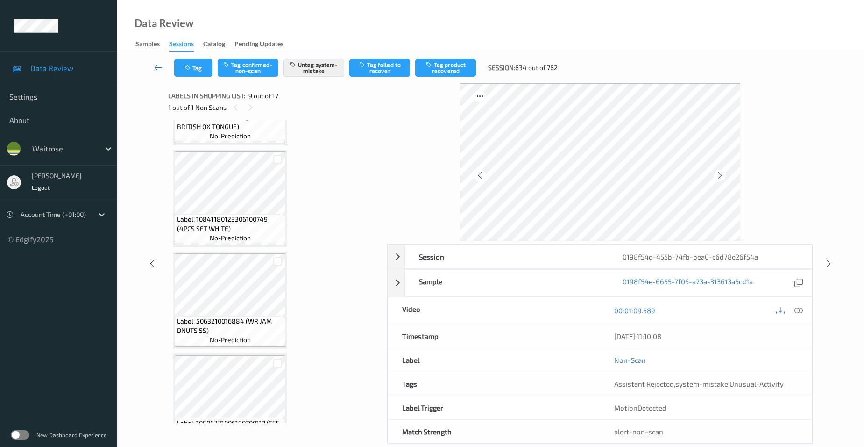
click at [156, 63] on icon at bounding box center [158, 67] width 8 height 9
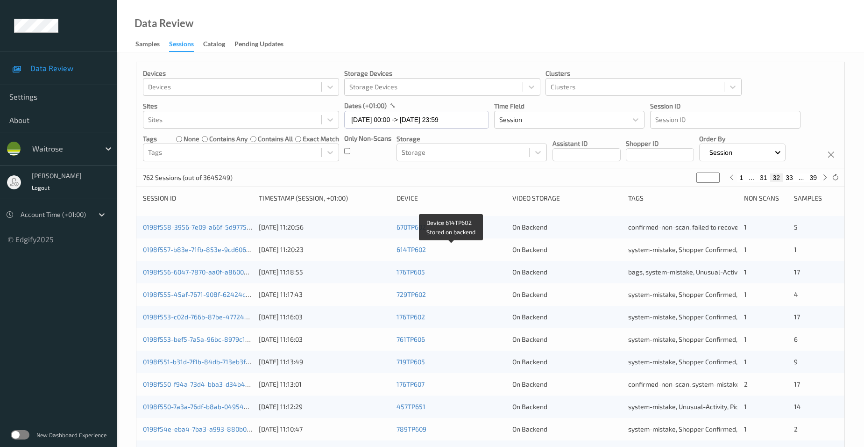
scroll to position [256, 0]
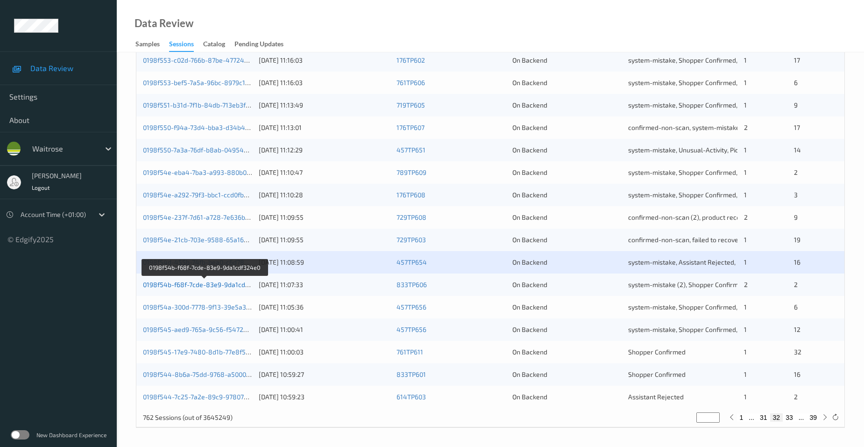
click at [188, 284] on link "0198f54b-f68f-7cde-83e9-9da1cdf324e0" at bounding box center [205, 284] width 124 height 8
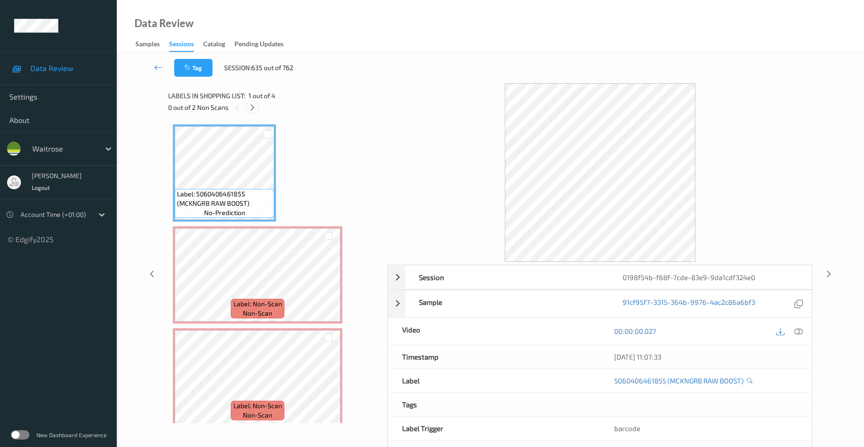
click at [252, 108] on icon at bounding box center [252, 107] width 8 height 8
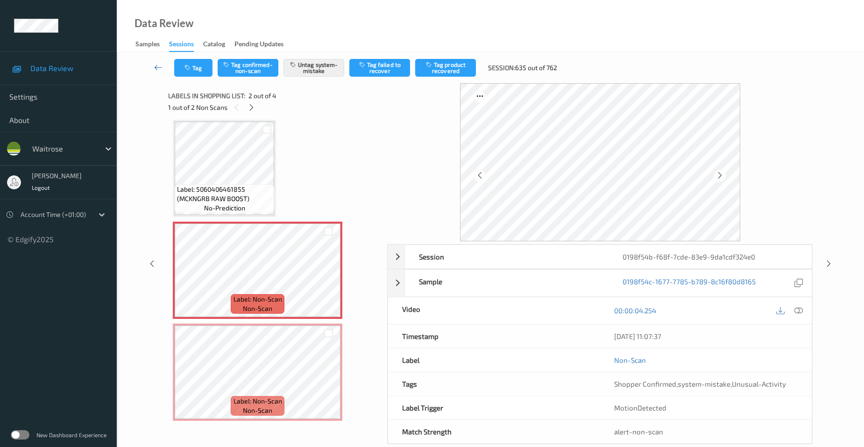
click at [161, 64] on icon at bounding box center [158, 67] width 8 height 9
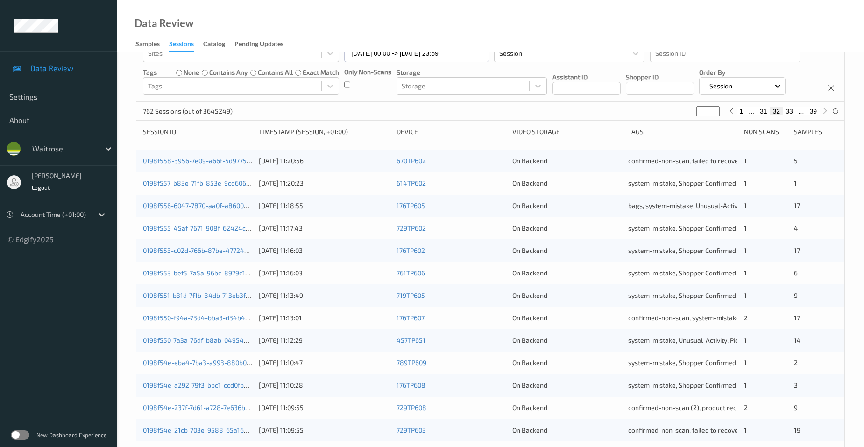
scroll to position [234, 0]
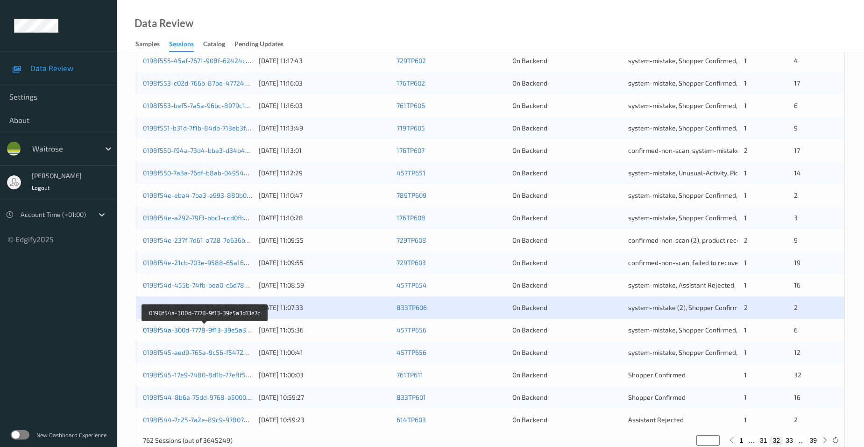
click at [183, 330] on link "0198f54a-300d-7778-9f13-39e5a3d13e7c" at bounding box center [205, 330] width 124 height 8
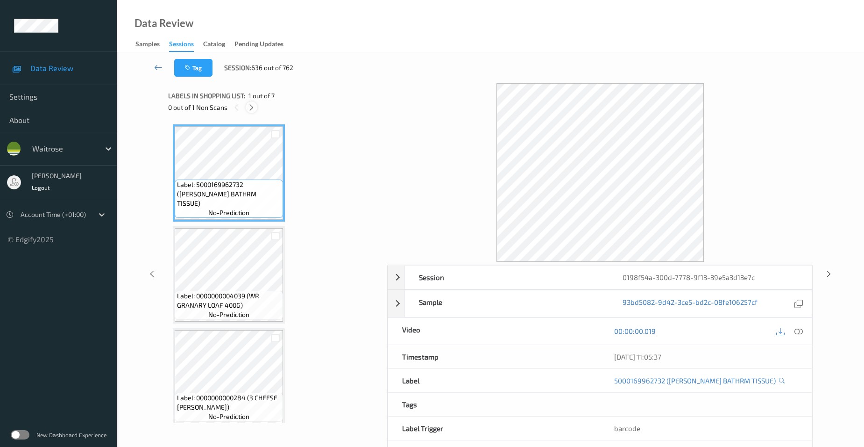
click at [252, 106] on icon at bounding box center [252, 107] width 8 height 8
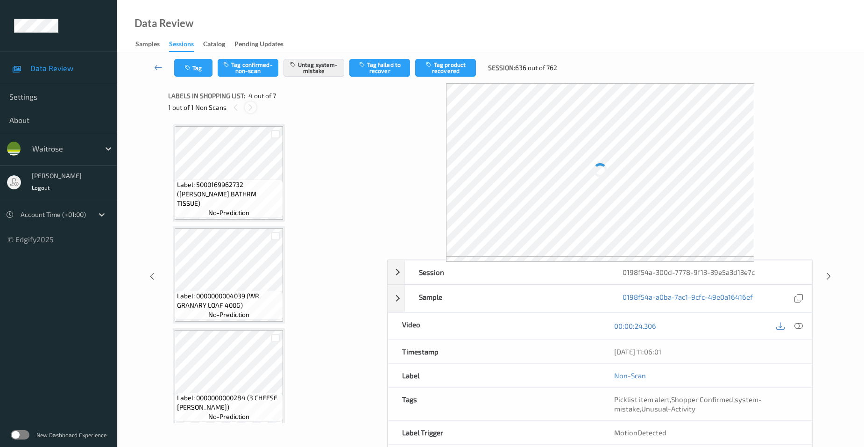
scroll to position [208, 0]
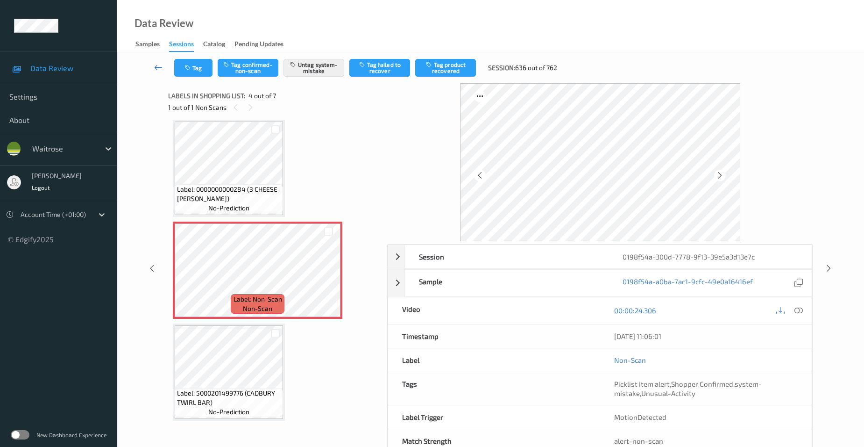
click at [157, 64] on icon at bounding box center [158, 67] width 8 height 9
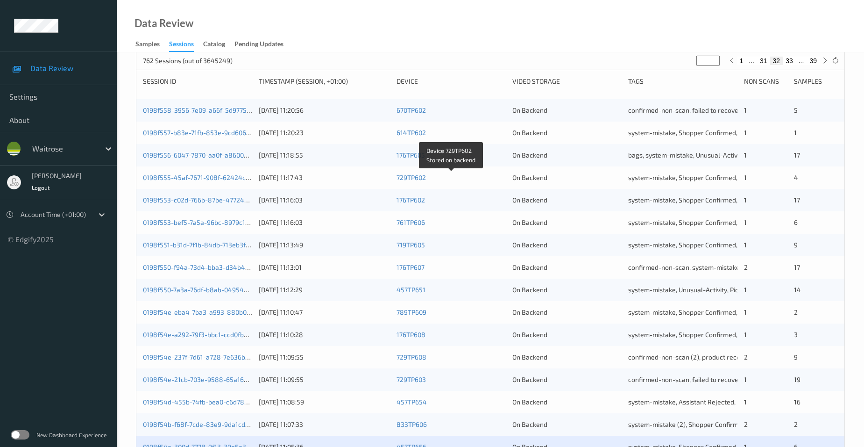
scroll to position [256, 0]
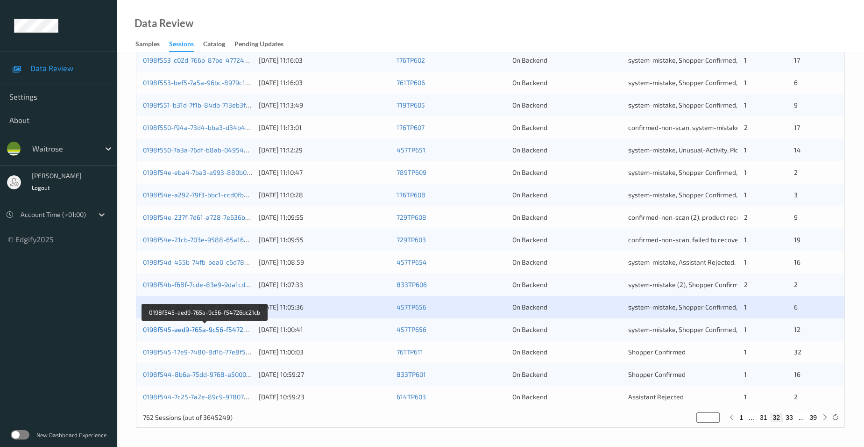
click at [183, 331] on link "0198f545-aed9-765a-9c56-f54726dc21cb" at bounding box center [205, 329] width 125 height 8
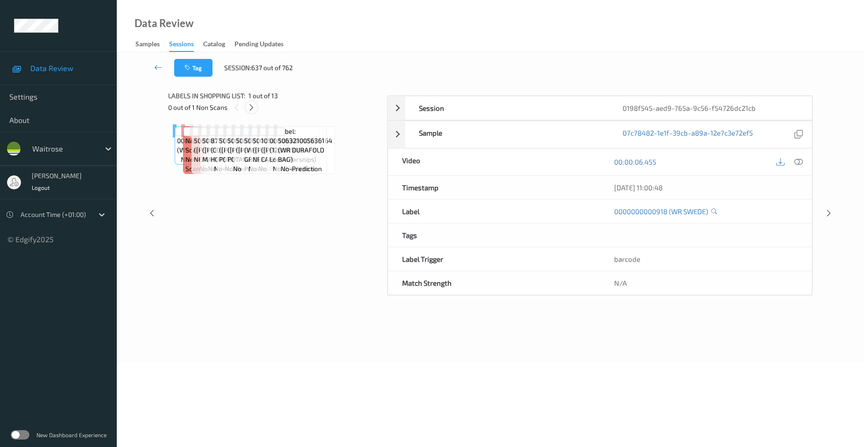
click at [250, 106] on icon at bounding box center [252, 107] width 8 height 8
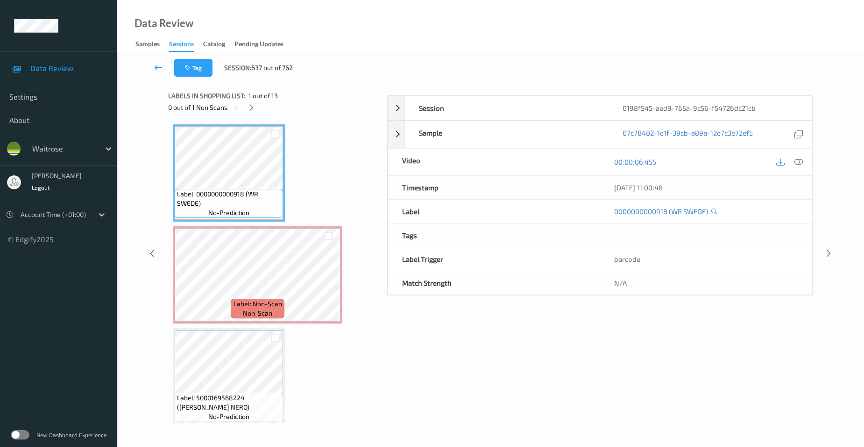
scroll to position [5, 0]
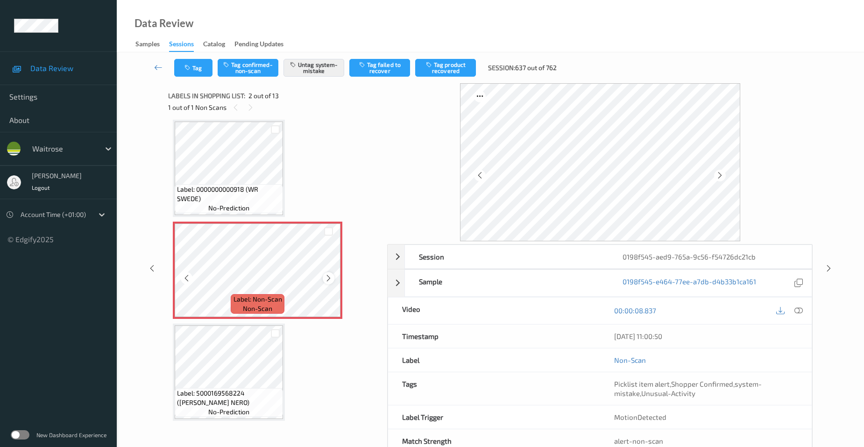
click at [327, 277] on icon at bounding box center [329, 278] width 8 height 8
click at [153, 63] on link at bounding box center [158, 68] width 32 height 18
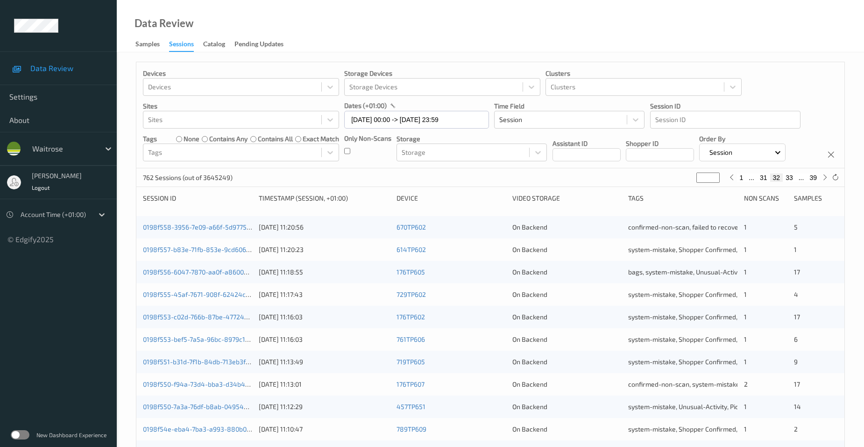
scroll to position [256, 0]
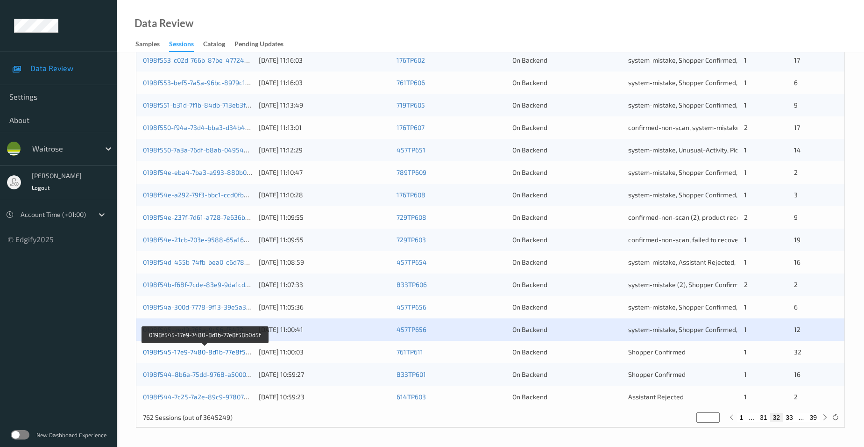
click at [175, 351] on link "0198f545-17e9-7480-8d1b-77e8f58b0d5f" at bounding box center [205, 352] width 124 height 8
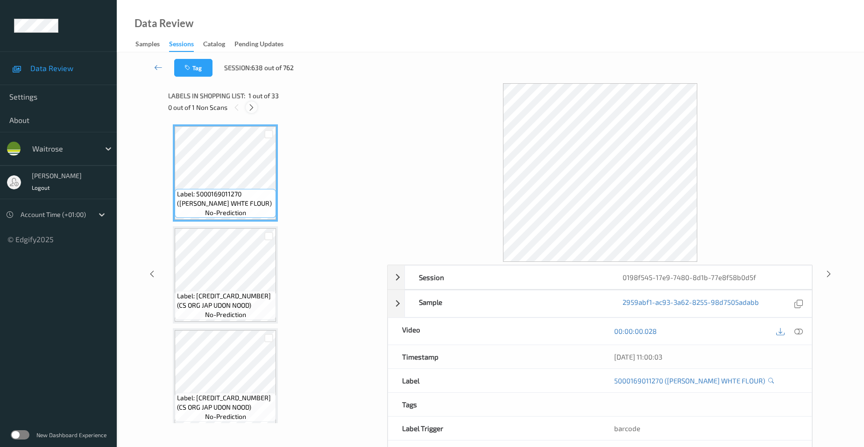
click at [254, 103] on icon at bounding box center [252, 107] width 8 height 8
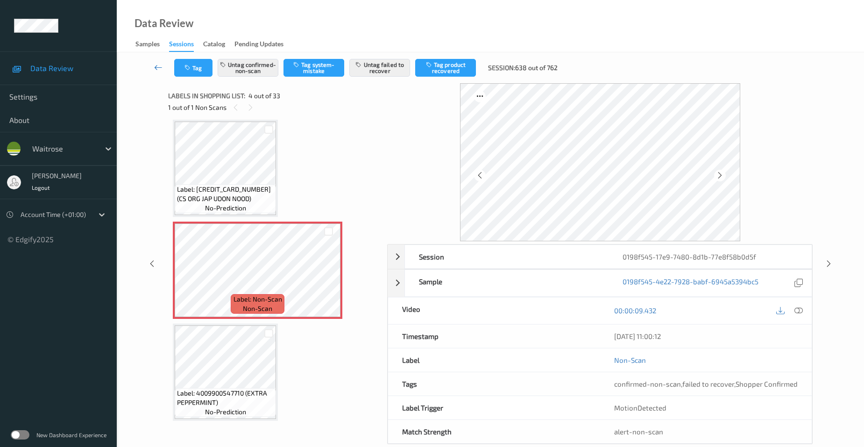
click at [155, 61] on link at bounding box center [158, 68] width 32 height 18
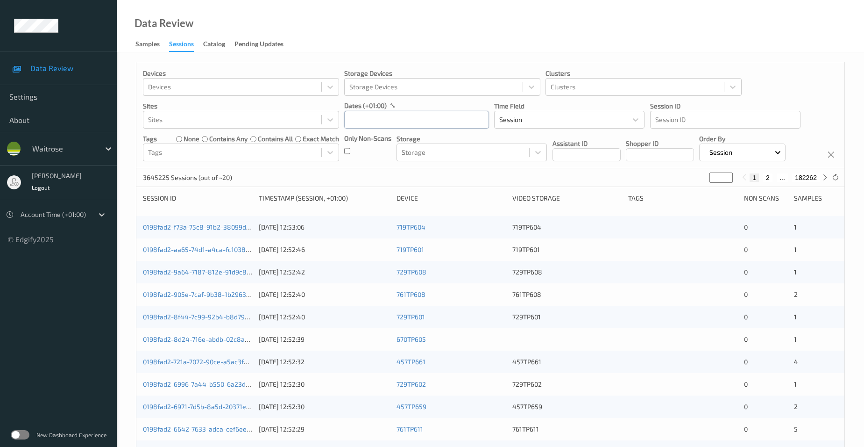
click at [378, 125] on input "text" at bounding box center [416, 120] width 145 height 18
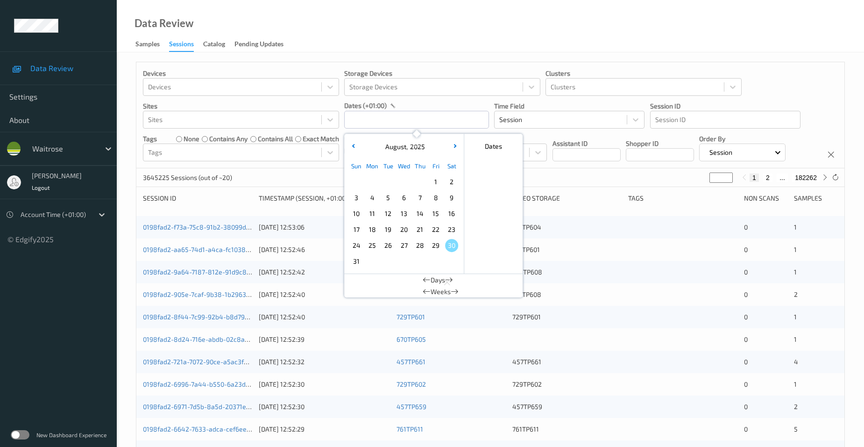
click at [433, 245] on span "29" at bounding box center [435, 245] width 13 height 13
type input "[DATE] 00:00 -> [DATE] 23:59"
click at [452, 34] on div "Data Review Samples Sessions Catalog Pending Updates" at bounding box center [490, 26] width 747 height 52
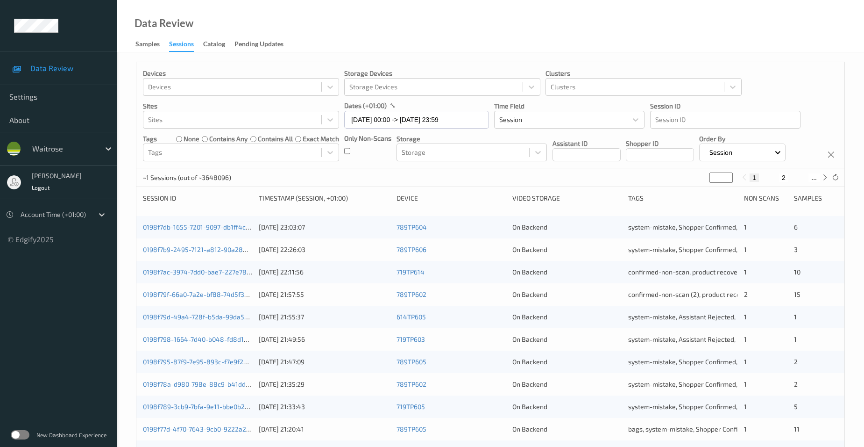
drag, startPoint x: 691, startPoint y: 179, endPoint x: 647, endPoint y: 183, distance: 43.6
click at [648, 183] on div "~1 Sessions (out of ~3648096) * 1 2 ..." at bounding box center [490, 177] width 708 height 19
drag, startPoint x: 714, startPoint y: 177, endPoint x: 695, endPoint y: 178, distance: 18.8
click at [695, 178] on div "762 Sessions (out of 3645432) * 1 2 ... 39" at bounding box center [490, 177] width 708 height 19
type input "*"
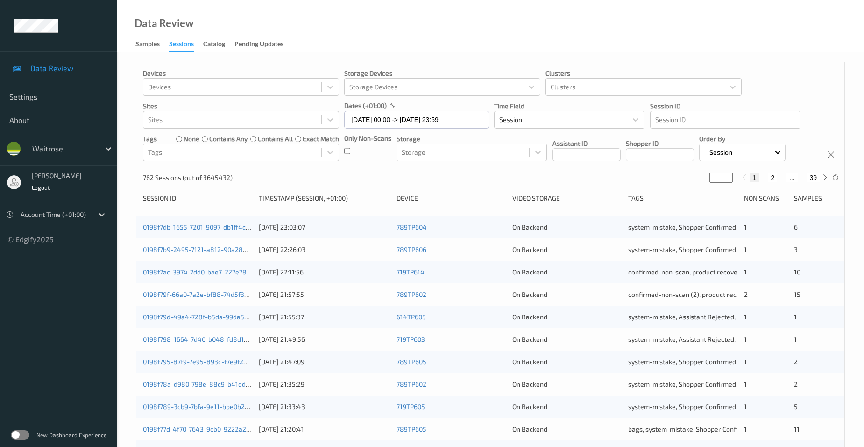
type input "*"
type input "**"
type input "*"
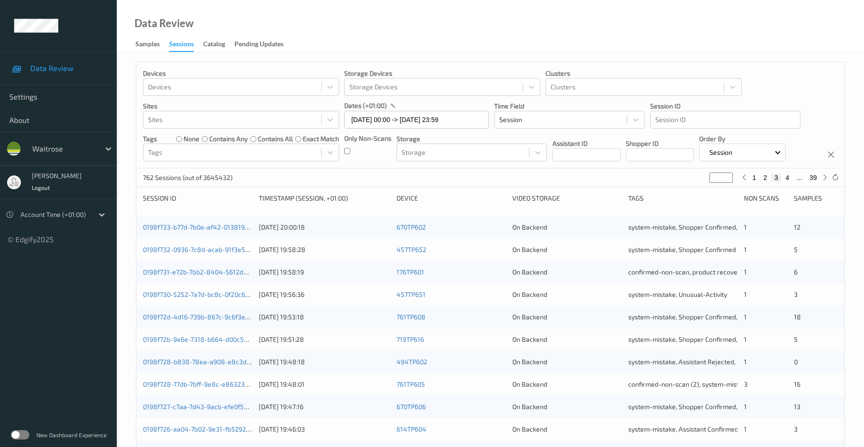
type input "**"
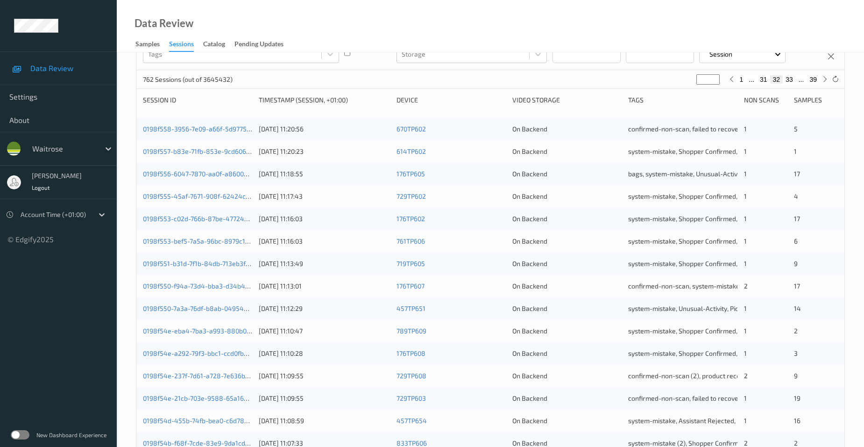
scroll to position [256, 0]
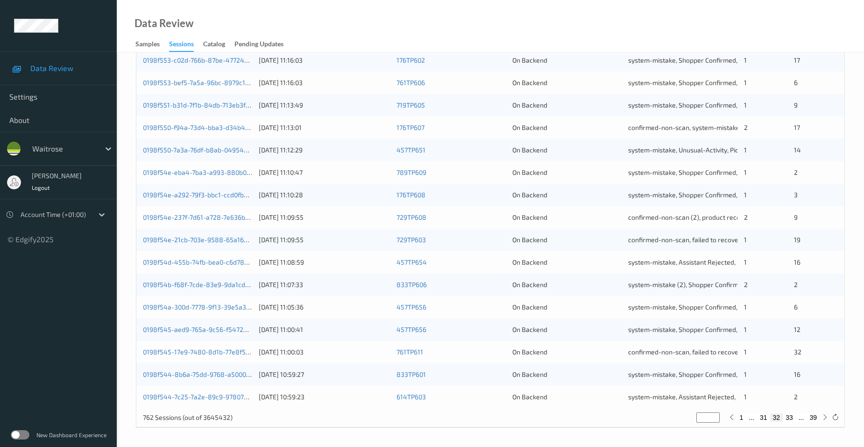
type input "**"
click at [204, 351] on link "0198f545-17e9-7480-8d1b-77e8f58b0d5f" at bounding box center [205, 352] width 124 height 8
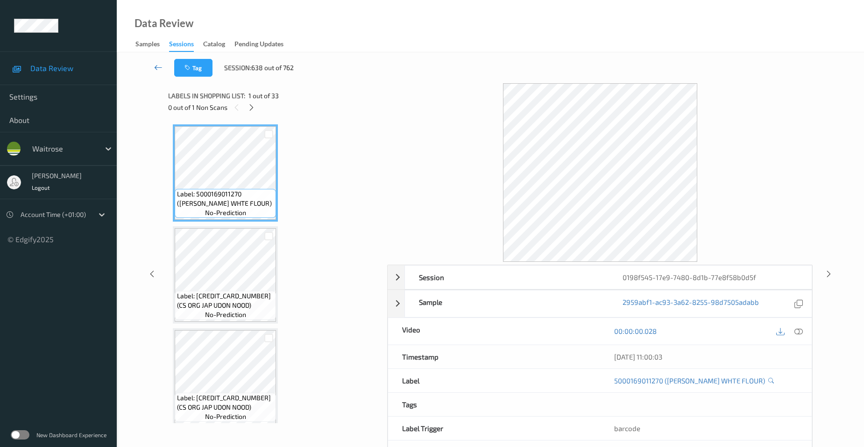
click at [151, 61] on link at bounding box center [158, 68] width 32 height 18
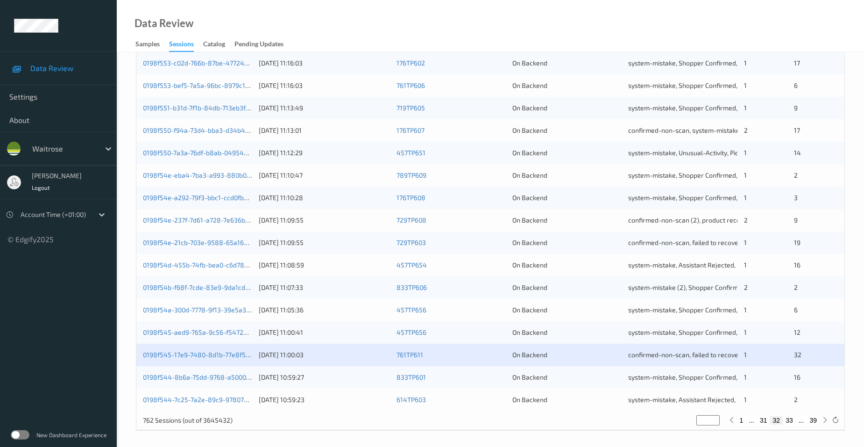
scroll to position [256, 0]
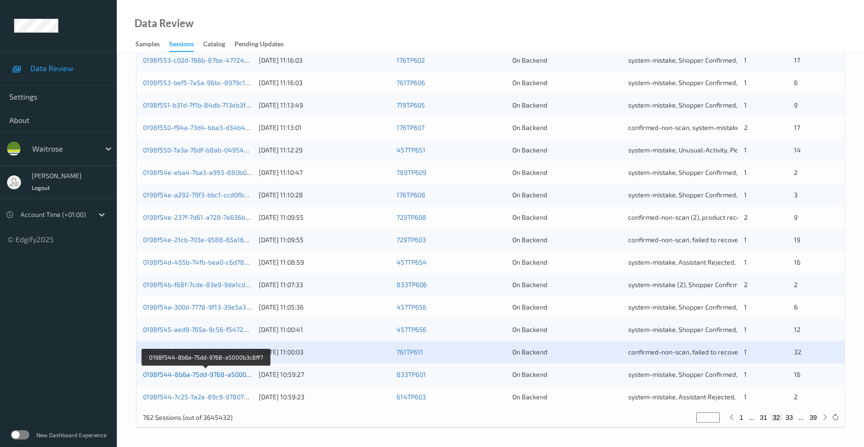
click at [184, 373] on link "0198f544-8b6a-75dd-9768-a5000b3c8ff7" at bounding box center [206, 374] width 126 height 8
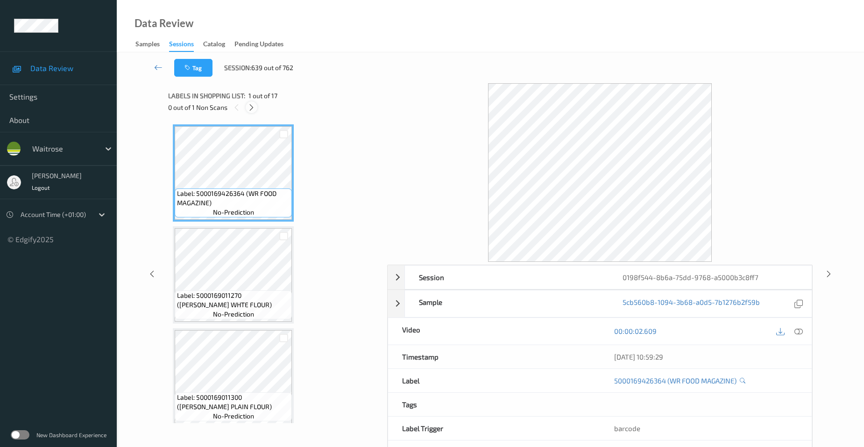
click at [254, 106] on icon at bounding box center [252, 107] width 8 height 8
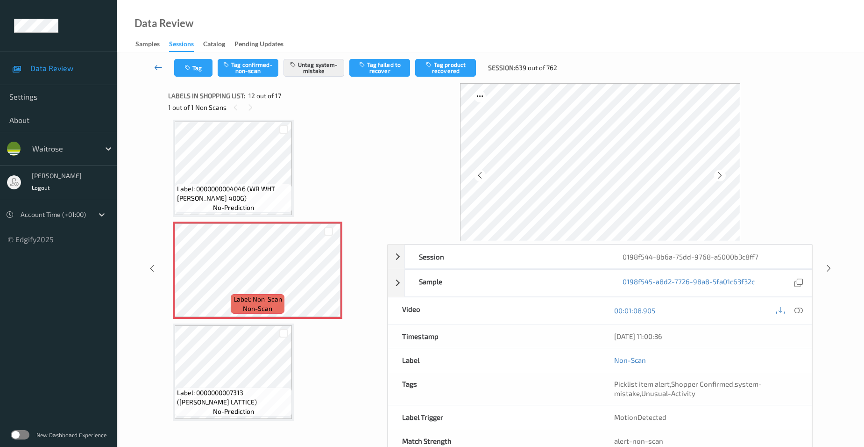
click at [157, 59] on link at bounding box center [158, 68] width 32 height 18
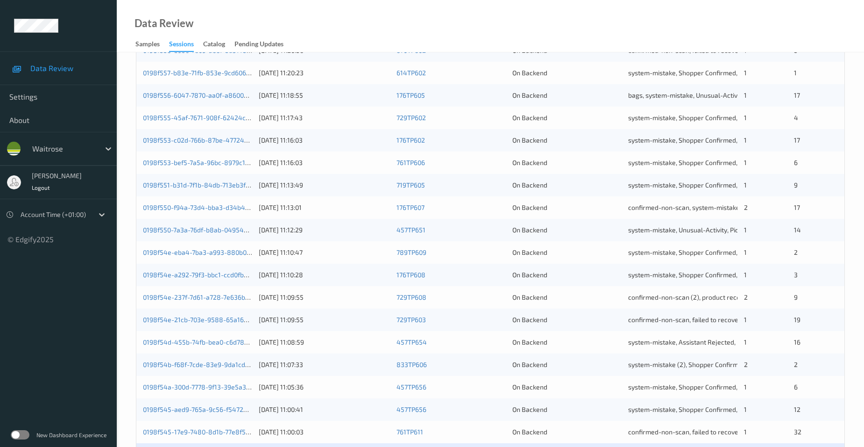
scroll to position [256, 0]
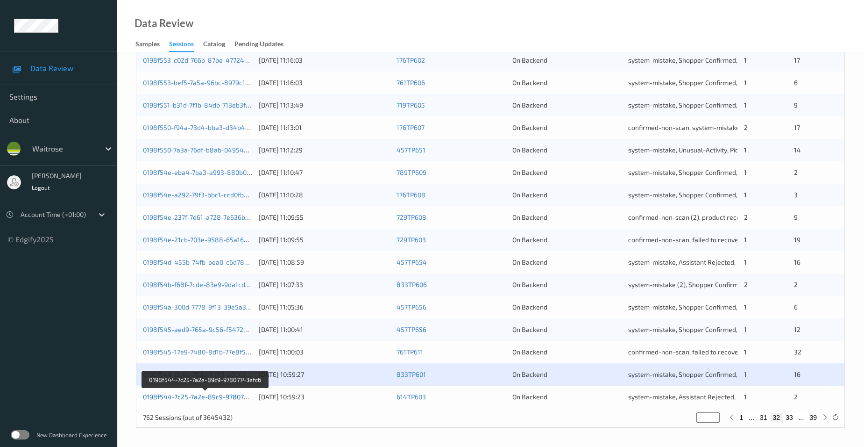
click at [182, 396] on link "0198f544-7c25-7a2e-89c9-97807743efc6" at bounding box center [205, 396] width 125 height 8
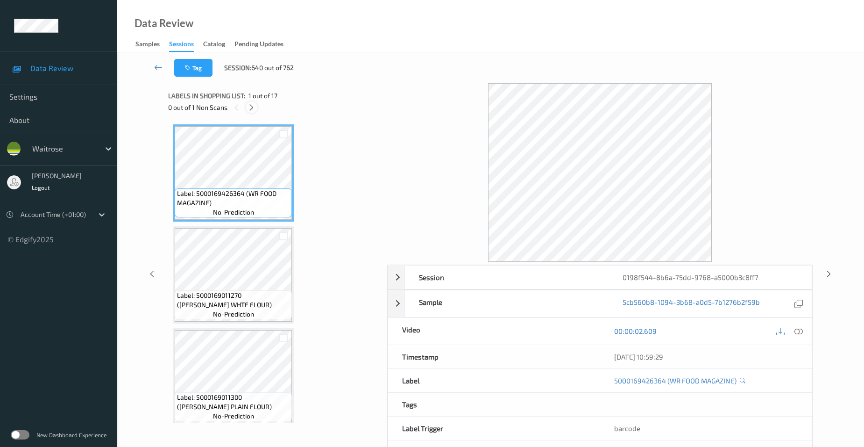
click at [252, 103] on icon at bounding box center [252, 107] width 8 height 8
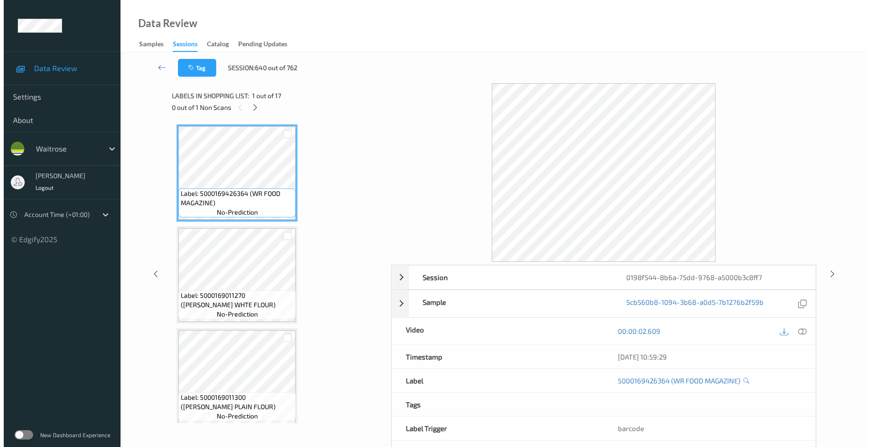
scroll to position [1023, 0]
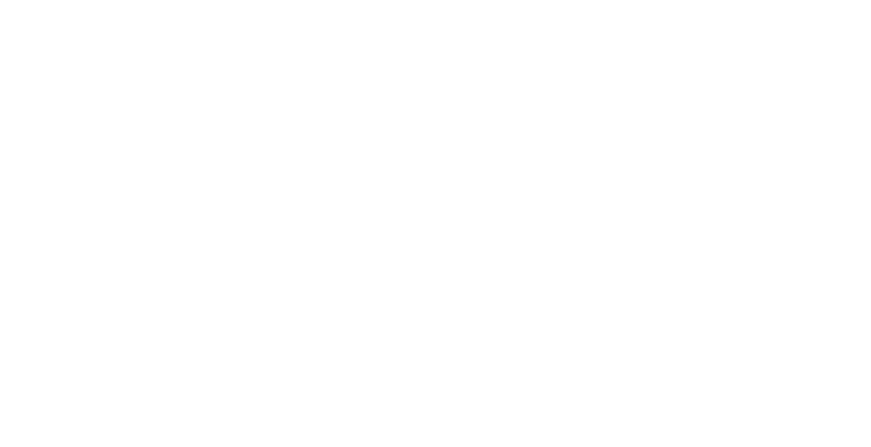
click at [253, 279] on body "A" at bounding box center [435, 223] width 871 height 447
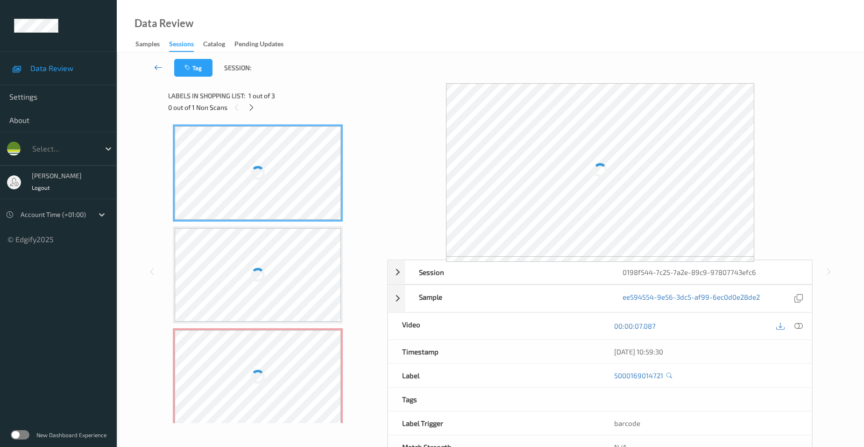
click at [159, 64] on icon at bounding box center [158, 67] width 8 height 9
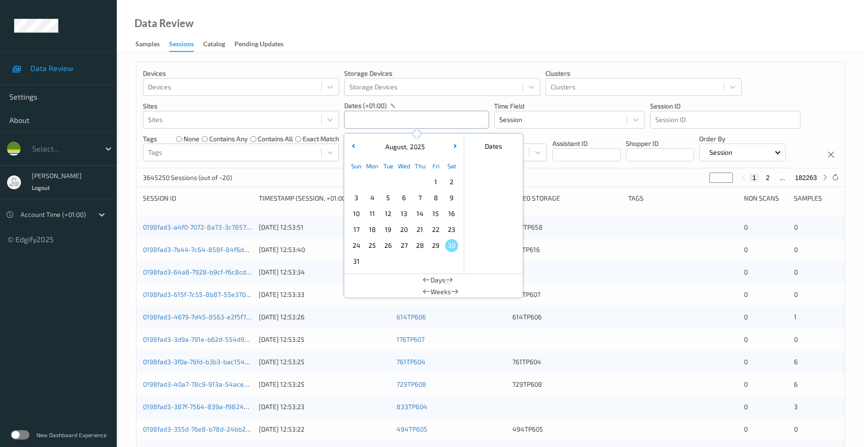
click at [379, 124] on input "text" at bounding box center [416, 120] width 145 height 18
click at [440, 242] on span "29" at bounding box center [435, 245] width 13 height 13
type input "[DATE] 00:00 -> [DATE] 23:59"
click at [436, 16] on div "Data Review Samples Sessions Catalog Pending Updates" at bounding box center [490, 26] width 747 height 52
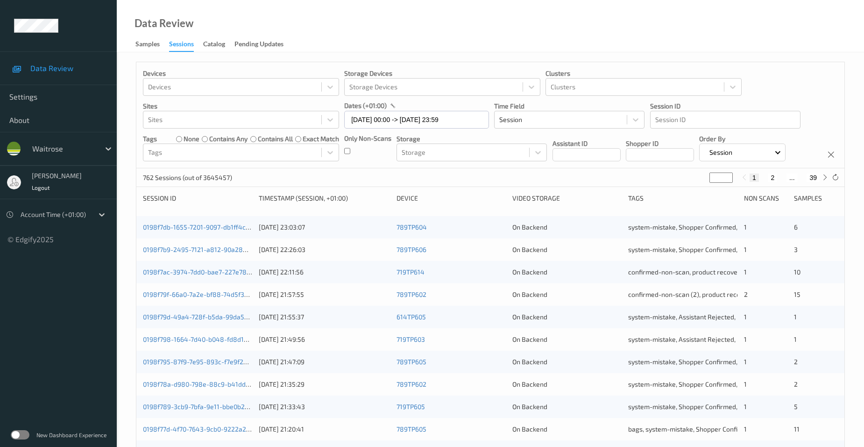
drag, startPoint x: 715, startPoint y: 177, endPoint x: 660, endPoint y: 181, distance: 54.7
click at [660, 181] on div "762 Sessions (out of 3645457) * 1 2 ... 39" at bounding box center [490, 177] width 708 height 19
type input "*"
type input "**"
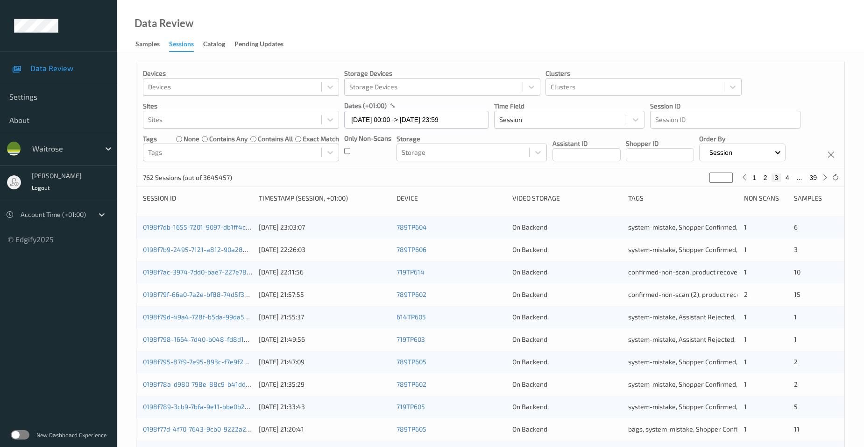
type input "**"
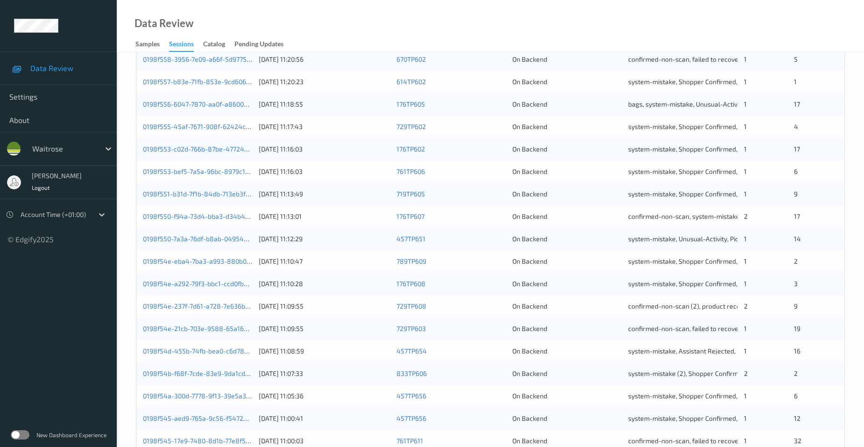
scroll to position [256, 0]
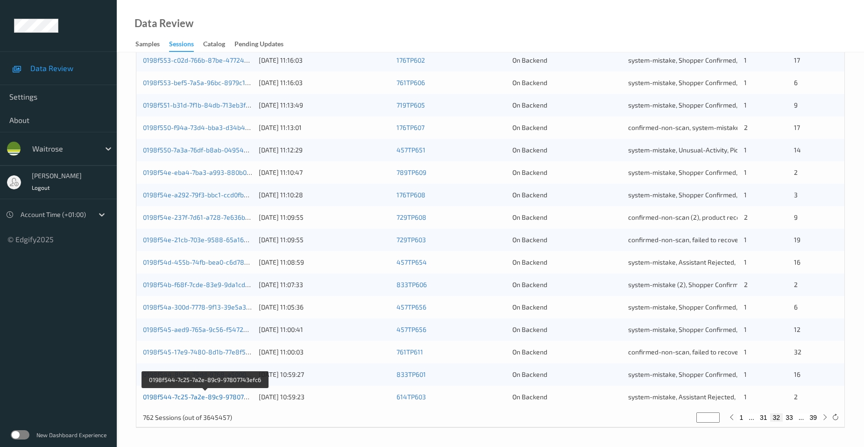
type input "**"
click at [183, 396] on link "0198f544-7c25-7a2e-89c9-97807743efc6" at bounding box center [205, 396] width 125 height 8
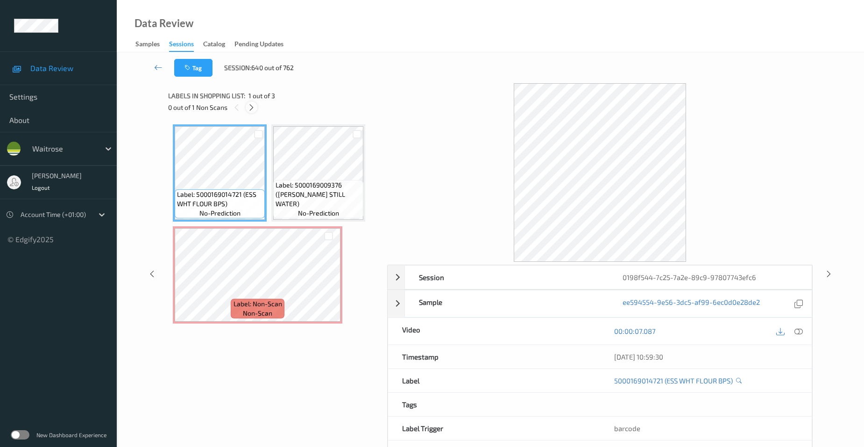
click at [255, 108] on icon at bounding box center [252, 107] width 8 height 8
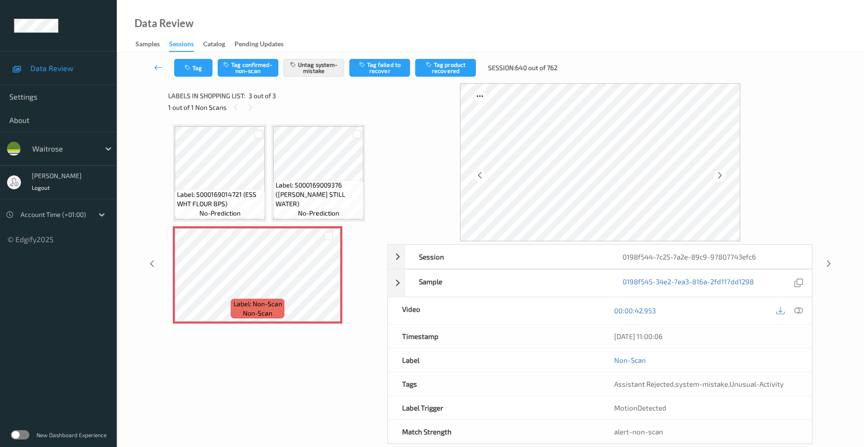
click at [155, 60] on link at bounding box center [158, 68] width 32 height 18
